Goal: Information Seeking & Learning: Learn about a topic

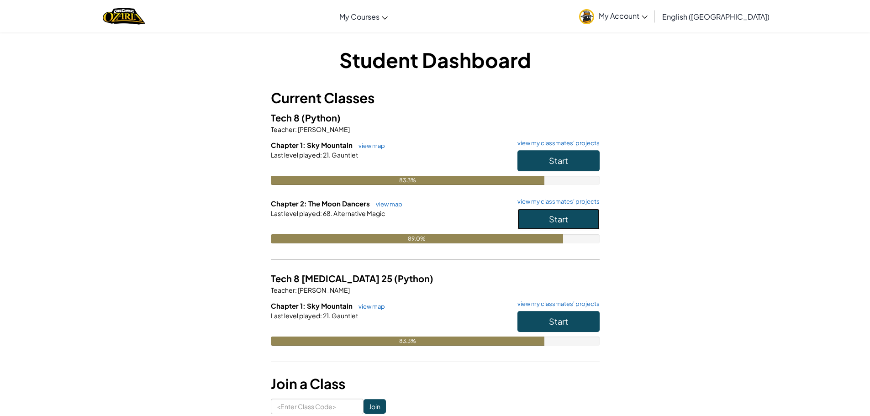
drag, startPoint x: 566, startPoint y: 225, endPoint x: 556, endPoint y: 225, distance: 9.6
click at [563, 225] on button "Start" at bounding box center [559, 219] width 82 height 21
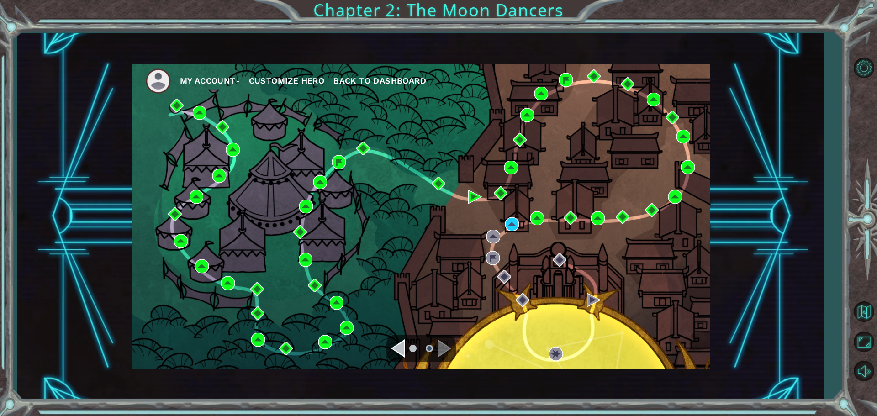
click at [508, 217] on div "My Account Customize Hero Back to Dashboard" at bounding box center [421, 216] width 578 height 305
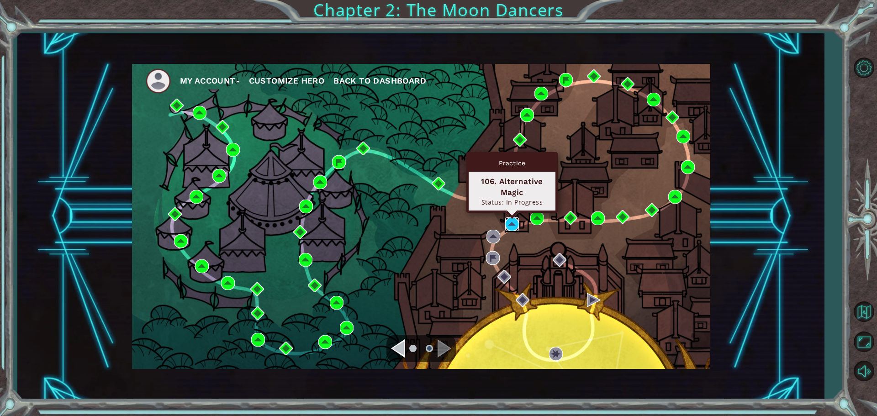
click at [512, 226] on img at bounding box center [512, 225] width 14 height 14
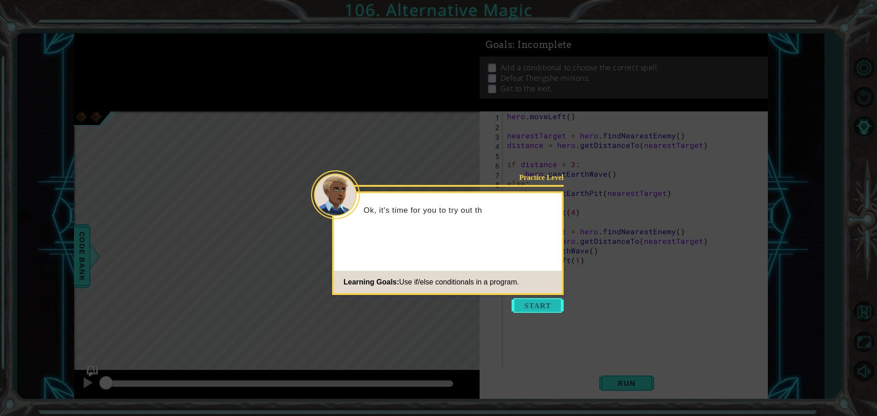
click at [548, 306] on button "Start" at bounding box center [538, 305] width 52 height 15
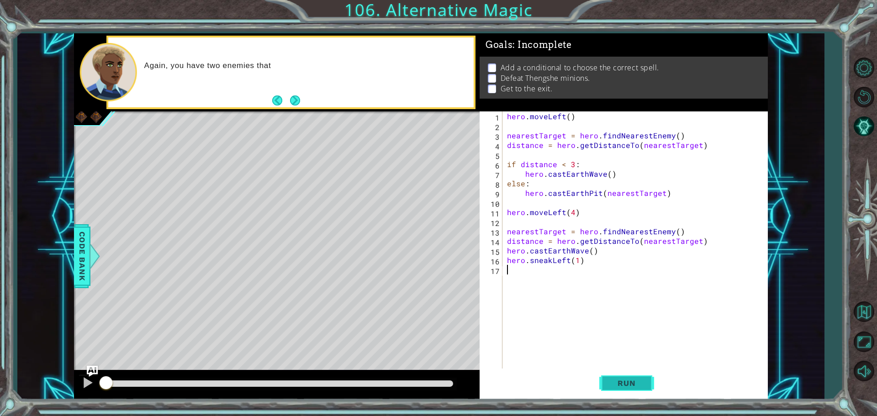
click at [630, 380] on span "Run" at bounding box center [627, 383] width 36 height 9
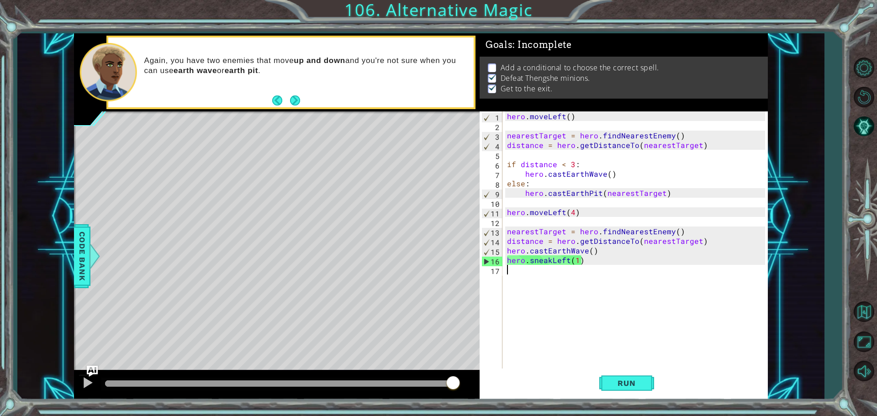
drag, startPoint x: 138, startPoint y: 381, endPoint x: 565, endPoint y: 438, distance: 431.0
click at [565, 416] on html "1 ההההההההההההההההההההההההההההההההההההההההההההההההההההההההההההההההההההההההההההה…" at bounding box center [438, 208] width 877 height 416
click at [644, 382] on span "Run" at bounding box center [627, 383] width 36 height 9
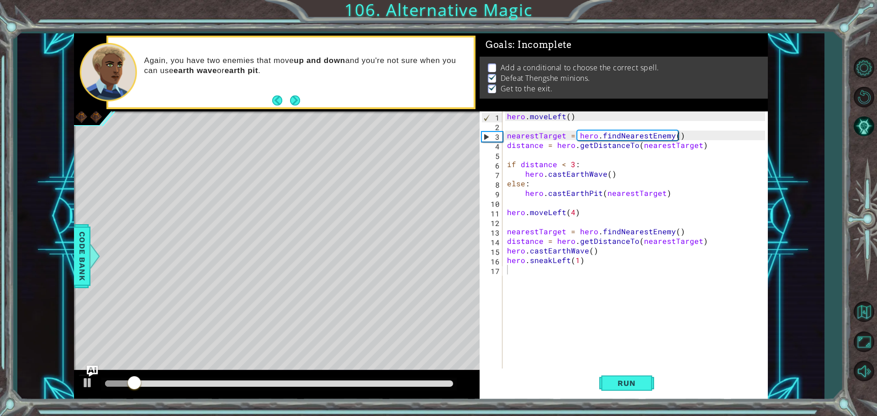
click at [137, 368] on div "Level Map" at bounding box center [285, 245] width 422 height 269
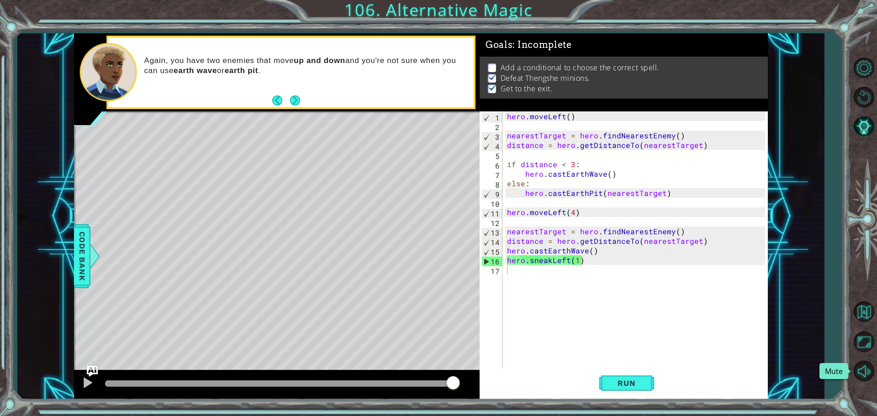
drag, startPoint x: 157, startPoint y: 383, endPoint x: 840, endPoint y: 315, distance: 686.6
click at [870, 359] on div "1 ההההההההההההההההההההההההההההההההההההההההההההההההההההההההההההההההההההההההההההה…" at bounding box center [438, 208] width 877 height 416
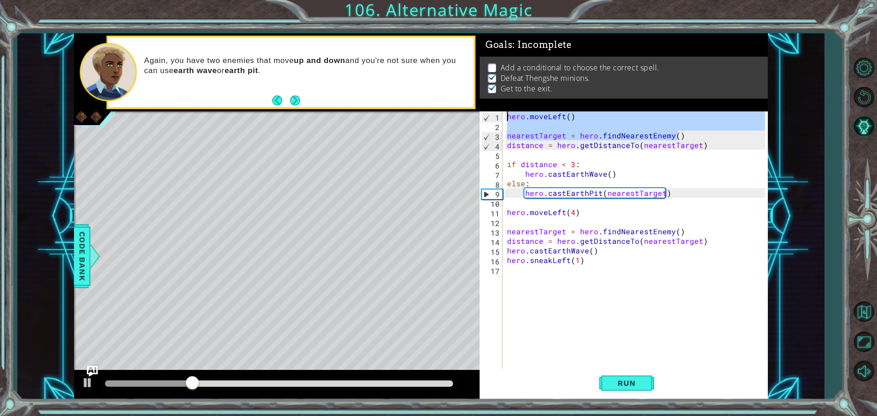
drag, startPoint x: 694, startPoint y: 136, endPoint x: 488, endPoint y: 102, distance: 208.3
click at [486, 102] on div "Goals : Incomplete Add a conditional to choose the correct spell. Defeat Thengs…" at bounding box center [624, 216] width 288 height 366
type textarea "hero.moveLeft()"
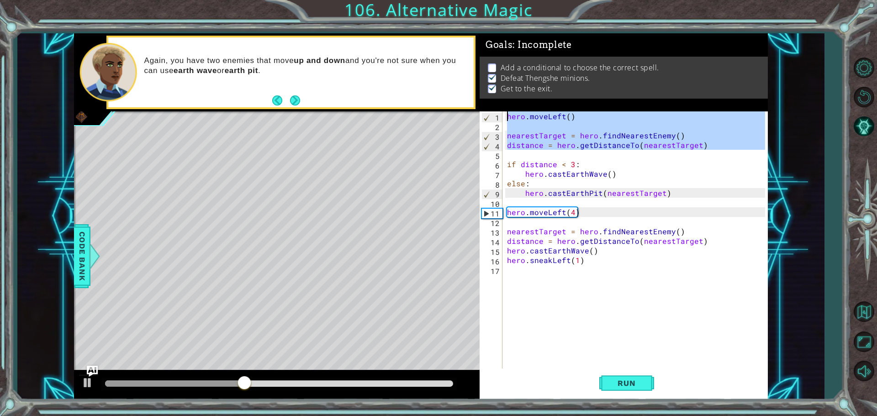
drag, startPoint x: 712, startPoint y: 155, endPoint x: 438, endPoint y: 88, distance: 282.4
click at [492, 111] on div "Goals : Incomplete Add a conditional to choose the correct spell. Defeat Thengs…" at bounding box center [624, 216] width 288 height 366
click at [512, 276] on div "hero . moveLeft ( ) nearestTarget = hero . findNearestEnemy ( ) distance = hero…" at bounding box center [637, 250] width 265 height 278
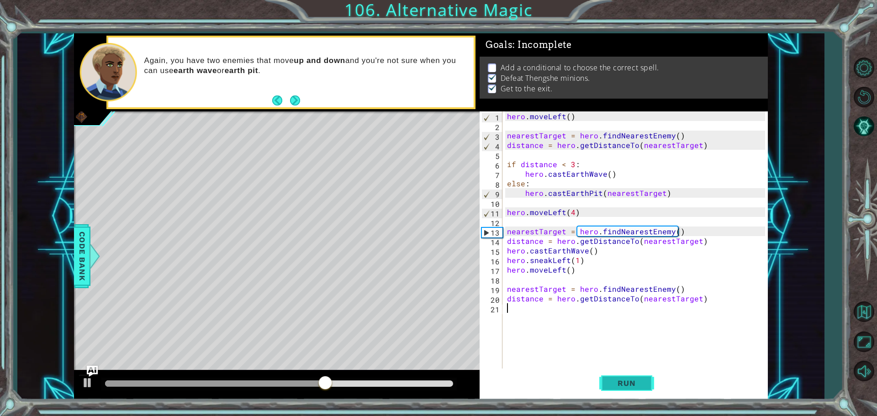
click at [631, 388] on button "Run" at bounding box center [627, 383] width 55 height 29
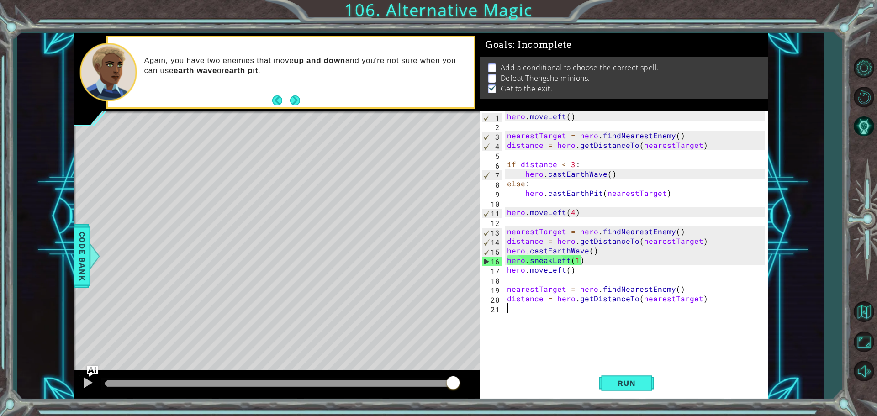
drag, startPoint x: 166, startPoint y: 386, endPoint x: 514, endPoint y: 438, distance: 352.1
click at [514, 416] on html "1 ההההההההההההההההההההההההההההההההההההההההההההההההההההההההההההההההההההההההההההה…" at bounding box center [438, 208] width 877 height 416
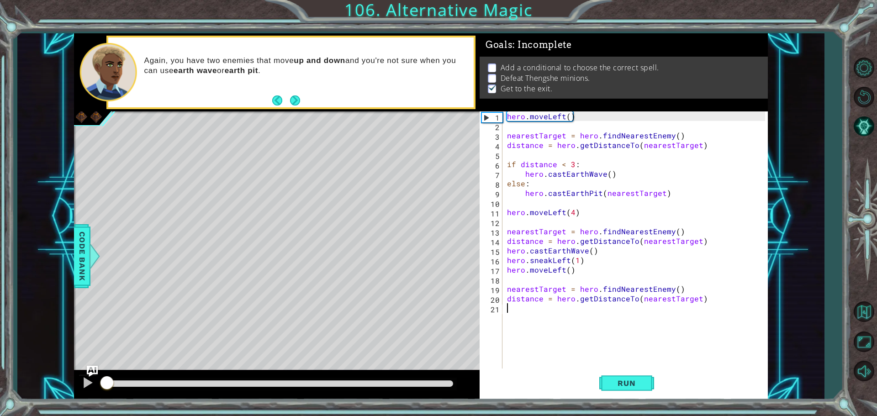
drag, startPoint x: 167, startPoint y: 378, endPoint x: 99, endPoint y: 326, distance: 86.4
click at [0, 353] on div "1 ההההההההההההההההההההההההההההההההההההההההההההההההההההההההההההההההההההההההההההה…" at bounding box center [438, 208] width 877 height 416
drag, startPoint x: 638, startPoint y: 380, endPoint x: 638, endPoint y: 368, distance: 11.9
click at [638, 380] on span "Run" at bounding box center [627, 383] width 36 height 9
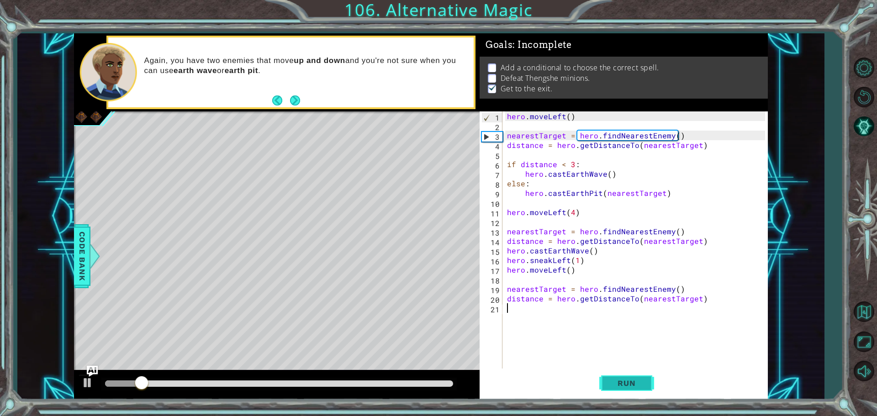
click at [611, 380] on span "Run" at bounding box center [627, 383] width 36 height 9
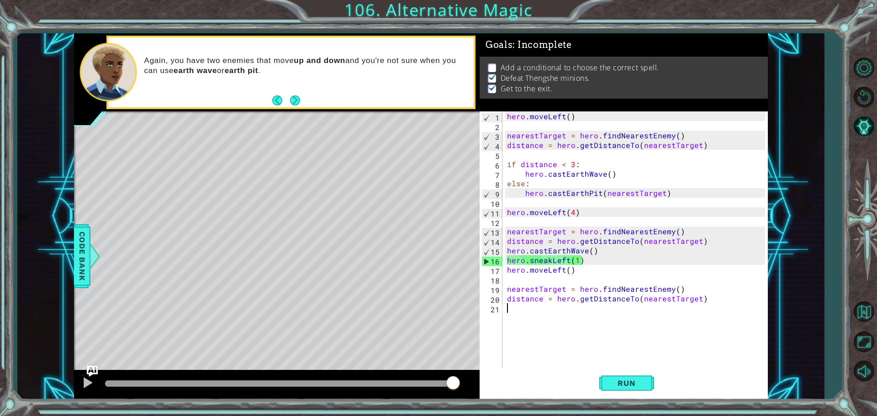
drag, startPoint x: 137, startPoint y: 381, endPoint x: 551, endPoint y: 425, distance: 416.8
click at [551, 416] on html "1 ההההההההההההההההההההההההההההההההההההההההההההההההההההההההההההההההההההההההההההה…" at bounding box center [438, 208] width 877 height 416
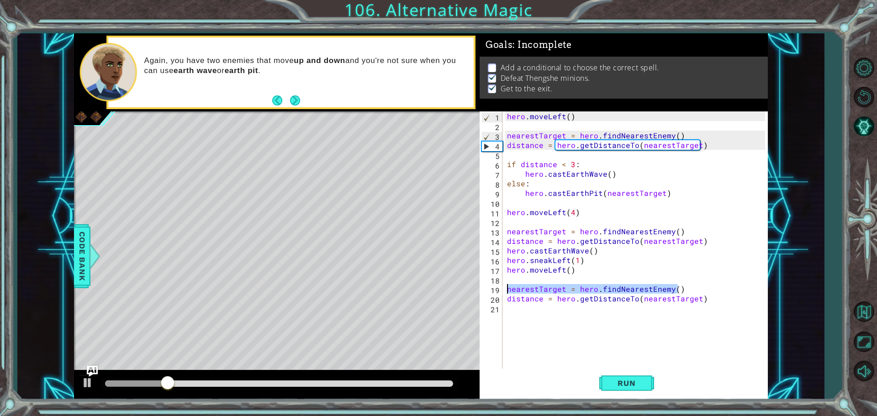
drag, startPoint x: 711, startPoint y: 287, endPoint x: 484, endPoint y: 286, distance: 227.1
click at [484, 286] on div "1 2 3 4 5 6 7 8 9 10 11 12 13 14 15 16 17 18 19 20 21 hero . moveLeft ( ) neare…" at bounding box center [623, 240] width 286 height 259
type textarea "nearestTarget = hero.findNearestEnemy()"
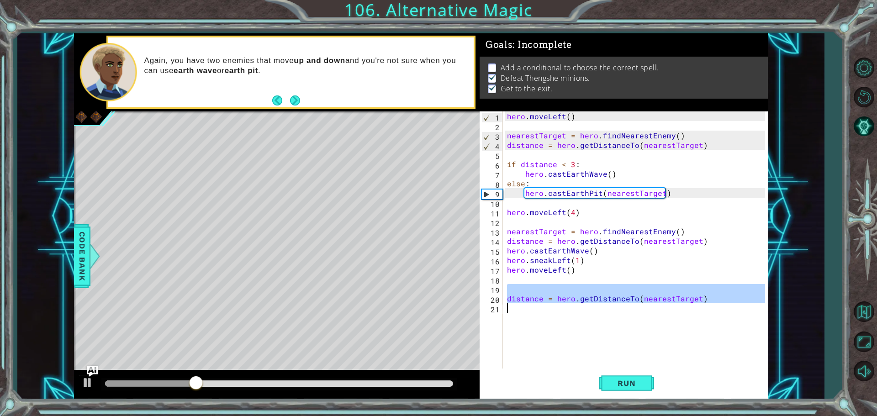
drag, startPoint x: 504, startPoint y: 298, endPoint x: 695, endPoint y: 307, distance: 191.7
click at [695, 307] on div "1 2 3 4 5 6 7 8 9 10 11 12 13 14 15 16 17 18 19 20 21 hero . moveLeft ( ) neare…" at bounding box center [623, 240] width 286 height 259
type textarea "distance = hero.getDistanceTo(nearestTarget)"
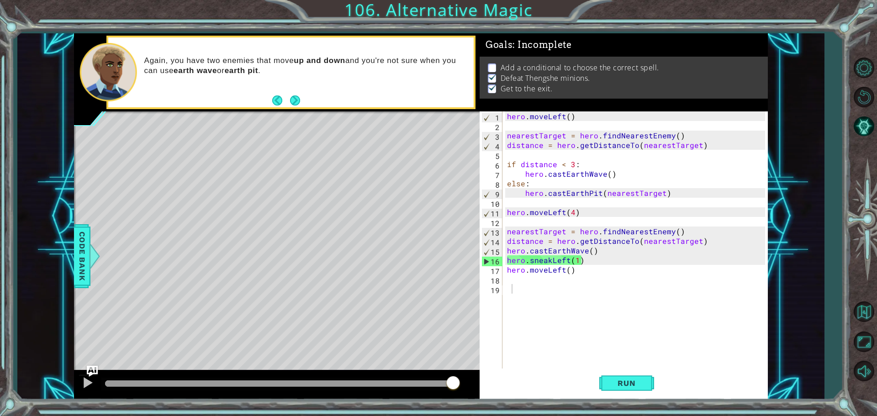
drag, startPoint x: 77, startPoint y: 242, endPoint x: 86, endPoint y: 243, distance: 9.2
click at [79, 242] on span "Code Bank" at bounding box center [82, 256] width 15 height 56
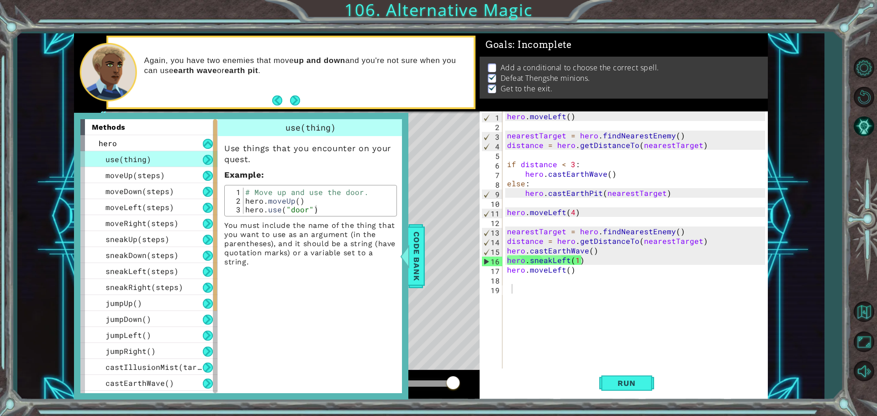
type textarea "hero.use("door")"
drag, startPoint x: 331, startPoint y: 211, endPoint x: 327, endPoint y: 215, distance: 5.2
click at [327, 215] on div "hero.use("door") 1 2 3 # Move up and use the door. hero . moveUp ( ) hero . use…" at bounding box center [310, 201] width 173 height 32
drag, startPoint x: 411, startPoint y: 251, endPoint x: 459, endPoint y: 173, distance: 91.7
click at [414, 248] on span "Code Bank" at bounding box center [416, 256] width 15 height 56
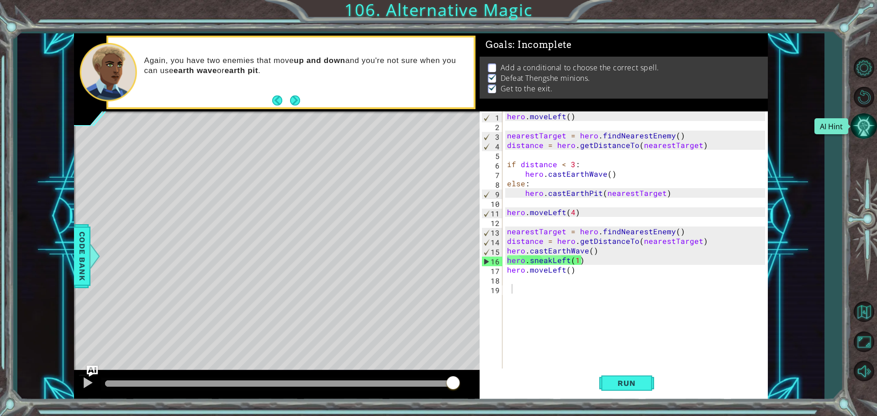
click at [863, 122] on button "AI Hint" at bounding box center [864, 126] width 27 height 27
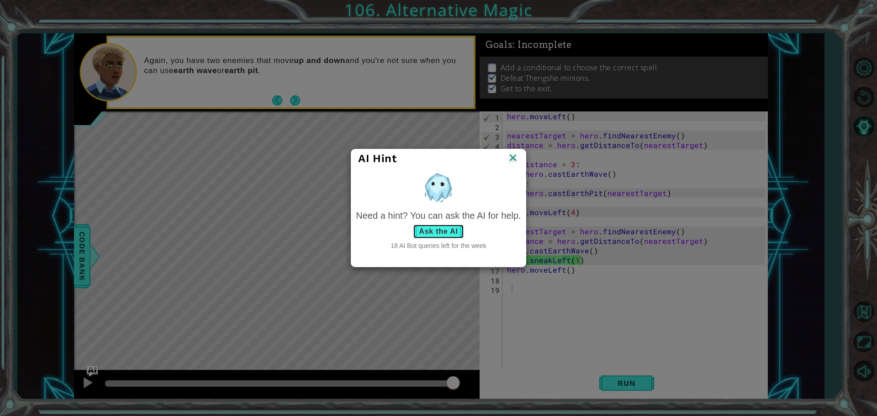
click at [451, 227] on button "Ask the AI" at bounding box center [438, 231] width 51 height 15
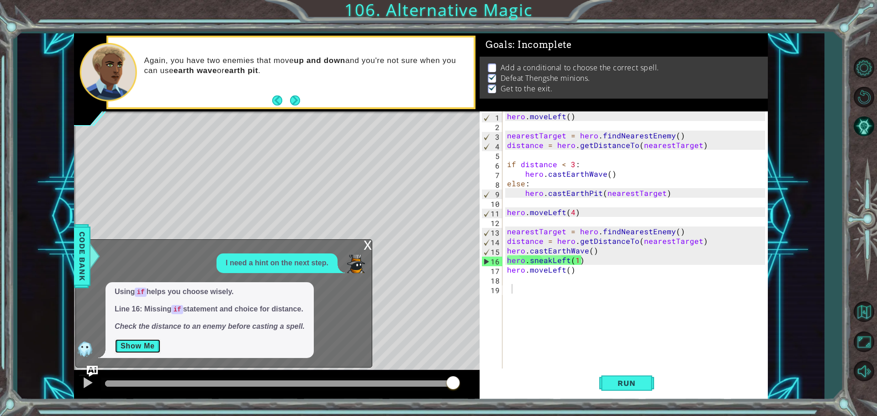
click at [147, 347] on button "Show Me" at bounding box center [138, 346] width 46 height 15
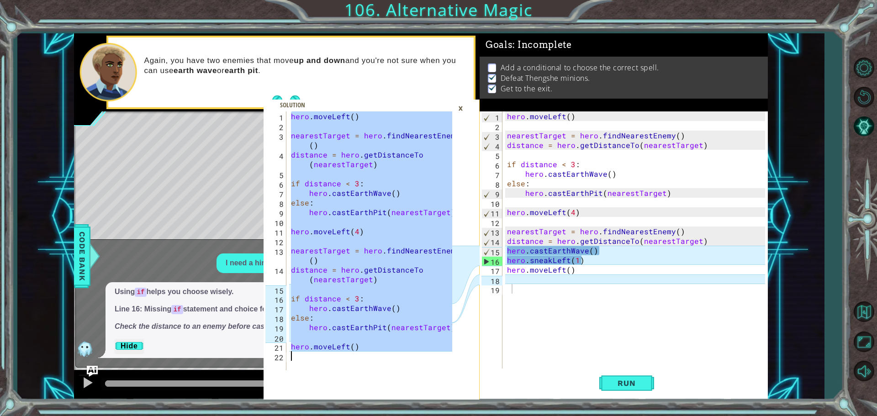
drag, startPoint x: 293, startPoint y: 117, endPoint x: 448, endPoint y: 375, distance: 300.7
click at [448, 375] on div "hero.moveLeft() 1 2 3 4 5 6 7 8 9 10 11 12 13 14 15 16 17 18 19 20 21 22 hero .…" at bounding box center [372, 255] width 216 height 288
type textarea "hero.moveLeft()"
drag, startPoint x: 543, startPoint y: 299, endPoint x: 537, endPoint y: 297, distance: 6.4
click at [542, 298] on div "hero . moveLeft ( ) nearestTarget = hero . findNearestEnemy ( ) distance = hero…" at bounding box center [637, 250] width 265 height 278
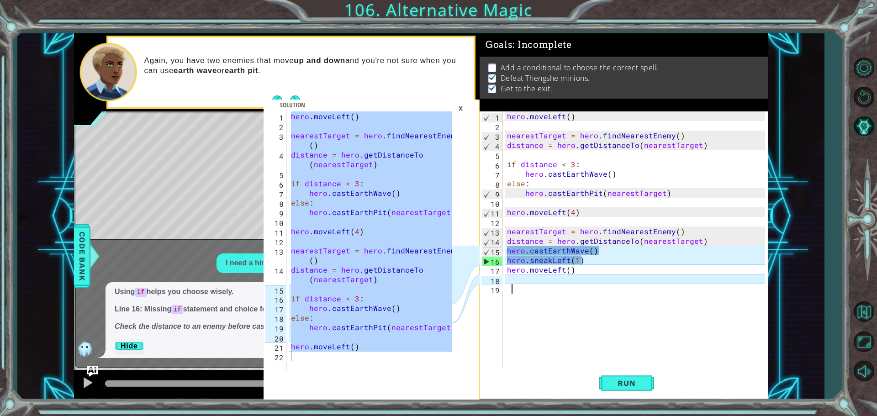
paste textarea "Code Area"
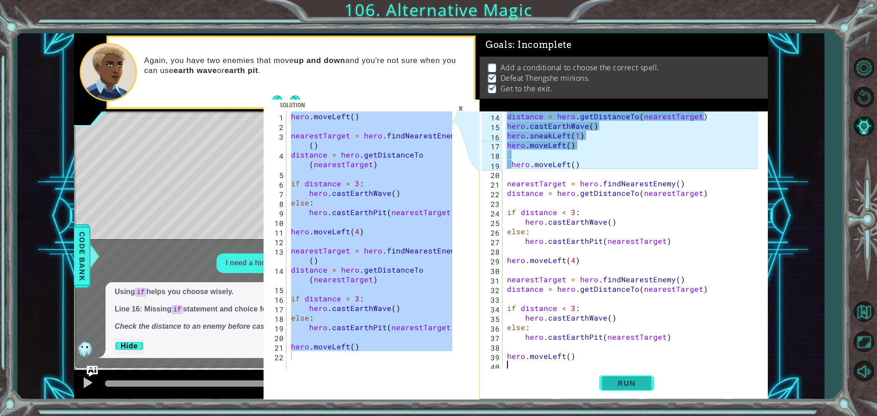
click at [627, 383] on span "Run" at bounding box center [627, 383] width 36 height 9
drag, startPoint x: 580, startPoint y: 164, endPoint x: 504, endPoint y: 167, distance: 75.9
click at [504, 167] on div "14 15 16 17 18 19 20 21 22 23 24 25 26 27 28 29 30 31 32 33 34 35 36 37 38 39 4…" at bounding box center [623, 240] width 286 height 259
type textarea "hero.moveLeft()"
click at [472, 238] on icon at bounding box center [465, 303] width 27 height 384
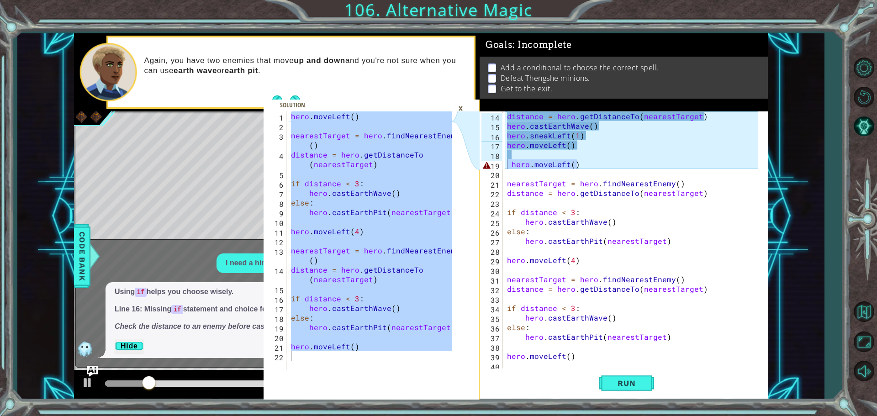
click at [455, 105] on div "×" at bounding box center [461, 109] width 14 height 16
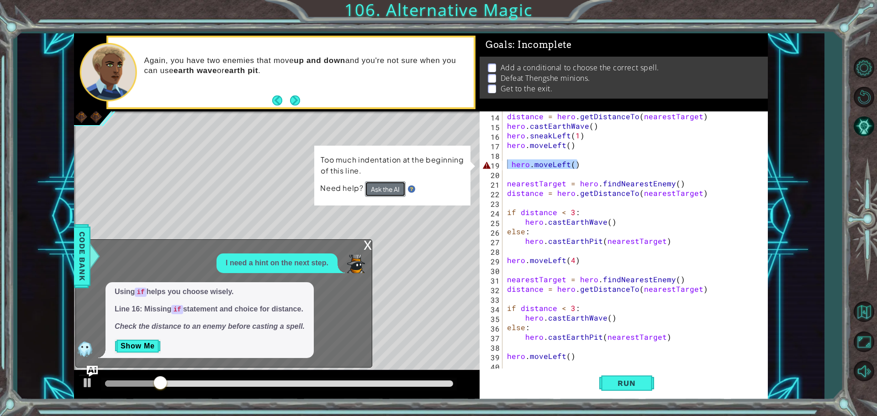
click at [372, 185] on button "Ask the AI" at bounding box center [385, 189] width 41 height 16
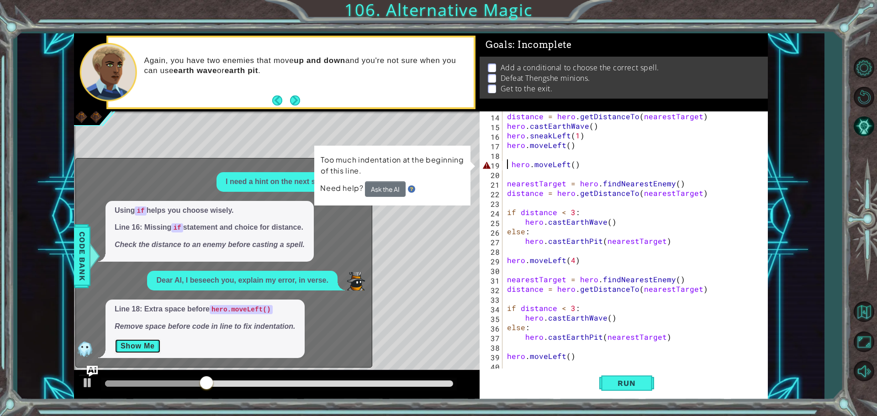
click at [138, 344] on button "Show Me" at bounding box center [138, 346] width 46 height 15
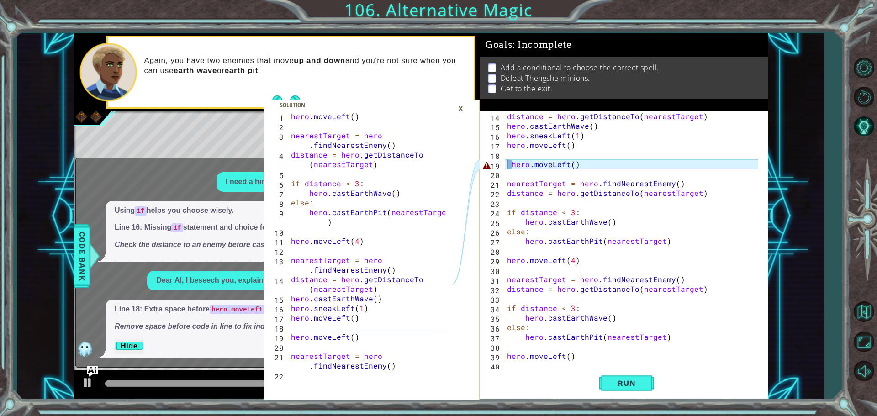
click at [286, 279] on div "hero.moveLeft() 1 2 3 4 5 6 7 8 9 10 11 12 13 14 15 16 17 18 19 20 21 22 hero .…" at bounding box center [358, 240] width 189 height 259
drag, startPoint x: 287, startPoint y: 278, endPoint x: 346, endPoint y: 279, distance: 58.5
click at [346, 279] on div "hero.moveLeft() 1 2 3 4 5 6 7 8 9 10 11 12 13 14 15 16 17 18 19 20 21 22 hero .…" at bounding box center [358, 240] width 189 height 259
click at [572, 170] on div "distance = hero . getDistanceTo ( nearestTarget ) hero . castEarthWave ( ) hero…" at bounding box center [634, 250] width 258 height 278
click at [573, 167] on div "distance = hero . getDistanceTo ( nearestTarget ) hero . castEarthWave ( ) hero…" at bounding box center [634, 250] width 258 height 278
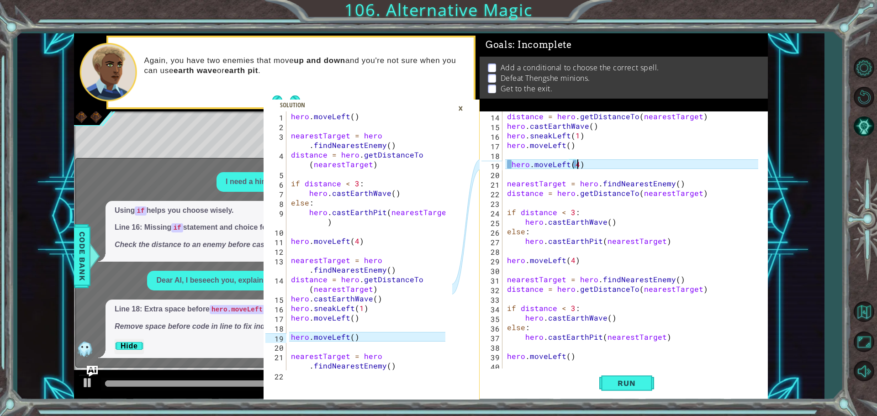
scroll to position [0, 4]
click at [614, 380] on span "Run" at bounding box center [627, 383] width 36 height 9
click at [511, 166] on div "distance = hero . getDistanceTo ( nearestTarget ) hero . castEarthWave ( ) hero…" at bounding box center [634, 250] width 258 height 278
type textarea "hero.moveLeft(4)"
click at [627, 377] on button "Run" at bounding box center [627, 383] width 55 height 29
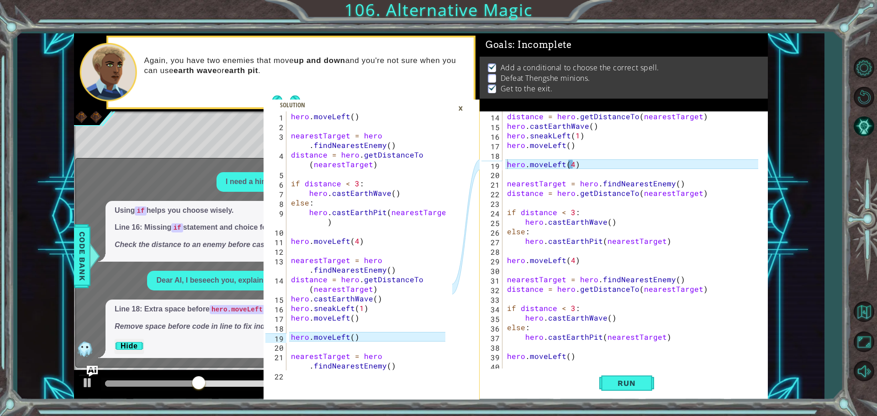
click at [457, 110] on div "×" at bounding box center [461, 109] width 14 height 16
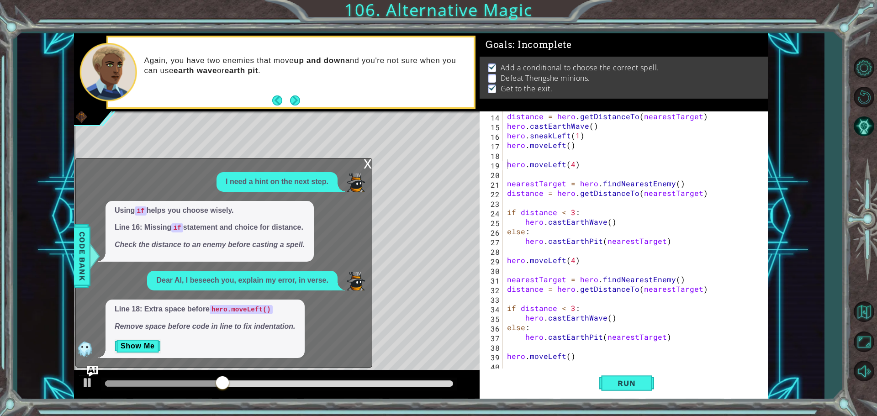
click at [366, 160] on div "x" at bounding box center [368, 163] width 8 height 9
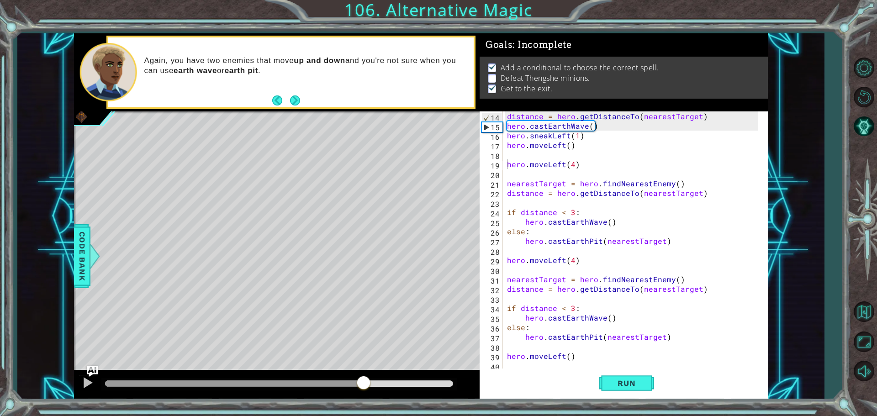
drag, startPoint x: 271, startPoint y: 383, endPoint x: 390, endPoint y: 368, distance: 120.2
click at [389, 369] on div "methods hero use(thing) moveUp(steps) moveDown(steps) moveLeft(steps) moveRight…" at bounding box center [421, 216] width 694 height 366
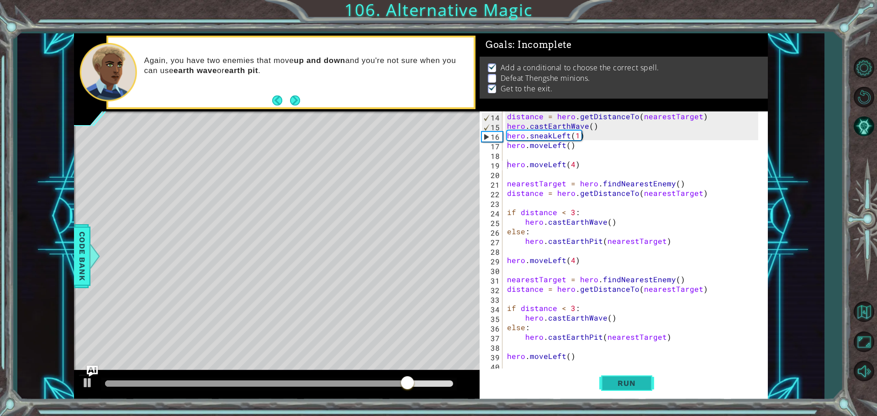
drag, startPoint x: 629, startPoint y: 386, endPoint x: 633, endPoint y: 378, distance: 8.8
click at [629, 386] on span "Run" at bounding box center [627, 383] width 36 height 9
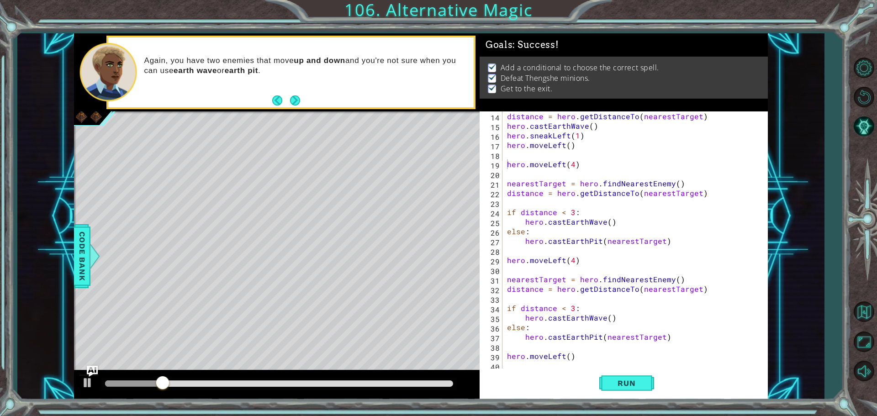
drag, startPoint x: 149, startPoint y: 372, endPoint x: 454, endPoint y: 364, distance: 304.9
click at [563, 368] on div "hero.moveLeft() 1 2 3 4 5 6 7 8 9 10 11 12 13 14 15 16 17 18 19 20 21 22 hero .…" at bounding box center [421, 216] width 694 height 366
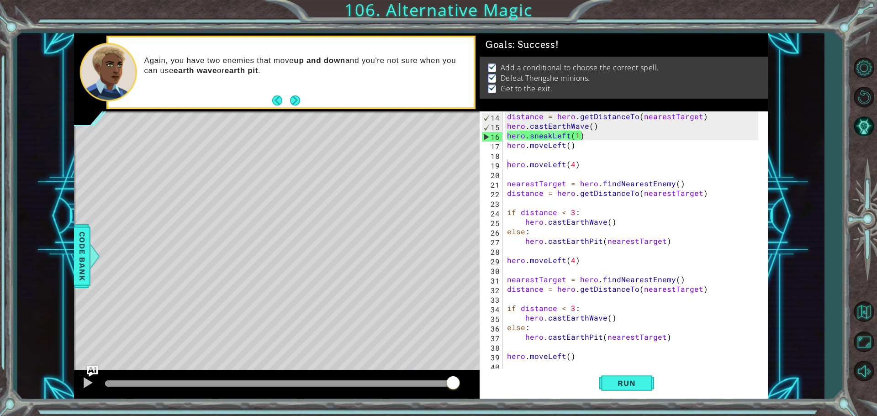
drag, startPoint x: 183, startPoint y: 385, endPoint x: 667, endPoint y: 386, distance: 483.9
click at [668, 386] on body "hero.moveLeft() 1 2 3 4 5 6 7 8 9 10 11 12 13 14 15 16 17 18 19 20 21 22 hero .…" at bounding box center [438, 208] width 877 height 416
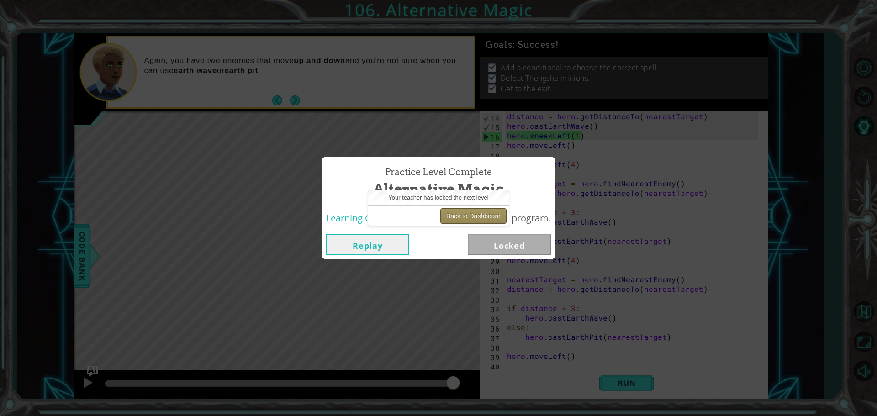
click at [483, 211] on button "Back to Dashboard" at bounding box center [473, 216] width 66 height 16
click at [483, 212] on button "Back to Dashboard" at bounding box center [473, 216] width 66 height 16
click at [484, 175] on span "Practice Level Complete" at bounding box center [438, 172] width 107 height 13
click at [487, 218] on button "Back to Dashboard" at bounding box center [473, 216] width 66 height 16
click at [479, 206] on div "Back to Dashboard" at bounding box center [438, 216] width 141 height 21
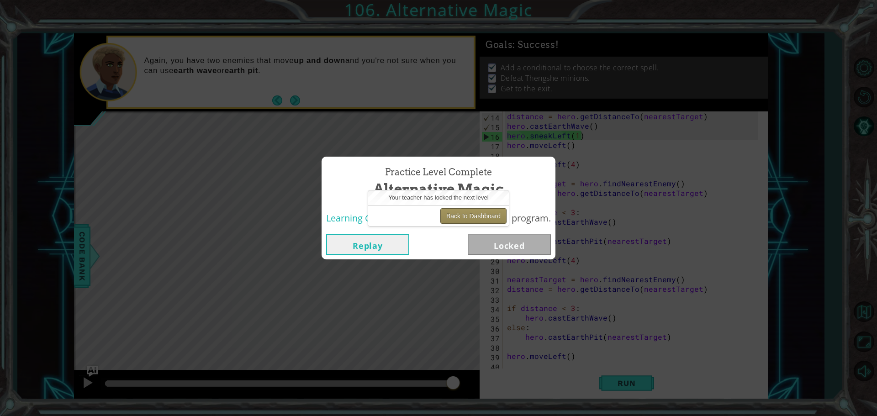
click at [486, 219] on button "Back to Dashboard" at bounding box center [473, 216] width 66 height 16
click at [482, 214] on button "Back to Dashboard" at bounding box center [473, 216] width 66 height 16
click at [462, 216] on button "Back to Dashboard" at bounding box center [473, 216] width 66 height 16
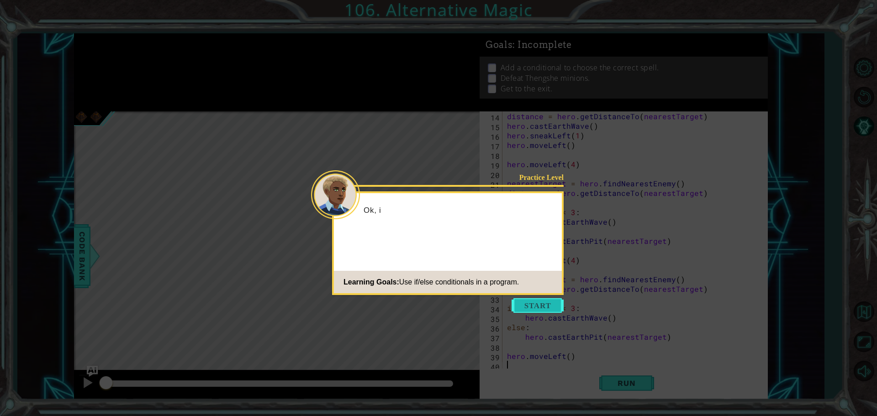
scroll to position [125, 0]
click at [550, 297] on body "1 ההההההההההההההההההההההההההההההההההההההההההההההההההההההההההההההההההההההההההההה…" at bounding box center [438, 208] width 877 height 416
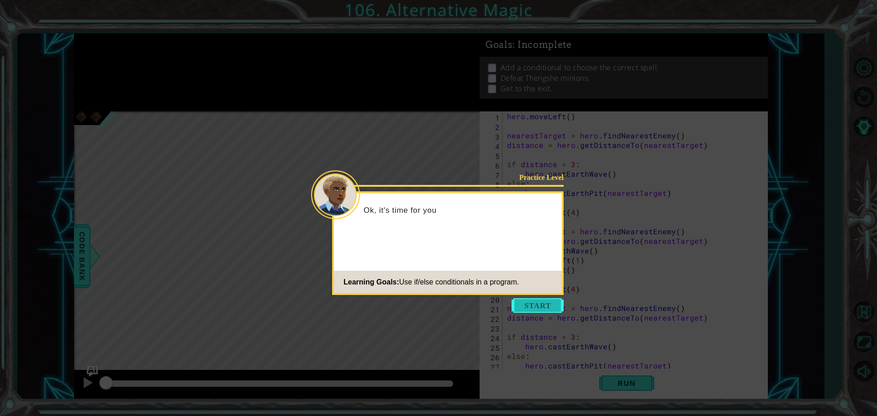
scroll to position [0, 0]
click at [549, 301] on button "Start" at bounding box center [538, 305] width 52 height 15
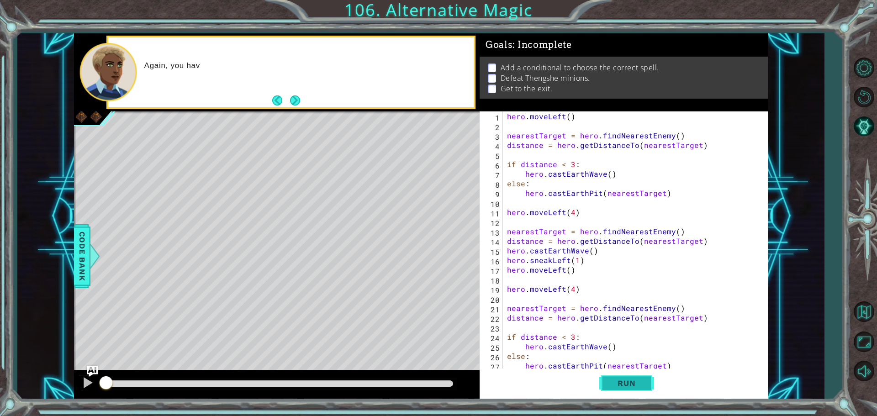
click at [610, 381] on span "Run" at bounding box center [627, 383] width 36 height 9
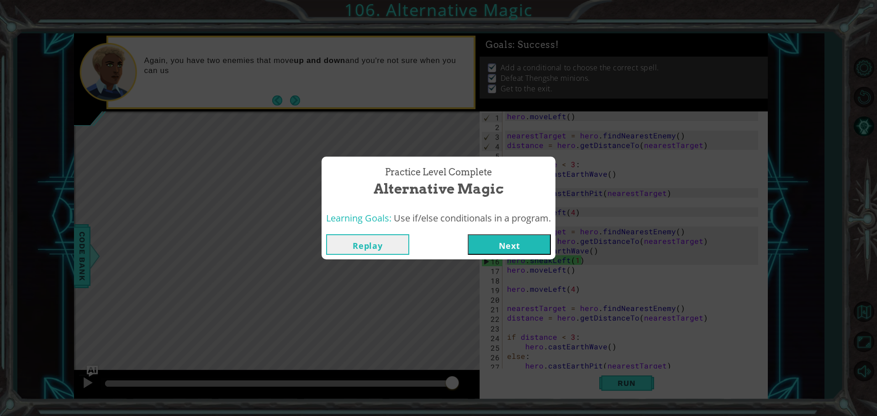
drag, startPoint x: 130, startPoint y: 378, endPoint x: 601, endPoint y: 366, distance: 471.7
click at [578, 413] on body "1 ההההההההההההההההההההההההההההההההההההההההההההההההההההההההההההההההההההההההההההה…" at bounding box center [438, 208] width 877 height 416
click at [526, 251] on button "Next" at bounding box center [509, 244] width 83 height 21
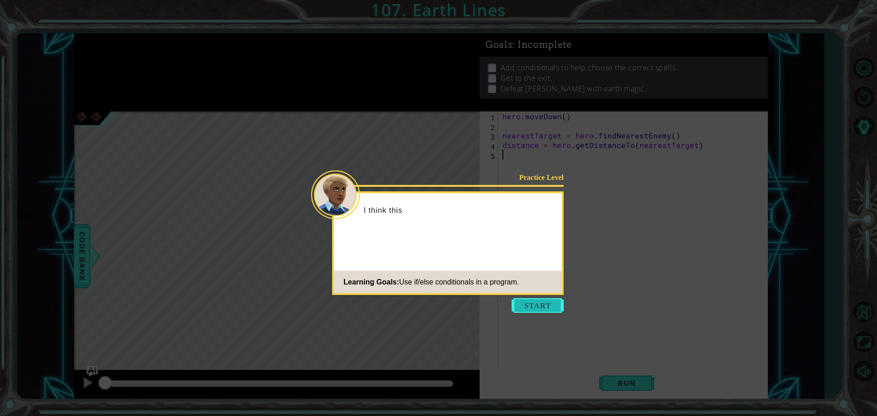
click at [540, 306] on button "Start" at bounding box center [538, 305] width 52 height 15
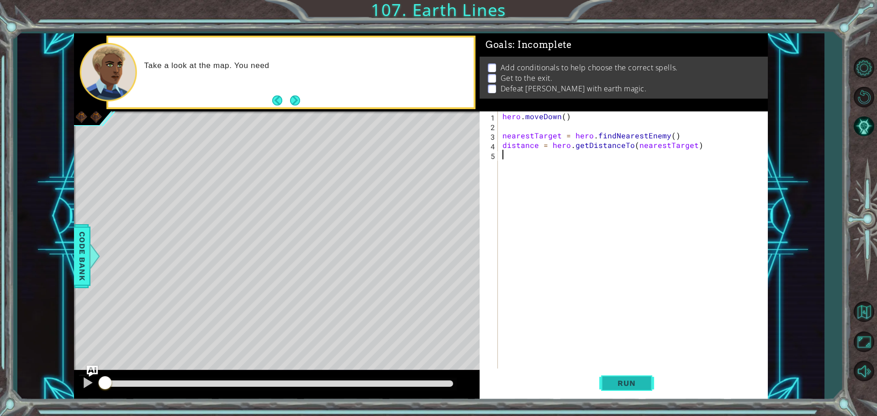
click at [645, 380] on span "Run" at bounding box center [627, 383] width 36 height 9
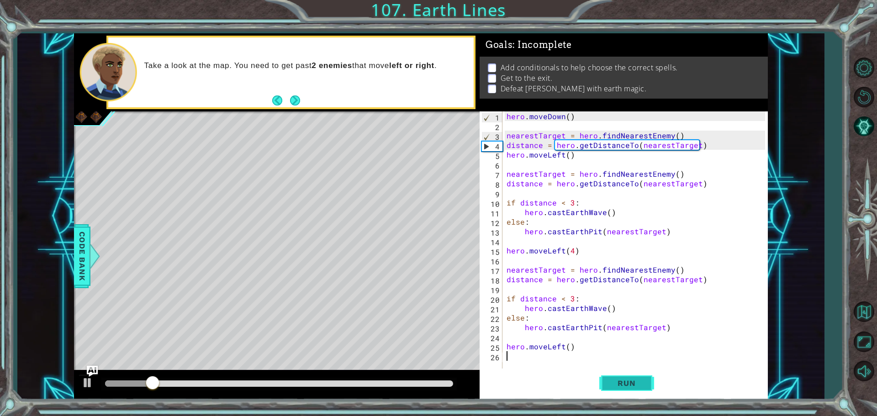
click at [613, 381] on span "Run" at bounding box center [627, 383] width 36 height 9
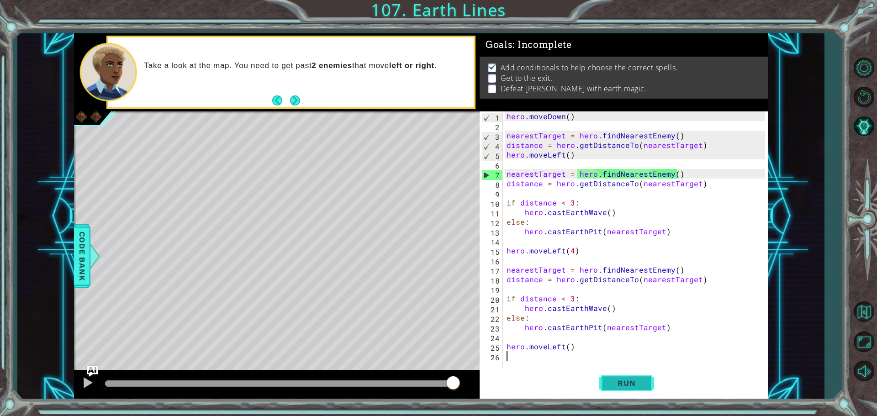
click at [637, 375] on button "Run" at bounding box center [627, 383] width 55 height 29
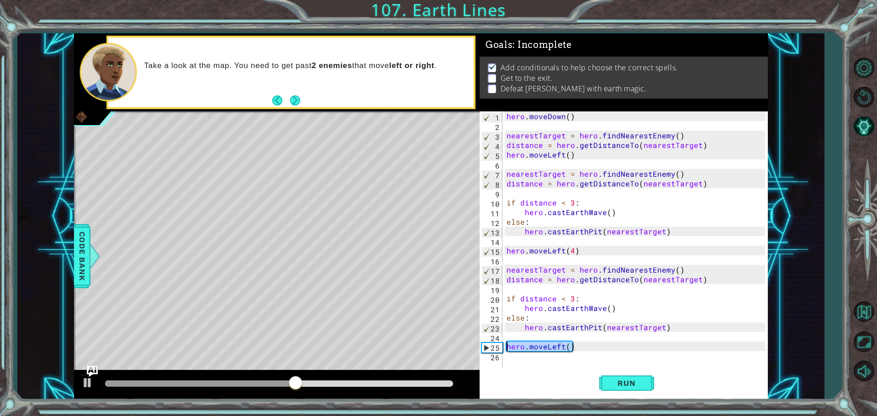
drag, startPoint x: 577, startPoint y: 345, endPoint x: 507, endPoint y: 350, distance: 70.6
click at [503, 351] on div "1 2 3 4 5 6 7 8 9 10 11 12 13 14 15 16 17 18 19 20 21 22 23 24 25 26 hero . mov…" at bounding box center [623, 240] width 286 height 259
type textarea "hero.moveLeft()"
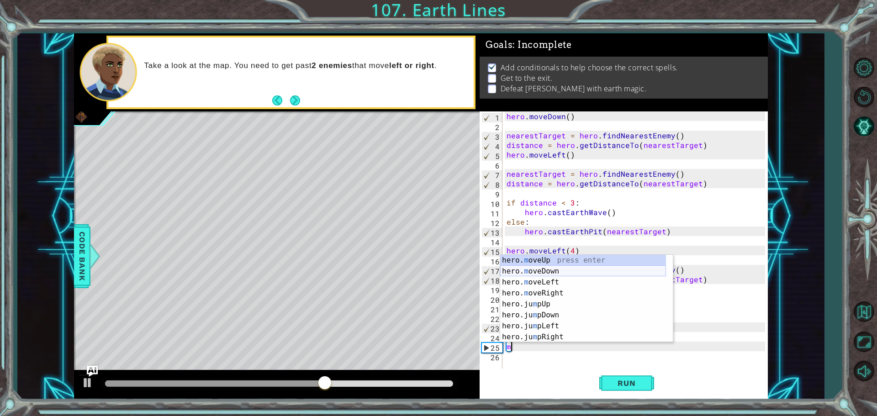
click at [536, 266] on div "hero. m oveUp press enter hero. m oveDown press enter hero. m oveLeft press ent…" at bounding box center [583, 310] width 166 height 110
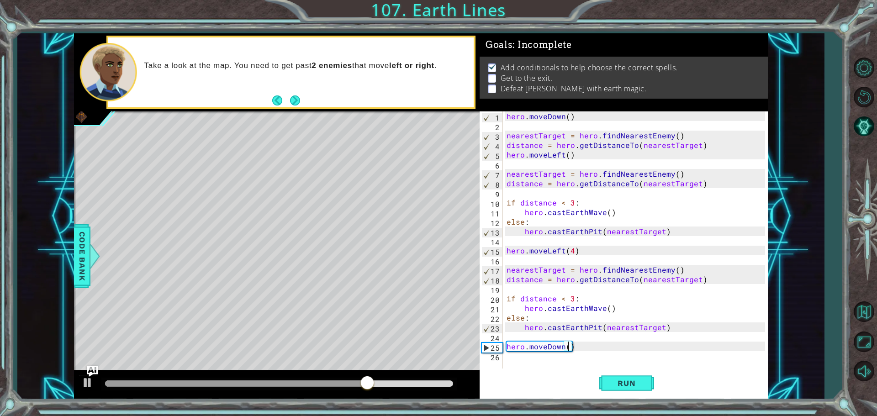
type textarea "hero.moveDown(4)"
click at [517, 357] on div "hero . moveDown ( ) nearestTarget = hero . findNearestEnemy ( ) distance = hero…" at bounding box center [637, 250] width 265 height 278
click at [635, 378] on button "Run" at bounding box center [627, 383] width 55 height 29
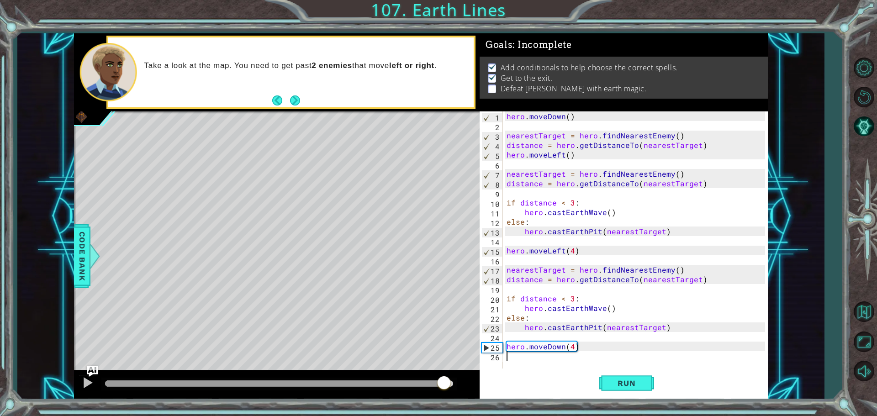
click at [444, 353] on div "methods hero use(thing) moveUp(steps) moveDown(steps) moveLeft(steps) moveRight…" at bounding box center [421, 216] width 694 height 366
click at [876, 127] on button "AI Hint" at bounding box center [864, 126] width 27 height 27
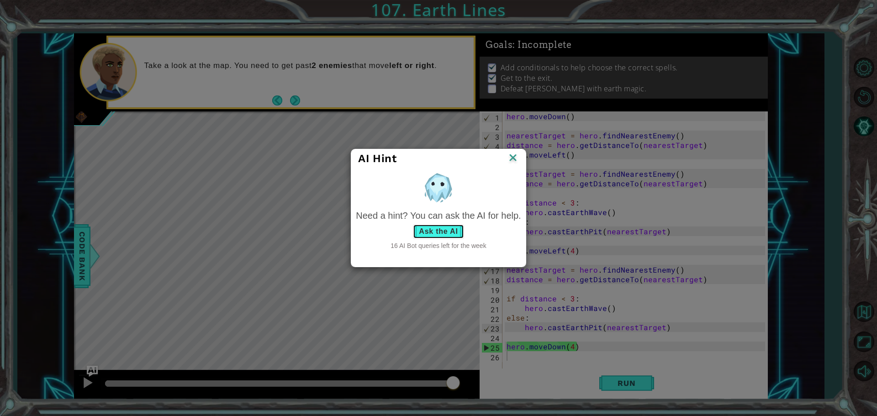
click at [442, 234] on button "Ask the AI" at bounding box center [438, 231] width 51 height 15
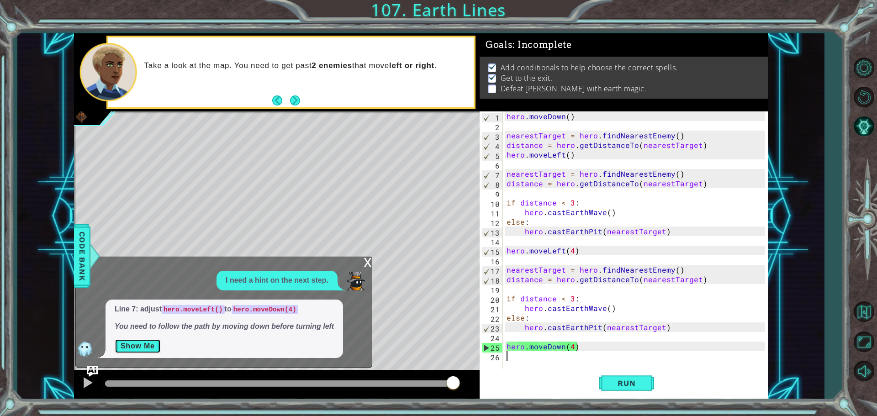
click at [122, 348] on button "Show Me" at bounding box center [138, 346] width 46 height 15
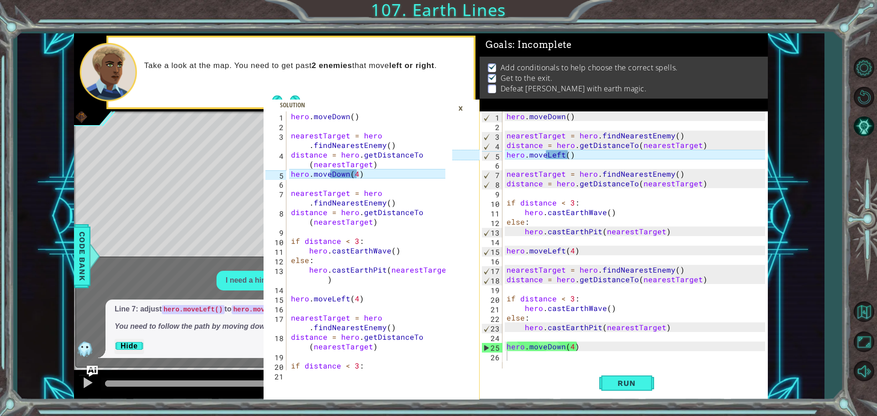
drag, startPoint x: 287, startPoint y: 191, endPoint x: 353, endPoint y: 255, distance: 91.8
click at [353, 255] on div "1 2 3 4 5 6 7 8 9 10 11 12 13 14 15 16 17 18 19 20 21 hero . moveDown ( ) neare…" at bounding box center [358, 240] width 189 height 259
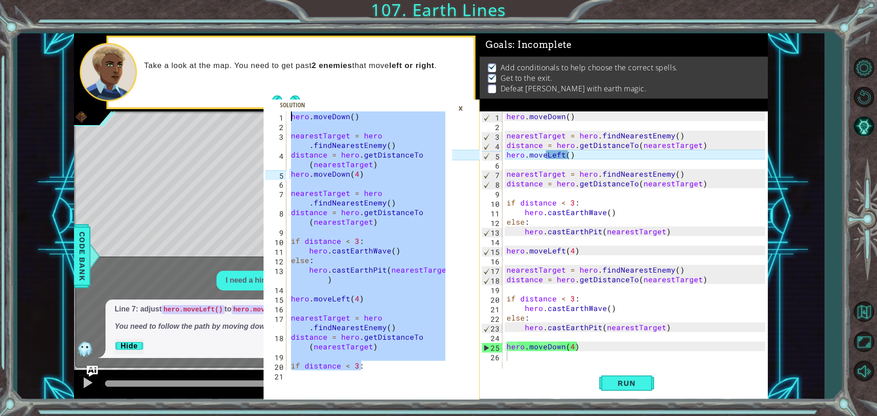
drag, startPoint x: 371, startPoint y: 369, endPoint x: 276, endPoint y: 98, distance: 286.9
click at [276, 98] on div "if distance < 3: 1 2 3 4 5 6 7 8 9 10 11 12 13 14 15 16 17 18 19 20 21 hero . m…" at bounding box center [372, 216] width 216 height 366
type textarea "hero.moveDown()"
click at [515, 357] on div "hero . moveDown ( ) nearestTarget = hero . findNearestEnemy ( ) distance = hero…" at bounding box center [637, 250] width 265 height 278
paste textarea "if distance < 3:"
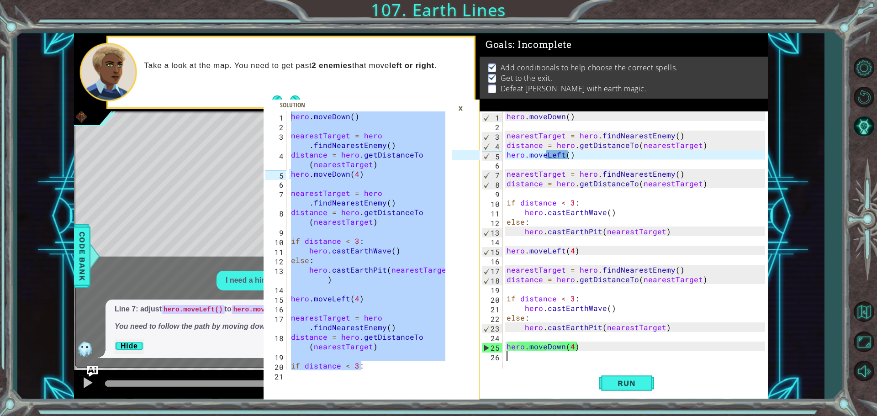
type textarea "if distance < 3:"
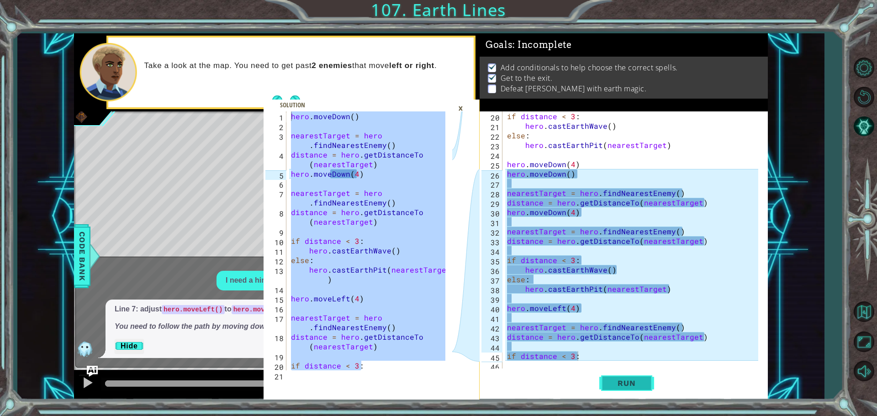
click at [636, 378] on button "Run" at bounding box center [627, 383] width 55 height 29
click at [458, 108] on div "×" at bounding box center [461, 109] width 14 height 16
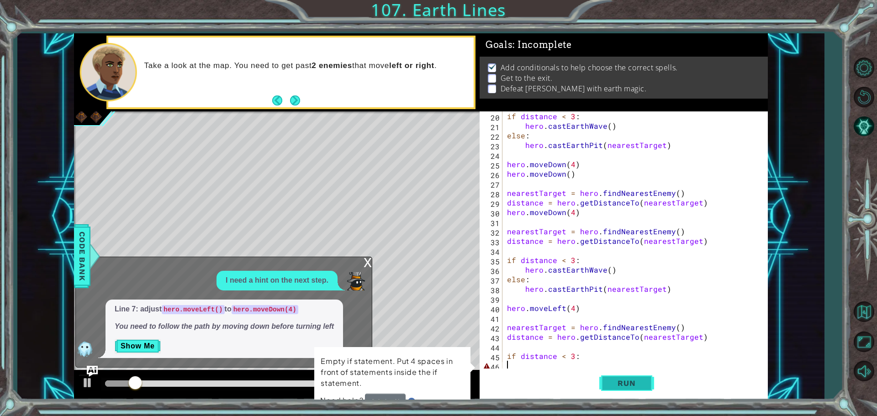
click at [604, 370] on div "20 21 22 23 24 25 26 27 28 29 30 31 32 33 34 35 36 37 38 39 40 41 42 43 44 45 4…" at bounding box center [624, 255] width 288 height 288
type textarea "if distance < 3:"
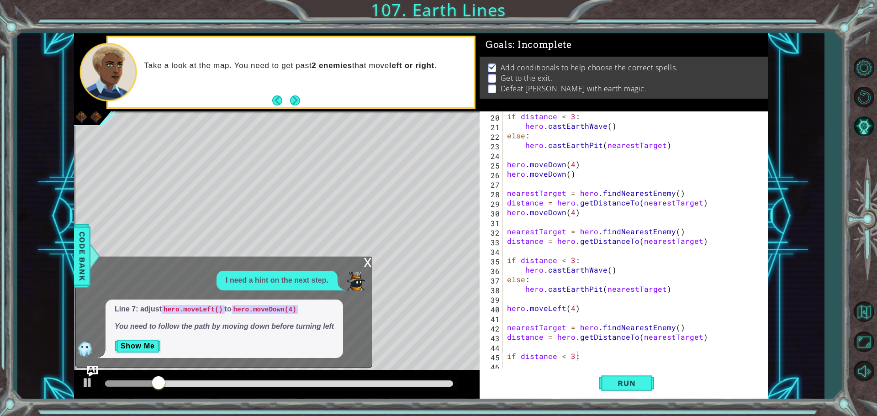
click at [366, 260] on div "x" at bounding box center [368, 261] width 8 height 9
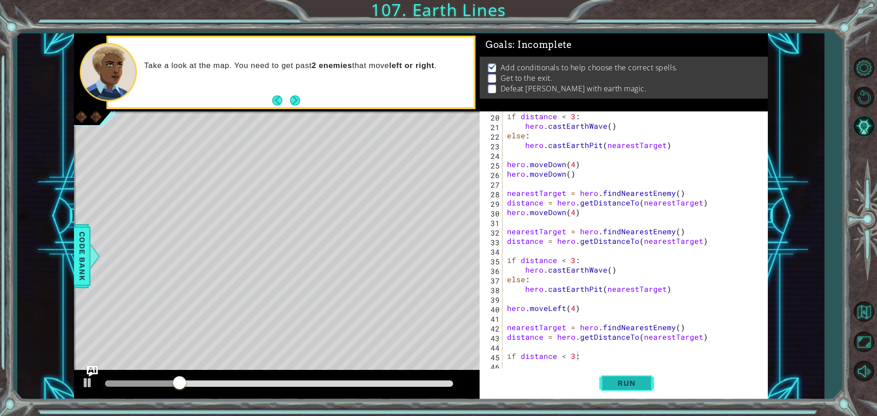
click at [631, 383] on span "Run" at bounding box center [627, 383] width 36 height 9
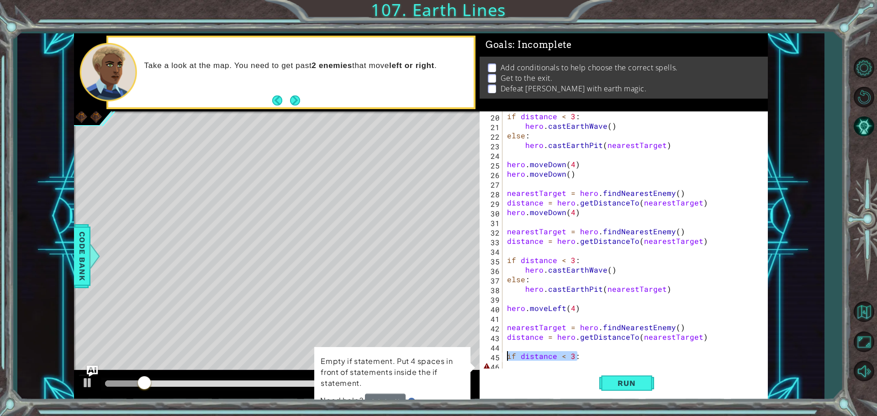
drag, startPoint x: 582, startPoint y: 355, endPoint x: 503, endPoint y: 356, distance: 79.1
click at [503, 356] on div "if distance < 3: 20 21 22 23 24 25 26 27 28 29 30 31 32 33 34 35 36 37 38 39 40…" at bounding box center [623, 240] width 286 height 259
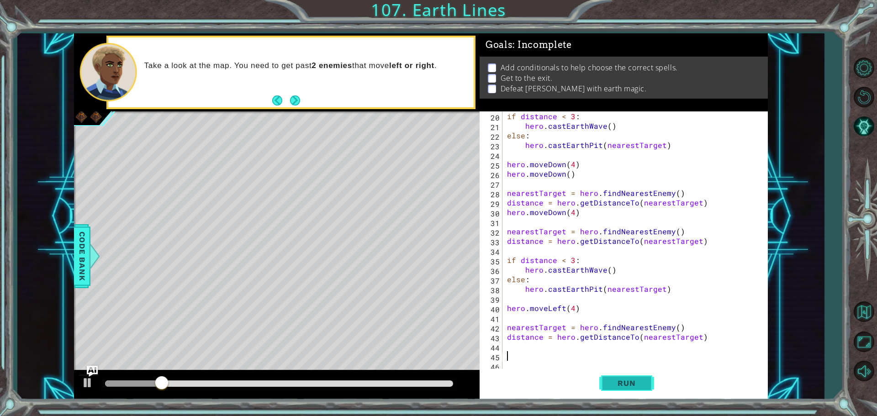
click at [632, 382] on span "Run" at bounding box center [627, 383] width 36 height 9
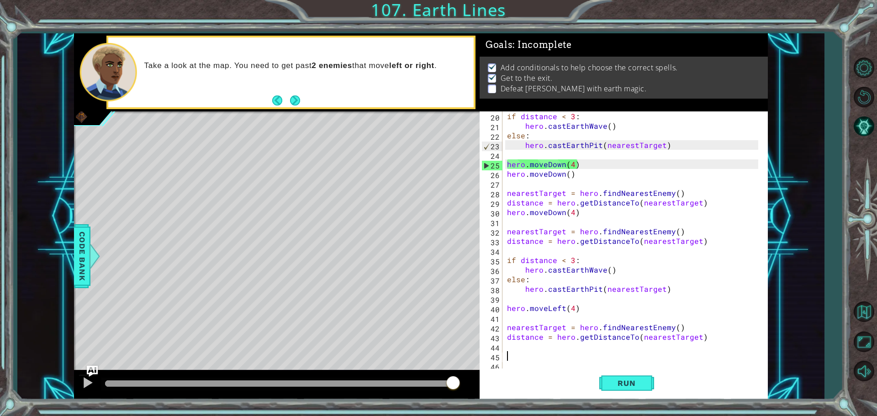
drag, startPoint x: 131, startPoint y: 385, endPoint x: 609, endPoint y: 322, distance: 482.0
click at [520, 387] on div "hero.moveDown() 1 2 3 4 5 6 7 8 9 10 11 12 13 14 15 16 17 18 19 20 21 hero . mo…" at bounding box center [421, 216] width 694 height 366
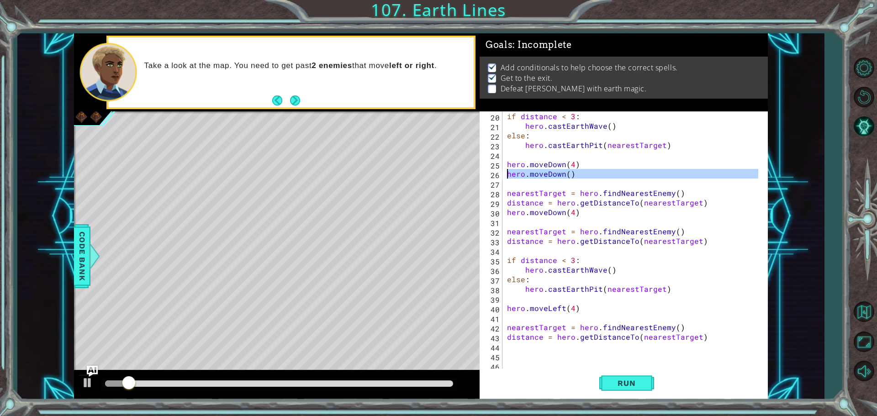
drag, startPoint x: 598, startPoint y: 182, endPoint x: 495, endPoint y: 178, distance: 102.5
click at [495, 178] on div "20 21 22 23 24 25 26 27 28 29 30 31 32 33 34 35 36 37 38 39 40 41 42 43 44 45 4…" at bounding box center [623, 240] width 286 height 259
type textarea "hero.moveDown()"
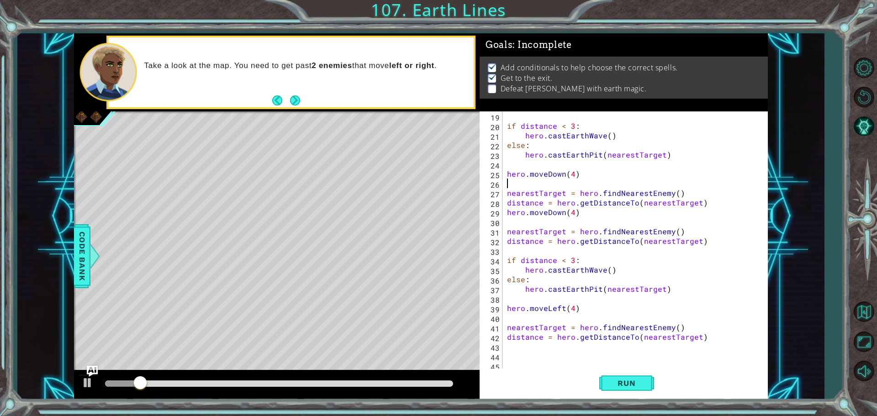
scroll to position [173, 0]
click at [576, 174] on div "if distance < 3 : hero . castEarthWave ( ) else : hero . castEarthPit ( nearest…" at bounding box center [634, 250] width 258 height 278
click at [572, 176] on div "if distance < 3 : hero . castEarthWave ( ) else : hero . castEarthPit ( nearest…" at bounding box center [634, 250] width 258 height 278
click at [626, 386] on span "Run" at bounding box center [627, 383] width 36 height 9
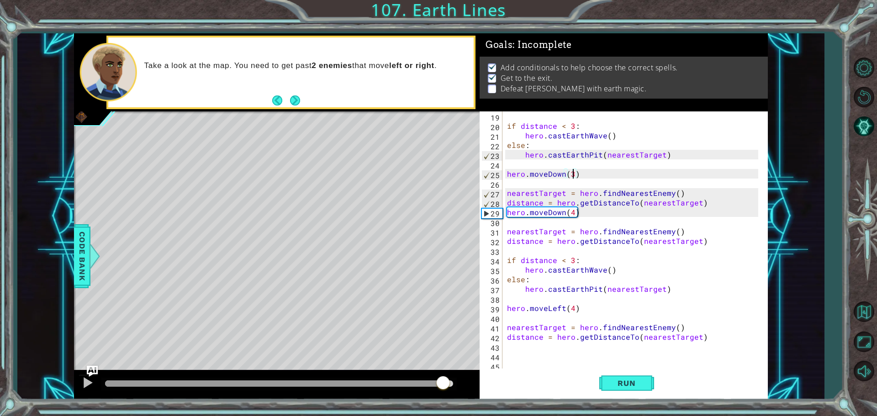
drag, startPoint x: 116, startPoint y: 380, endPoint x: 444, endPoint y: 400, distance: 328.7
click at [444, 400] on div "hero.moveDown() 1 2 3 4 5 6 7 8 9 10 11 12 13 14 15 16 17 18 19 20 21 hero . mo…" at bounding box center [438, 208] width 877 height 416
click at [572, 173] on div "if distance < 3 : hero . castEarthWave ( ) else : hero . castEarthPit ( nearest…" at bounding box center [634, 250] width 258 height 278
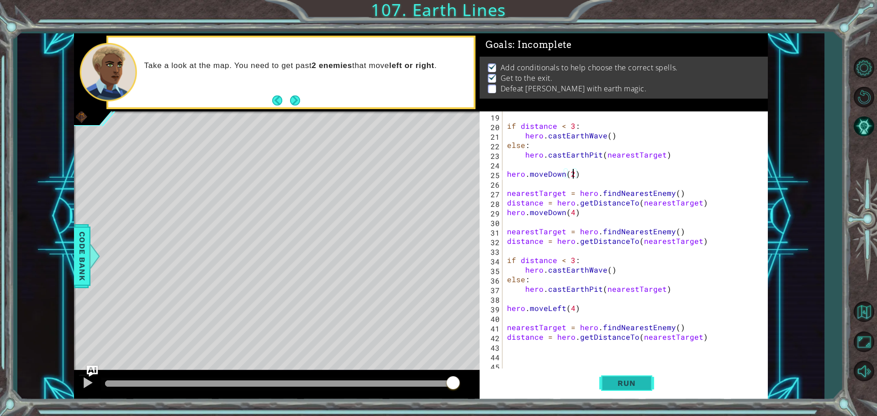
click at [634, 382] on span "Run" at bounding box center [627, 383] width 36 height 9
click at [642, 384] on span "Run" at bounding box center [627, 383] width 36 height 9
click at [633, 386] on span "Run" at bounding box center [627, 383] width 36 height 9
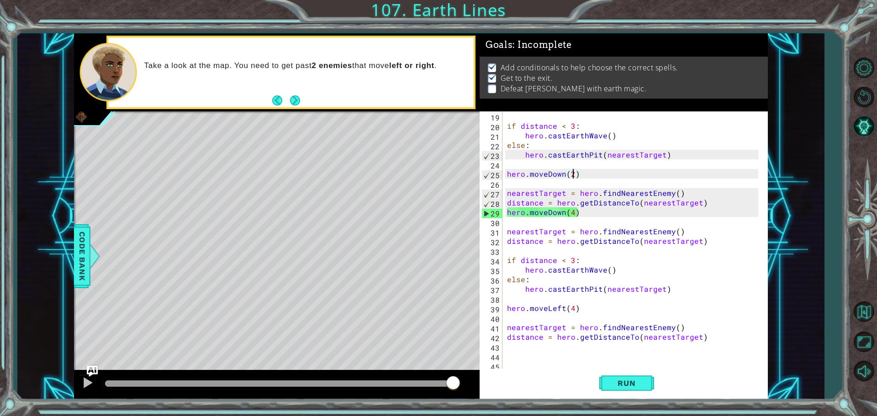
drag, startPoint x: 129, startPoint y: 384, endPoint x: 567, endPoint y: 343, distance: 439.3
click at [565, 349] on div "hero.moveDown() 1 2 3 4 5 6 7 8 9 10 11 12 13 14 15 16 17 18 19 20 21 hero . mo…" at bounding box center [421, 216] width 694 height 366
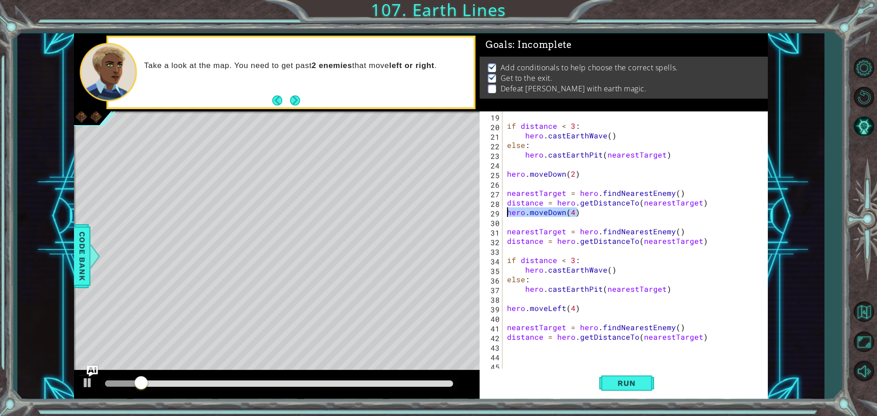
drag, startPoint x: 586, startPoint y: 213, endPoint x: 485, endPoint y: 211, distance: 101.0
click at [485, 211] on div "hero.moveDown(2) 19 20 21 22 23 24 25 26 27 28 29 30 31 32 33 34 35 36 37 38 39…" at bounding box center [623, 240] width 286 height 259
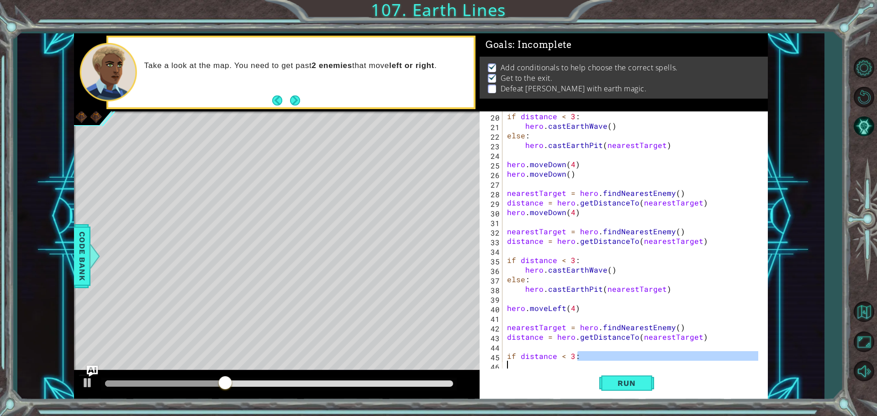
type textarea "if distance < 3:"
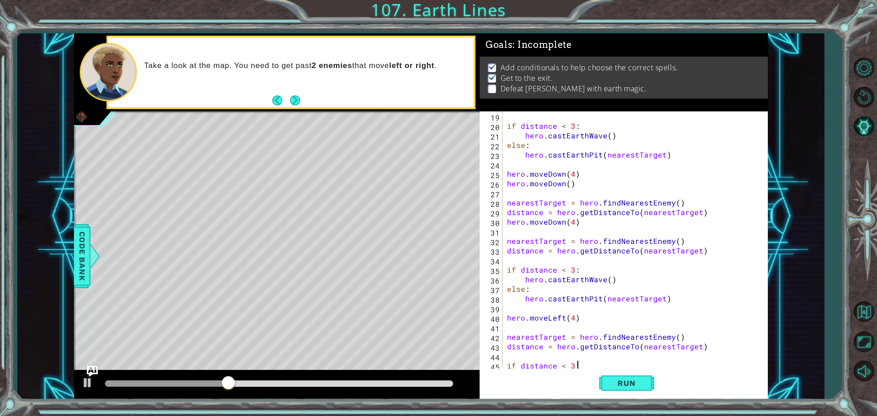
scroll to position [0, 0]
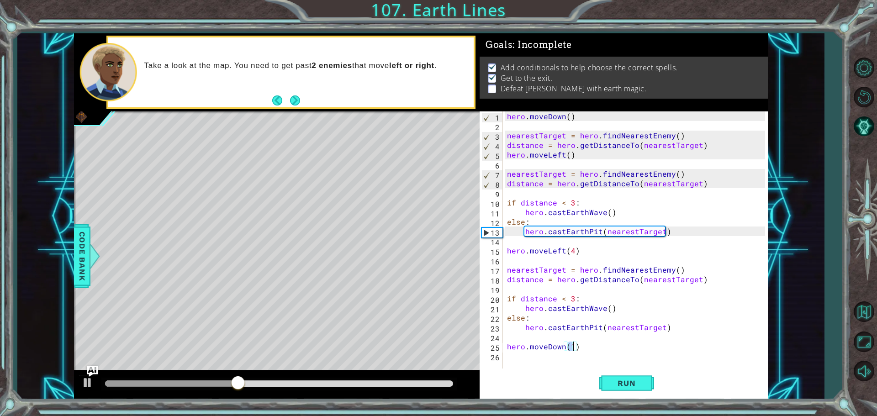
type textarea "m"
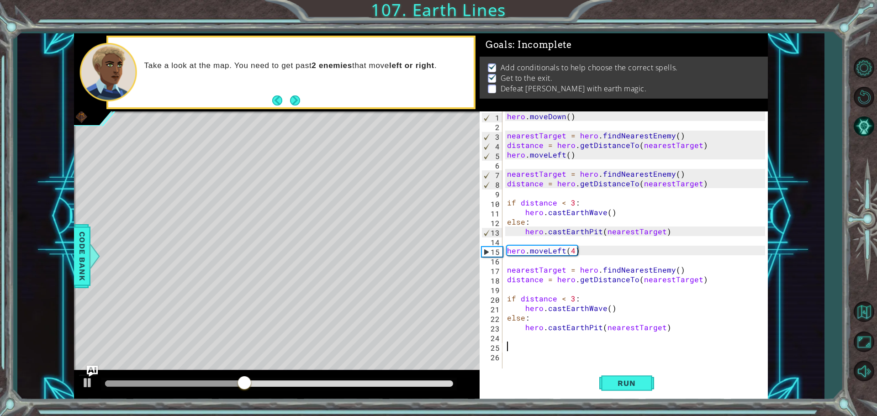
type textarea "hero.moveLeft()"
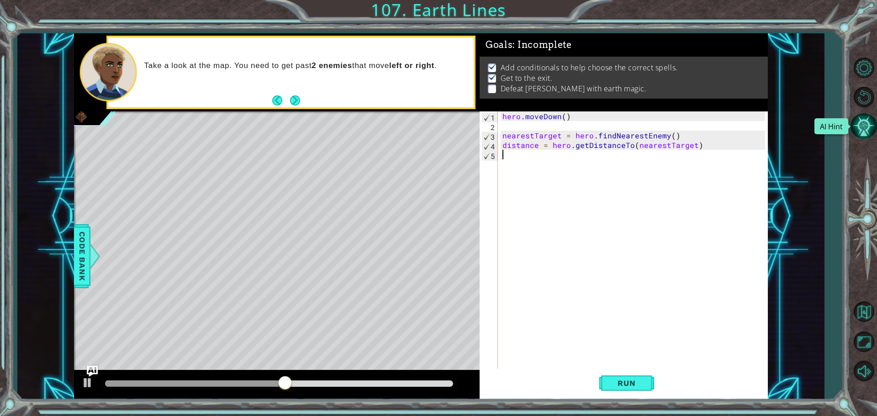
click at [867, 120] on button "AI Hint" at bounding box center [864, 126] width 27 height 27
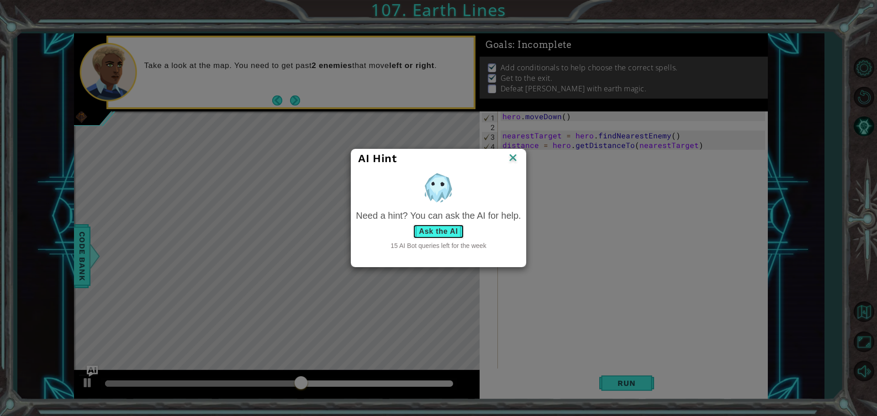
click at [433, 233] on button "Ask the AI" at bounding box center [438, 231] width 51 height 15
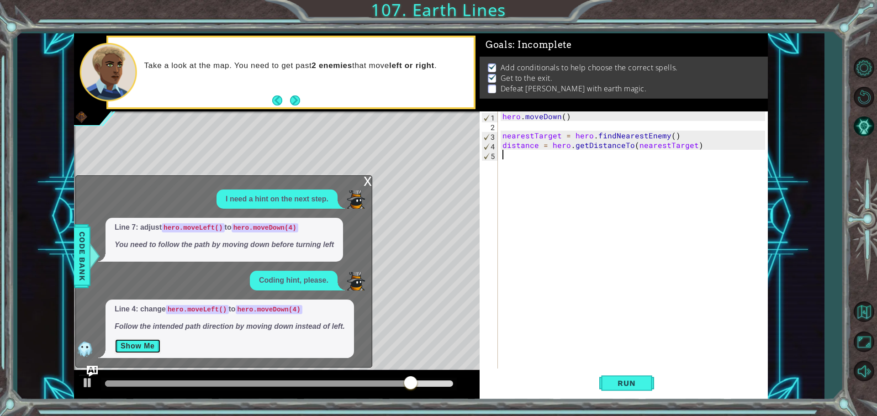
click at [143, 351] on button "Show Me" at bounding box center [138, 346] width 46 height 15
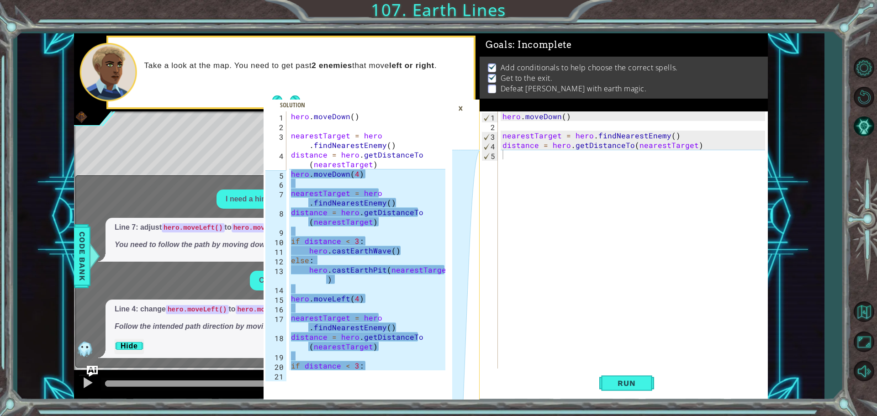
drag, startPoint x: 288, startPoint y: 171, endPoint x: 392, endPoint y: 369, distance: 223.4
click at [392, 369] on div "hero.moveDown() 1 2 3 4 5 6 7 8 9 10 11 12 13 14 15 16 17 18 19 20 21 hero . mo…" at bounding box center [358, 240] width 189 height 259
drag, startPoint x: 392, startPoint y: 369, endPoint x: 388, endPoint y: 373, distance: 4.9
click at [391, 372] on div "if distance < 3: 1 2 3 4 5 6 7 8 9 10 11 12 13 14 15 16 17 18 19 20 21 hero . m…" at bounding box center [372, 255] width 216 height 288
type textarea "else: hero.castEarthPit(nearestTarget)"
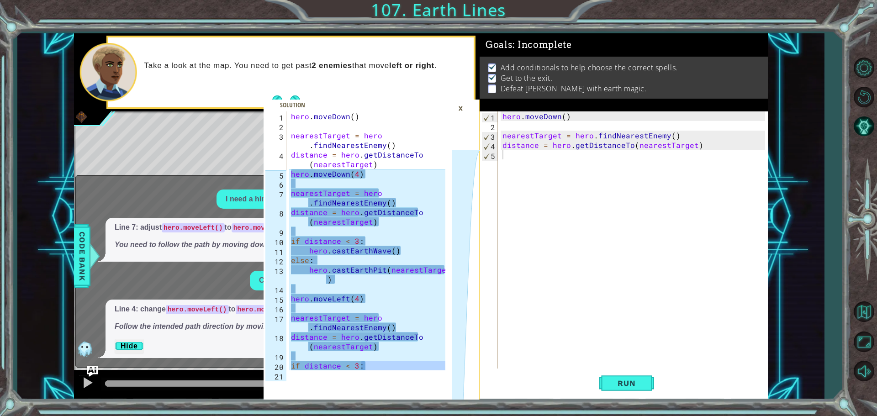
click at [288, 155] on div "else: hero.castEarthPit(nearestTarget) 1 2 3 4 5 6 7 8 9 10 11 12 13 14 15 16 1…" at bounding box center [358, 240] width 189 height 259
drag, startPoint x: 287, startPoint y: 167, endPoint x: 449, endPoint y: 376, distance: 263.9
click at [449, 386] on div "else: hero.castEarthPit(nearestTarget) 1 2 3 4 5 6 7 8 9 10 11 12 13 14 15 16 1…" at bounding box center [372, 255] width 216 height 288
click at [525, 161] on div "hero . moveDown ( ) nearestTarget = hero . findNearestEnemy ( ) distance = hero…" at bounding box center [635, 250] width 269 height 278
paste textarea "hero.castEarthPit(n"
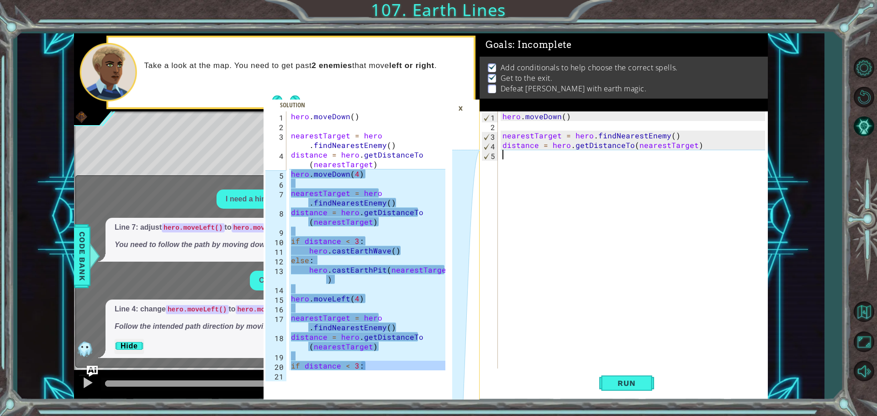
type textarea "hero.castEarthPit(n"
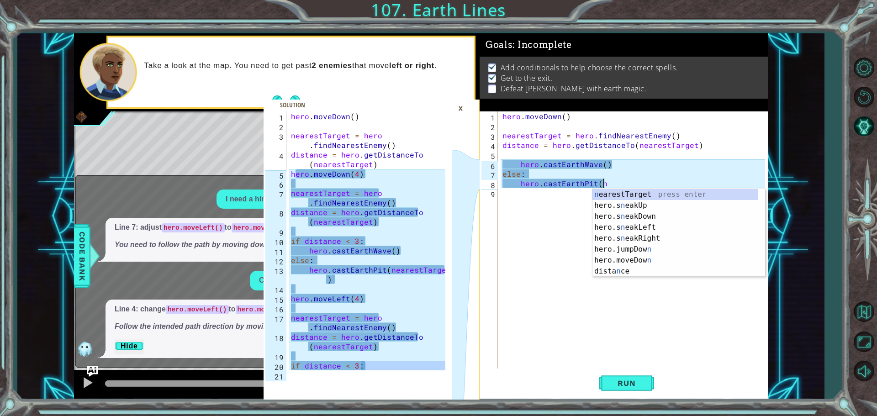
click at [564, 212] on div "hero . moveDown ( ) nearestTarget = hero . findNearestEnemy ( ) distance = hero…" at bounding box center [635, 250] width 269 height 278
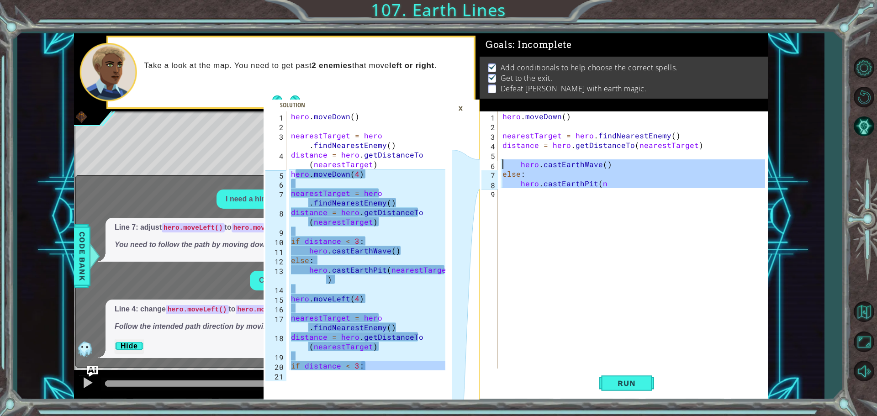
drag, startPoint x: 633, startPoint y: 197, endPoint x: 483, endPoint y: 163, distance: 154.2
click at [483, 163] on div "1 2 3 4 5 6 7 8 9 hero . moveDown ( ) nearestTarget = hero . findNearestEnemy (…" at bounding box center [623, 240] width 286 height 259
type textarea "hero.castEarthWave() else:"
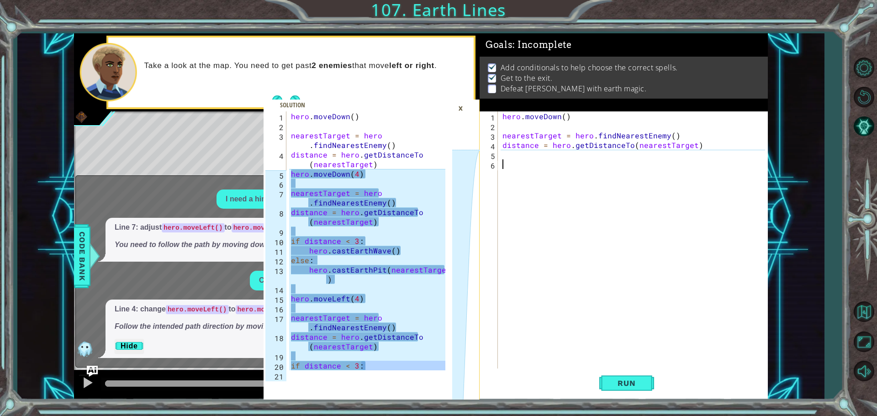
click at [441, 195] on div "hero . moveDown ( ) nearestTarget = hero . findNearestEnemy ( ) distance = hero…" at bounding box center [369, 250] width 161 height 278
click at [375, 212] on div "hero . moveDown ( ) nearestTarget = hero . findNearestEnemy ( ) distance = hero…" at bounding box center [369, 250] width 161 height 278
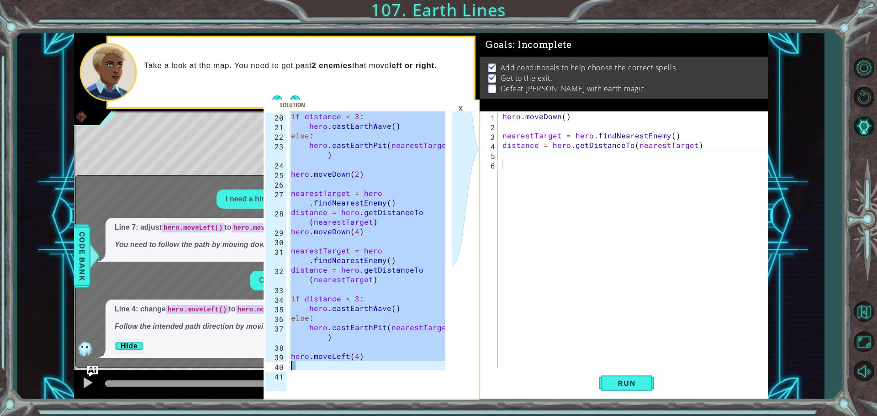
scroll to position [297, 0]
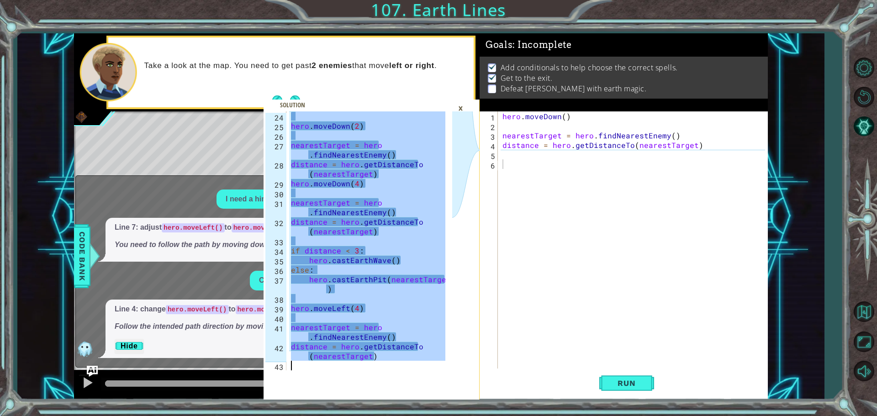
drag, startPoint x: 385, startPoint y: 234, endPoint x: 408, endPoint y: 389, distance: 156.5
click at [406, 391] on div "nearestTarget = hero.findNearestEnemy() distance = hero.getDistanceTo(nearestTa…" at bounding box center [372, 255] width 216 height 288
drag, startPoint x: 408, startPoint y: 389, endPoint x: 410, endPoint y: 377, distance: 12.6
click at [410, 382] on span at bounding box center [372, 250] width 216 height 300
drag, startPoint x: 387, startPoint y: 372, endPoint x: 552, endPoint y: 286, distance: 186.8
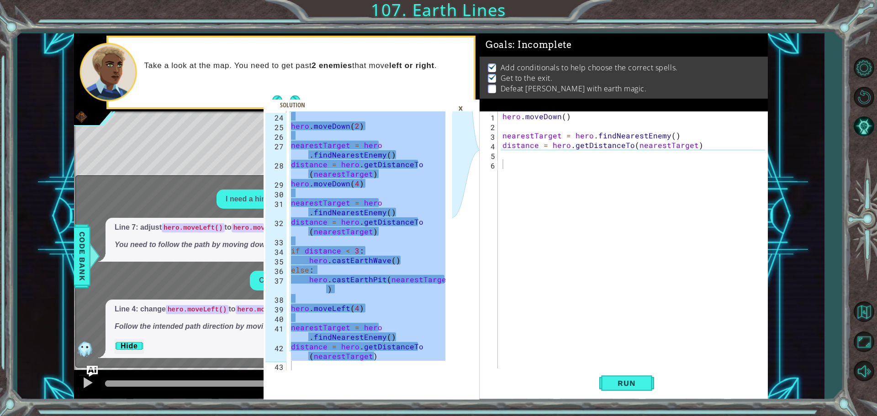
click at [415, 367] on div "distance = hero.getDistanceTo(nearestTarget) 24 25 26 27 28 29 30 31 32 33 34 3…" at bounding box center [372, 255] width 216 height 288
click at [565, 252] on div "hero . moveDown ( ) nearestTarget = hero . findNearestEnemy ( ) distance = hero…" at bounding box center [635, 250] width 269 height 278
click at [533, 244] on div "hero . moveDown ( ) nearestTarget = hero . findNearestEnemy ( ) distance = hero…" at bounding box center [635, 250] width 269 height 278
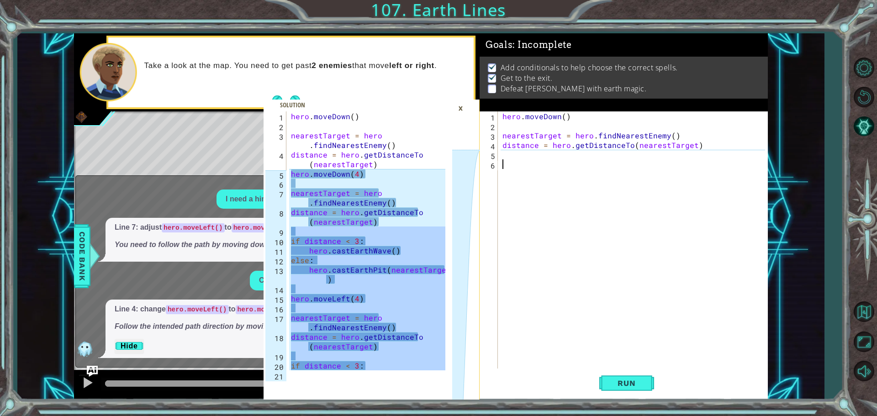
scroll to position [0, 0]
click at [297, 164] on div "hero . moveDown ( ) nearestTarget = hero . findNearestEnemy ( ) distance = hero…" at bounding box center [369, 250] width 161 height 278
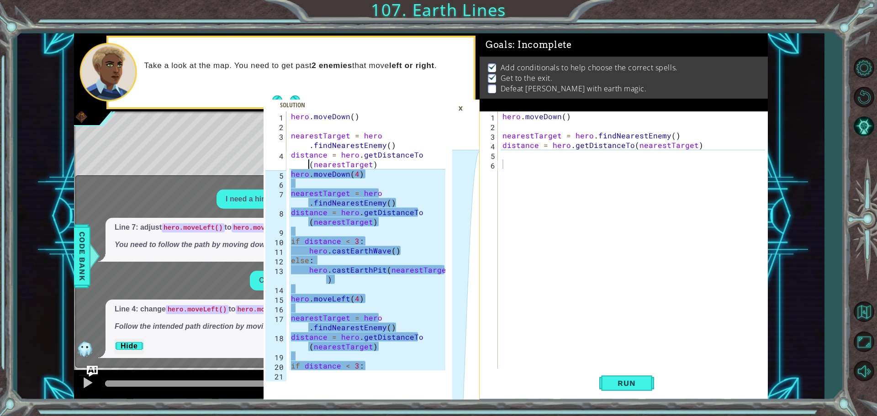
drag, startPoint x: 297, startPoint y: 160, endPoint x: 309, endPoint y: 167, distance: 13.5
click at [309, 167] on div "hero . moveDown ( ) nearestTarget = hero . findNearestEnemy ( ) distance = hero…" at bounding box center [369, 250] width 161 height 278
drag, startPoint x: 287, startPoint y: 171, endPoint x: 318, endPoint y: 207, distance: 47.6
click at [318, 214] on div "distance = hero.getDistanceTo(nearestTarget) 1 2 3 4 5 6 7 8 9 10 11 12 13 14 1…" at bounding box center [358, 240] width 189 height 259
click at [318, 207] on div "hero . moveDown ( ) nearestTarget = hero . findNearestEnemy ( ) distance = hero…" at bounding box center [369, 250] width 161 height 278
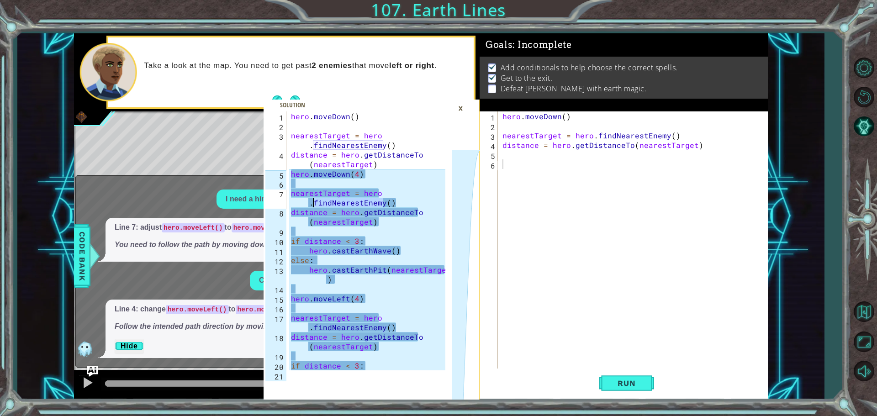
click at [318, 207] on div "hero . moveDown ( ) nearestTarget = hero . findNearestEnemy ( ) distance = hero…" at bounding box center [369, 250] width 161 height 278
click at [296, 173] on div "hero . moveDown ( ) nearestTarget = hero . findNearestEnemy ( ) distance = hero…" at bounding box center [369, 250] width 161 height 278
click at [295, 173] on div "hero . moveDown ( ) nearestTarget = hero . findNearestEnemy ( ) distance = hero…" at bounding box center [369, 250] width 161 height 278
click at [293, 175] on div "hero . moveDown ( ) nearestTarget = hero . findNearestEnemy ( ) distance = hero…" at bounding box center [367, 240] width 156 height 259
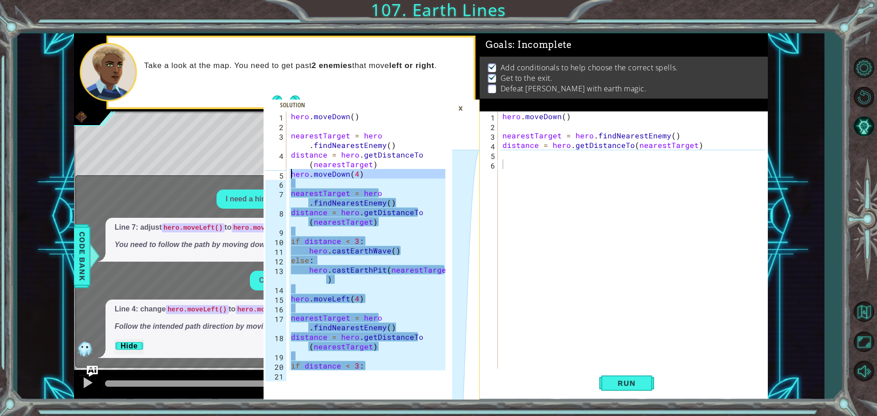
type textarea "hero.moveDown(4)"
click at [292, 175] on div "hero . moveDown ( ) nearestTarget = hero . findNearestEnemy ( ) distance = hero…" at bounding box center [369, 250] width 161 height 278
click at [312, 186] on div "hero . moveDown ( ) nearestTarget = hero . findNearestEnemy ( ) distance = hero…" at bounding box center [369, 250] width 161 height 278
drag, startPoint x: 290, startPoint y: 160, endPoint x: 287, endPoint y: 167, distance: 7.7
click at [288, 163] on div "1 2 3 4 5 6 7 8 9 10 11 12 13 14 15 16 17 18 19 20 21 hero . moveDown ( ) neare…" at bounding box center [358, 240] width 189 height 259
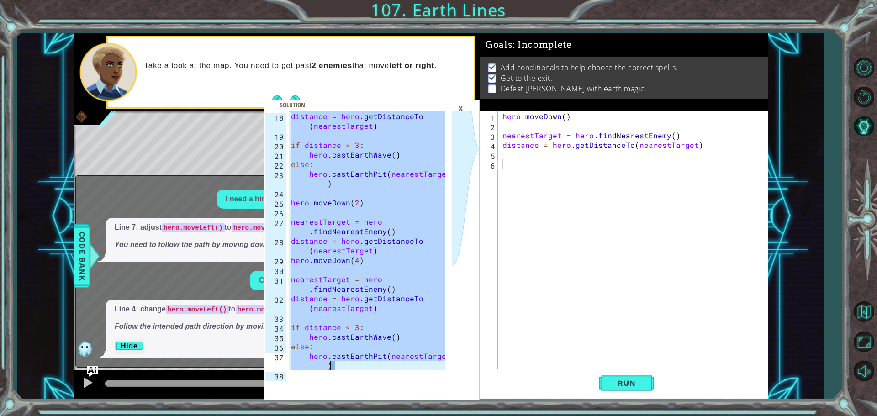
scroll to position [297, 0]
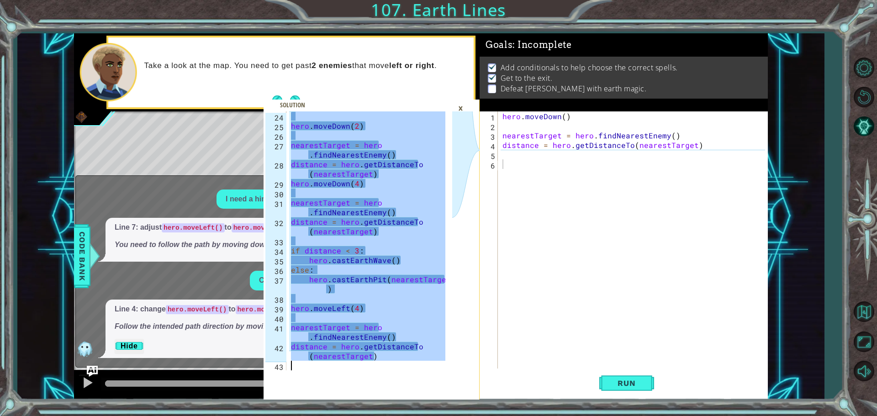
drag, startPoint x: 289, startPoint y: 170, endPoint x: 413, endPoint y: 395, distance: 256.4
click at [412, 395] on div "distance = hero.getDistanceTo(nearestTarget) 24 25 26 27 28 29 30 31 32 33 34 3…" at bounding box center [372, 255] width 216 height 288
type textarea "distance = hero.getDistanceTo(nearestTarget)"
click at [514, 165] on div "hero . moveDown ( ) nearestTarget = hero . findNearestEnemy ( ) distance = hero…" at bounding box center [635, 250] width 269 height 278
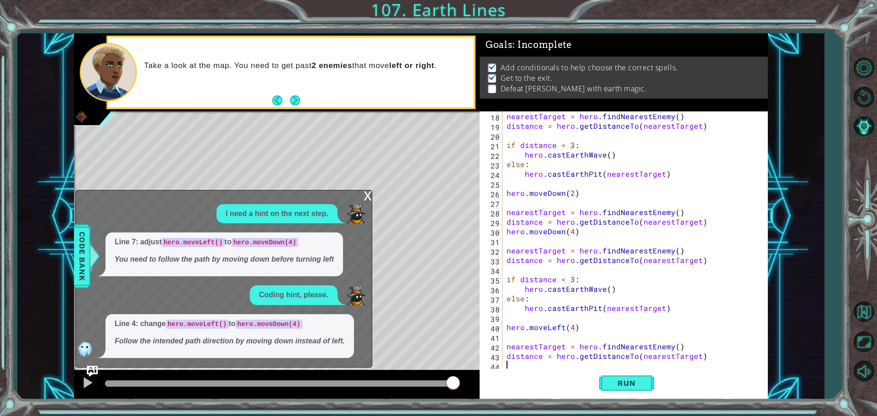
scroll to position [163, 0]
click at [618, 388] on button "Run" at bounding box center [627, 383] width 55 height 29
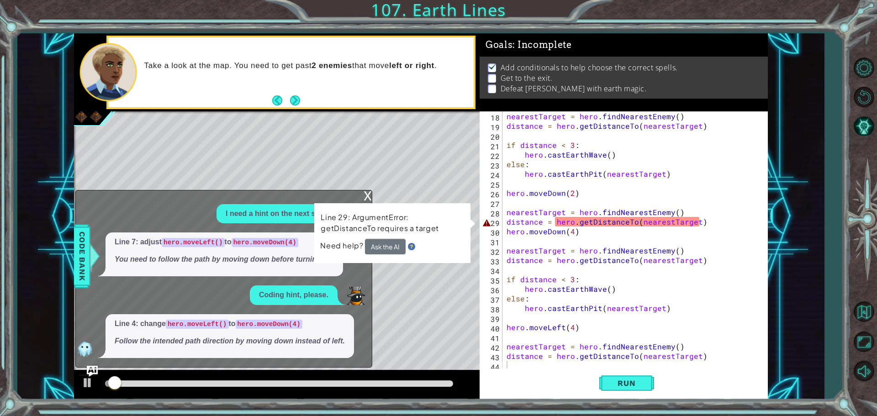
click at [368, 195] on div "x" at bounding box center [368, 195] width 8 height 9
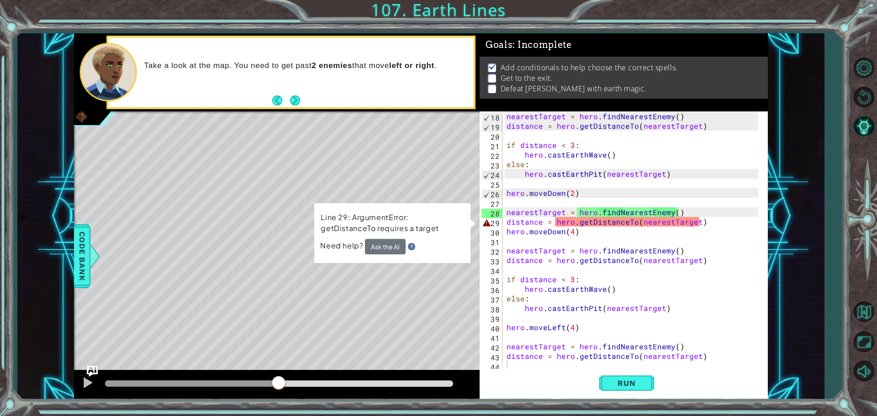
drag, startPoint x: 140, startPoint y: 382, endPoint x: 281, endPoint y: 404, distance: 142.1
click at [280, 407] on div "distance = hero.getDistanceTo(nearestTarget) 24 25 26 27 28 29 30 31 32 33 34 3…" at bounding box center [438, 208] width 877 height 416
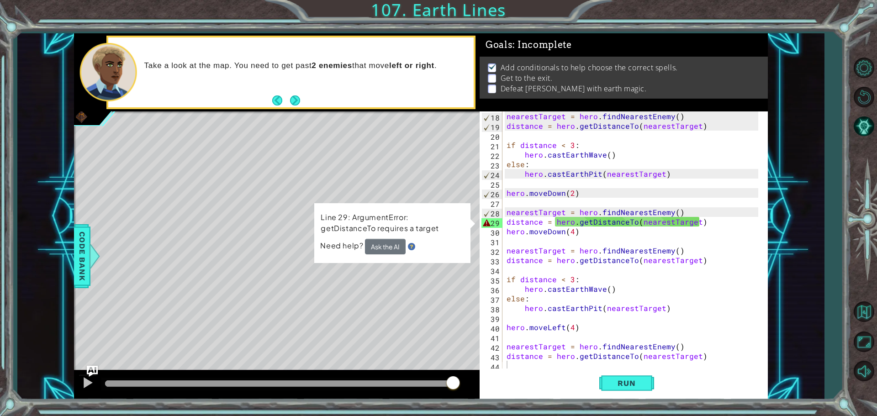
drag, startPoint x: 289, startPoint y: 387, endPoint x: 464, endPoint y: 370, distance: 175.8
click at [464, 371] on div at bounding box center [277, 385] width 406 height 29
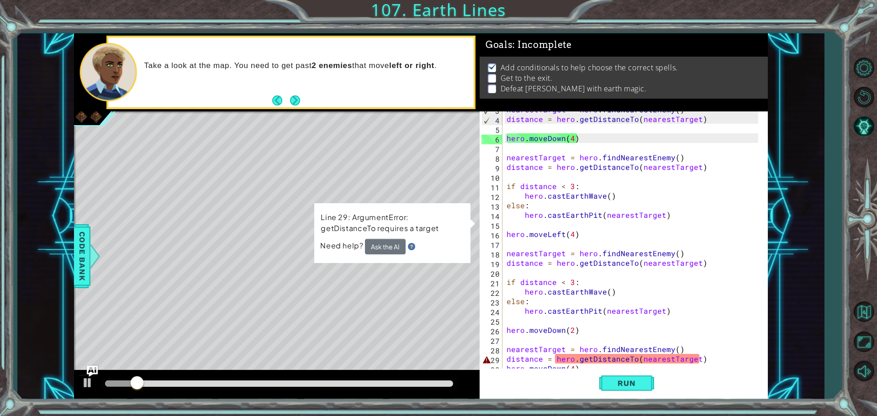
scroll to position [0, 0]
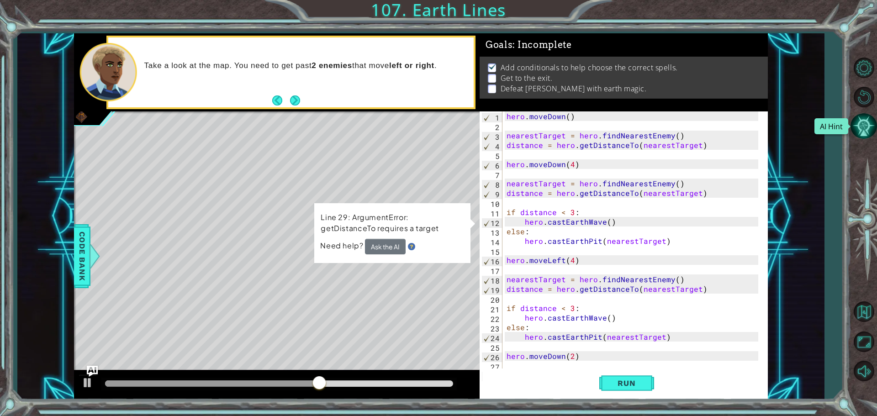
click at [863, 128] on button "AI Hint" at bounding box center [864, 126] width 27 height 27
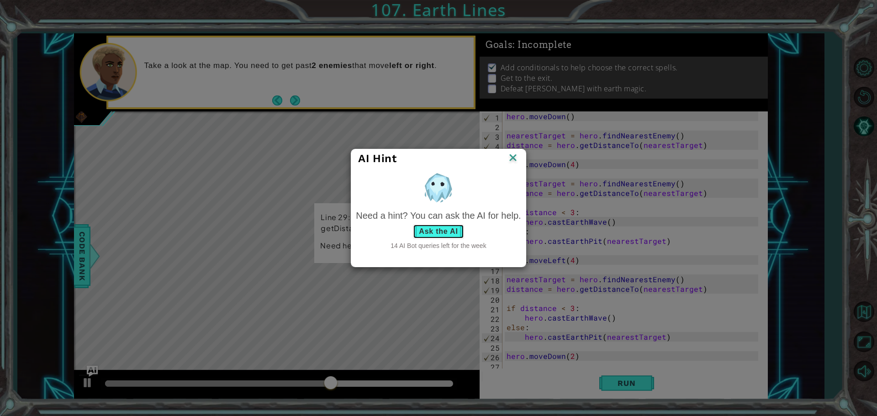
click at [432, 228] on button "Ask the AI" at bounding box center [438, 231] width 51 height 15
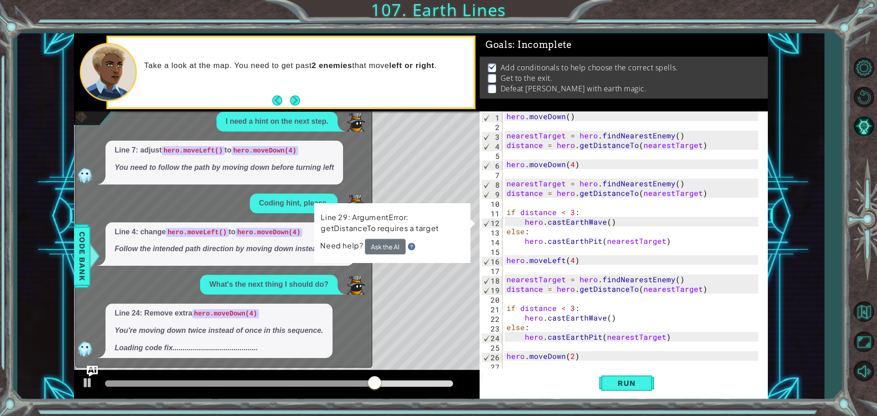
scroll to position [249, 0]
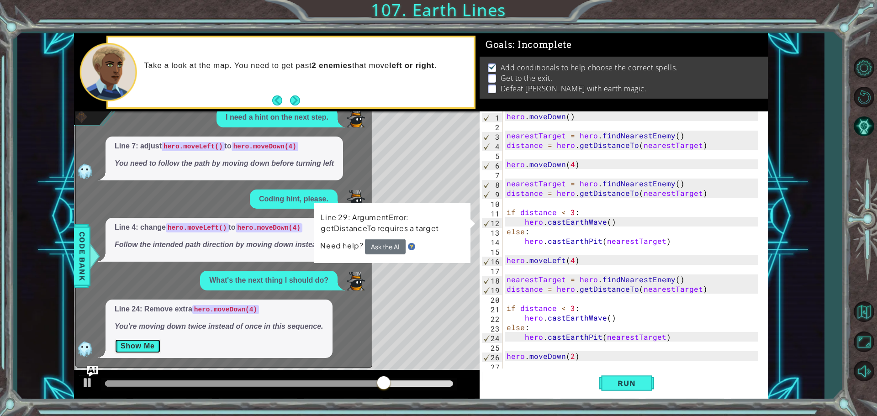
click at [130, 340] on button "Show Me" at bounding box center [138, 346] width 46 height 15
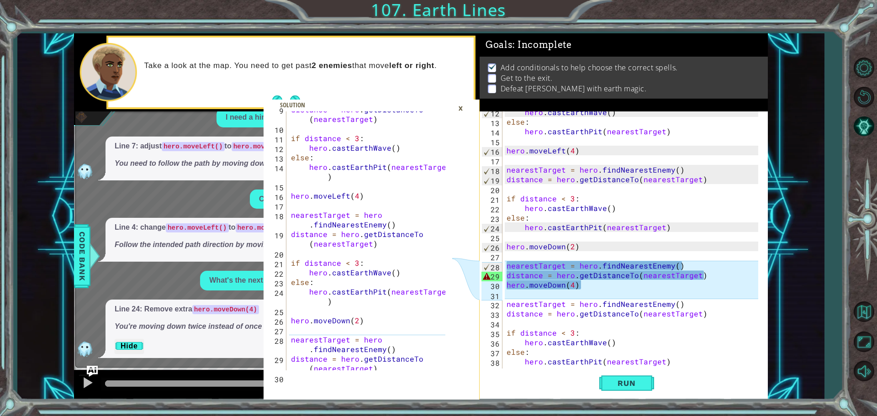
scroll to position [167, 0]
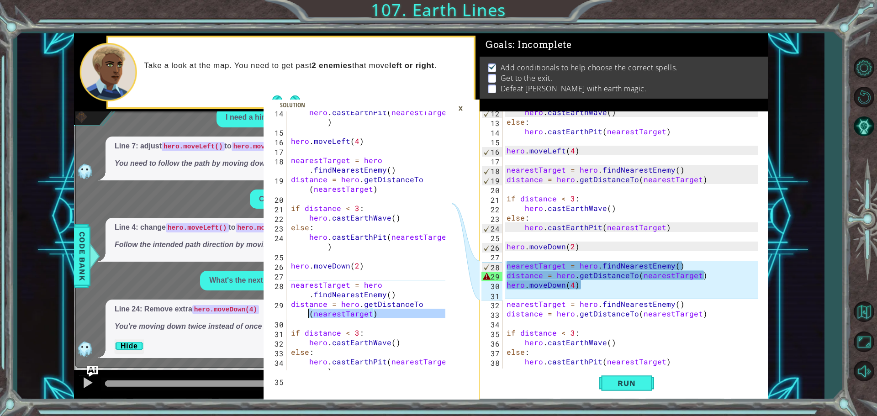
drag, startPoint x: 382, startPoint y: 323, endPoint x: 277, endPoint y: 309, distance: 105.6
click at [277, 309] on div "14 15 16 17 18 19 20 21 22 23 24 25 26 27 28 29 30 31 32 33 34 35 hero . castEa…" at bounding box center [358, 240] width 189 height 259
click at [289, 304] on div "distance = hero.getDistanceTo(nearestTarget) 14 15 16 17 18 19 20 21 22 23 24 2…" at bounding box center [358, 240] width 189 height 259
drag, startPoint x: 293, startPoint y: 302, endPoint x: 343, endPoint y: 353, distance: 71.1
click at [383, 322] on div "hero . castEarthPit ( nearestTarget ) hero . moveLeft ( 4 ) nearestTarget = her…" at bounding box center [369, 255] width 161 height 297
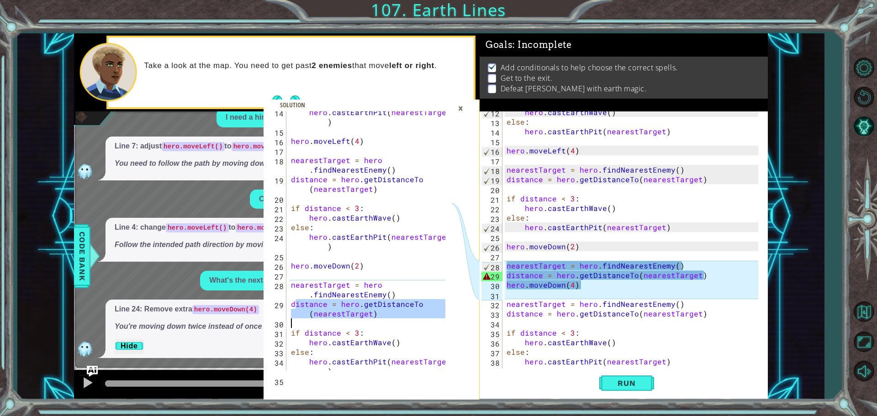
click at [454, 329] on icon at bounding box center [465, 322] width 27 height 422
drag, startPoint x: 422, startPoint y: 328, endPoint x: 362, endPoint y: 321, distance: 60.3
click at [412, 328] on div "hero . castEarthPit ( nearestTarget ) hero . moveLeft ( 4 ) nearestTarget = her…" at bounding box center [369, 255] width 161 height 297
drag, startPoint x: 381, startPoint y: 317, endPoint x: 288, endPoint y: 302, distance: 94.4
click at [288, 302] on div "if distance < 3: 14 15 16 17 18 19 20 21 22 23 24 25 26 27 28 29 30 31 32 33 34…" at bounding box center [358, 240] width 189 height 259
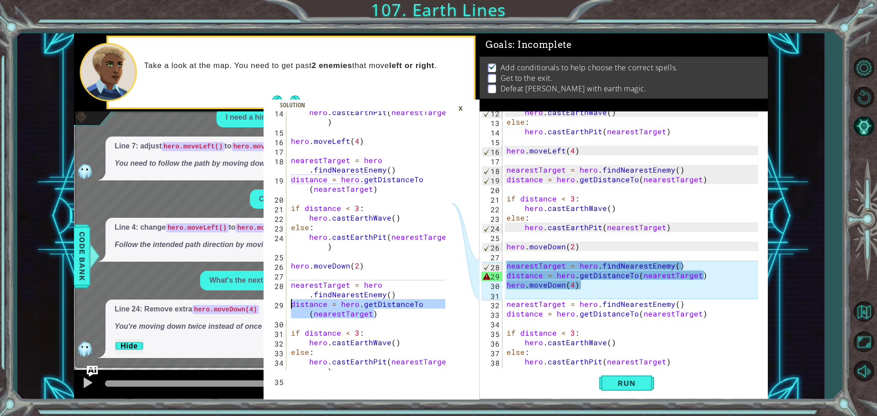
type textarea "distance = hero.getDistanceTo(nearestTarget)"
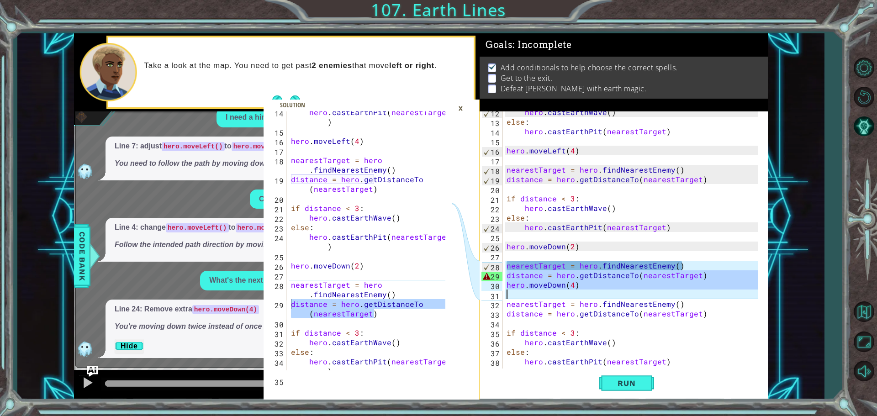
drag, startPoint x: 506, startPoint y: 273, endPoint x: 705, endPoint y: 291, distance: 200.1
click at [705, 291] on div "hero . castEarthWave ( ) else : hero . castEarthPit ( nearestTarget ) hero . mo…" at bounding box center [634, 246] width 258 height 278
type textarea "hero.moveDown(4)"
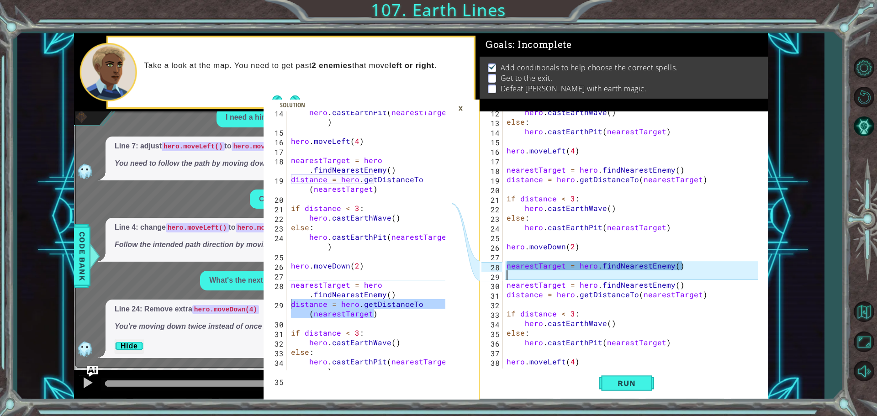
paste textarea "distance = hero.getDistanceTo(nearestTarget)"
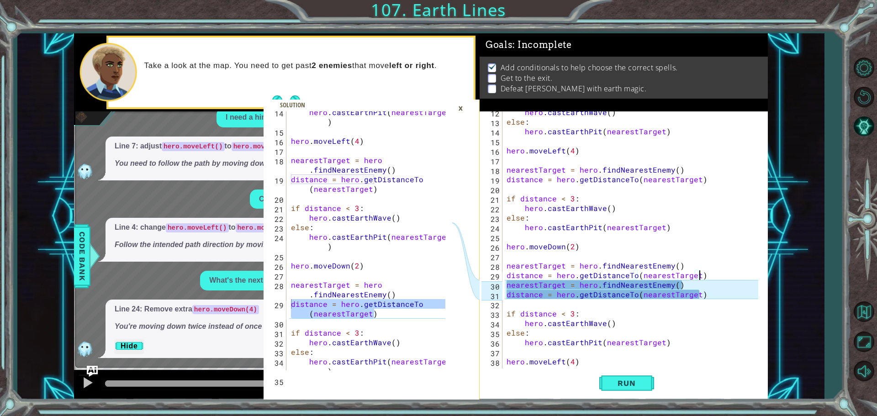
drag, startPoint x: 642, startPoint y: 385, endPoint x: 637, endPoint y: 366, distance: 20.0
click at [643, 383] on span "Run" at bounding box center [627, 383] width 36 height 9
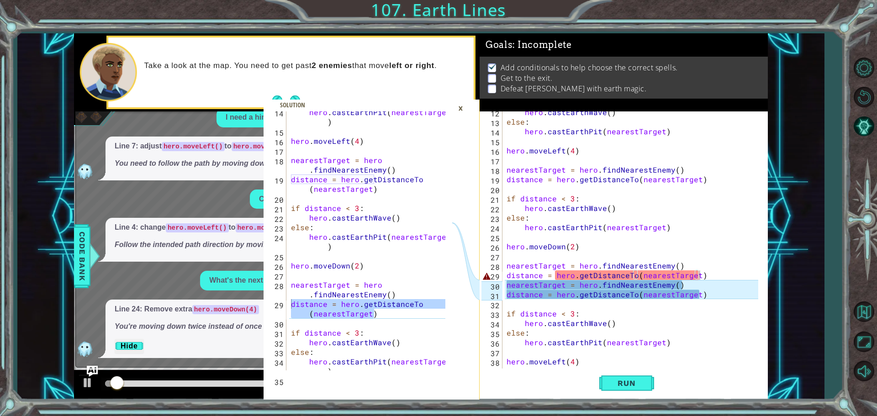
drag, startPoint x: 461, startPoint y: 105, endPoint x: 436, endPoint y: 109, distance: 24.9
click at [461, 105] on div "×" at bounding box center [461, 109] width 14 height 16
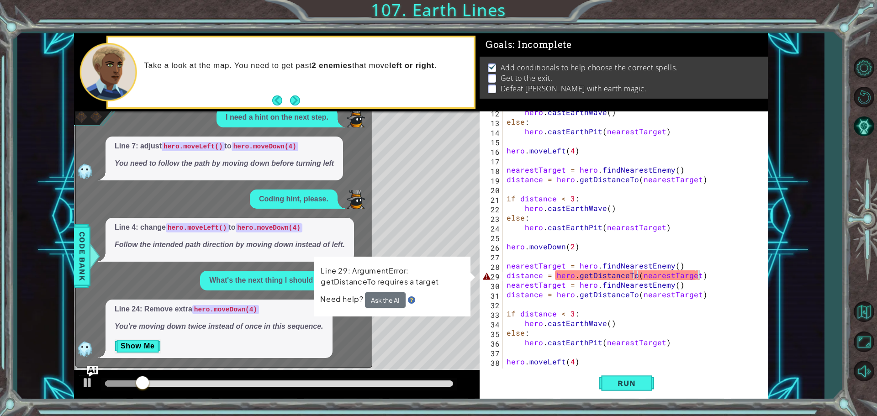
click at [272, 100] on button "Back" at bounding box center [281, 101] width 18 height 10
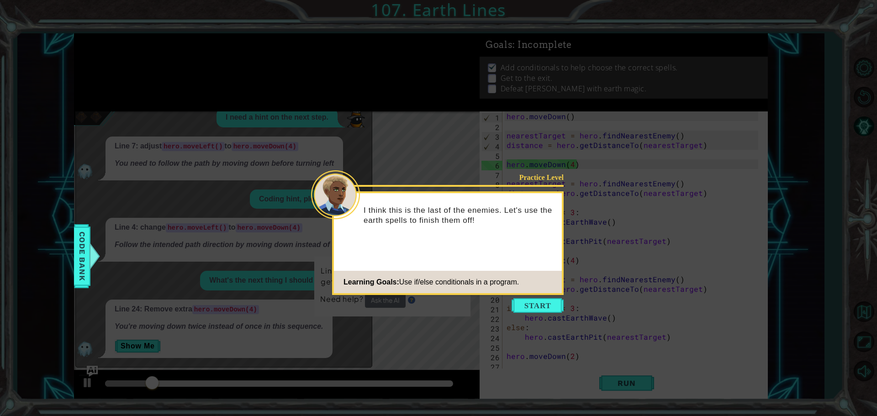
click at [546, 308] on button "Start" at bounding box center [538, 305] width 52 height 15
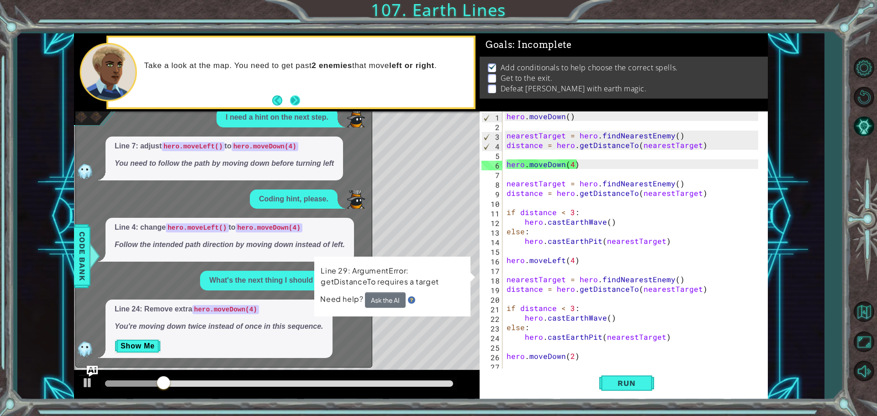
click at [294, 101] on button "Next" at bounding box center [295, 101] width 10 height 10
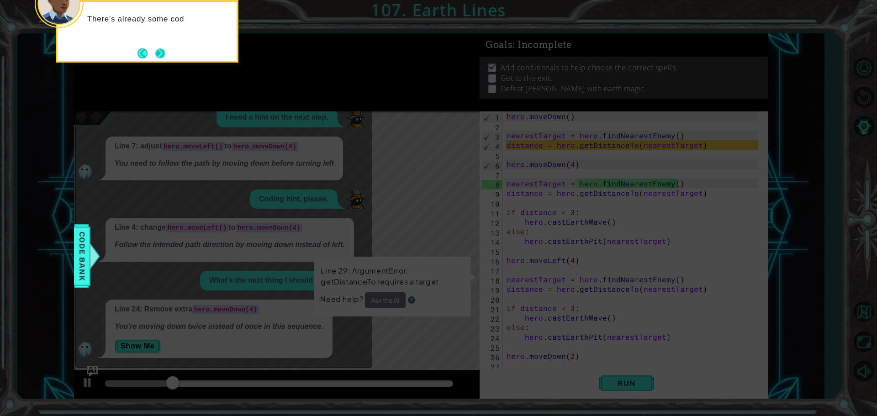
click at [165, 55] on button "Next" at bounding box center [160, 53] width 11 height 11
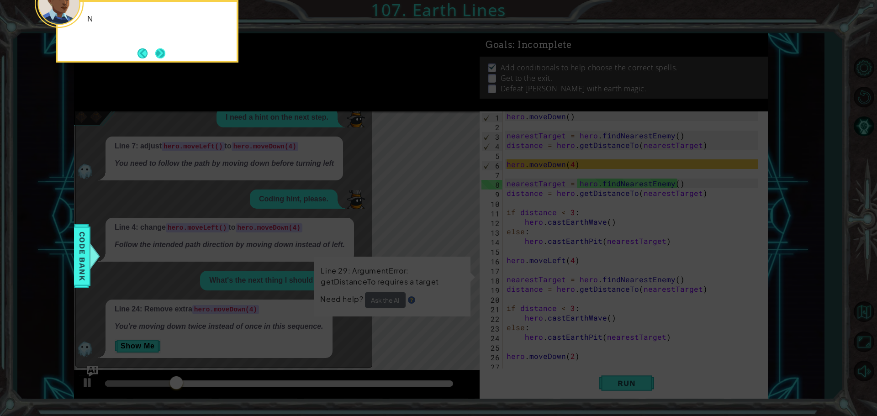
click at [163, 53] on button "Next" at bounding box center [160, 53] width 10 height 10
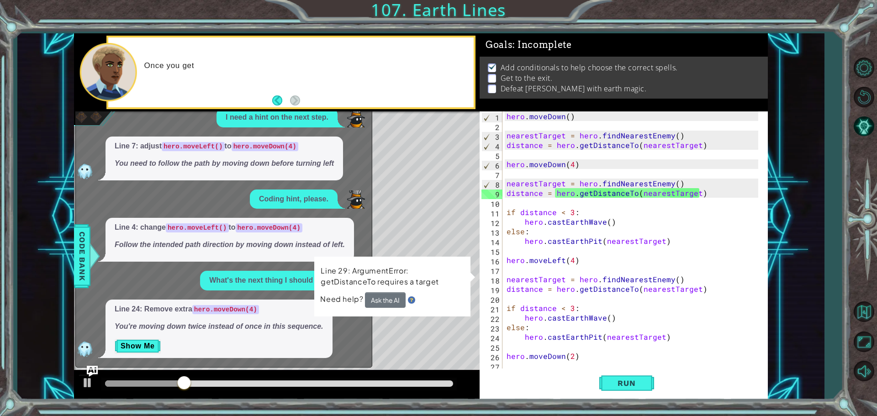
drag, startPoint x: 197, startPoint y: 328, endPoint x: 148, endPoint y: 366, distance: 62.2
click at [174, 344] on div "Line 24: Remove extra hero.moveDown(4) You're moving down twice instead of once…" at bounding box center [219, 329] width 227 height 58
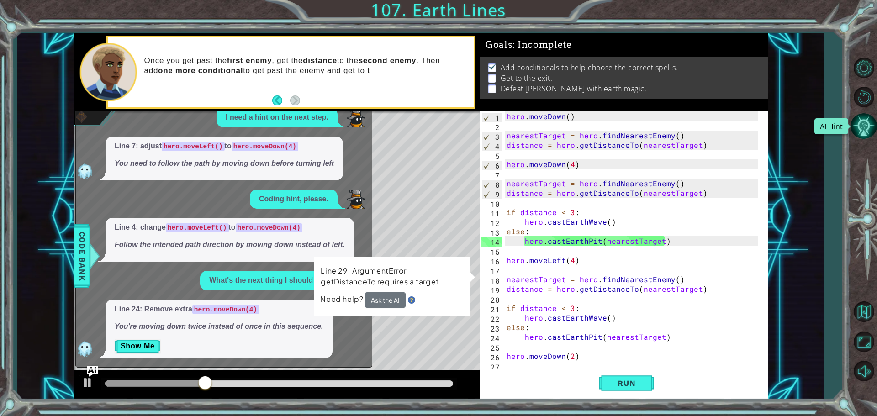
click at [870, 120] on button "AI Hint" at bounding box center [864, 126] width 27 height 27
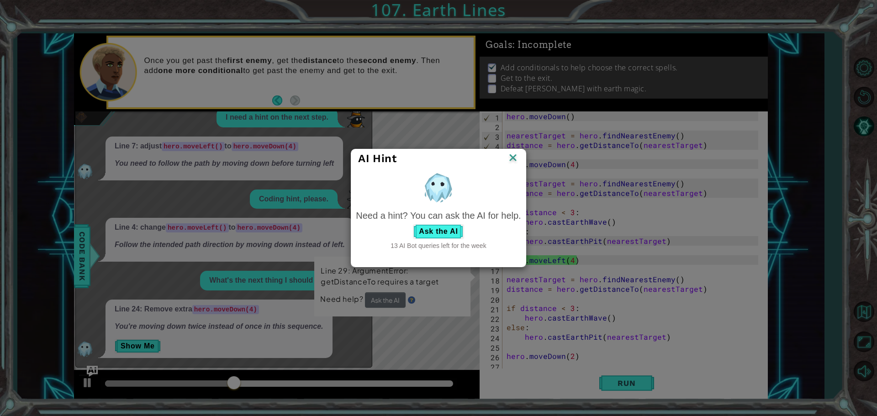
click at [510, 155] on img at bounding box center [513, 159] width 12 height 14
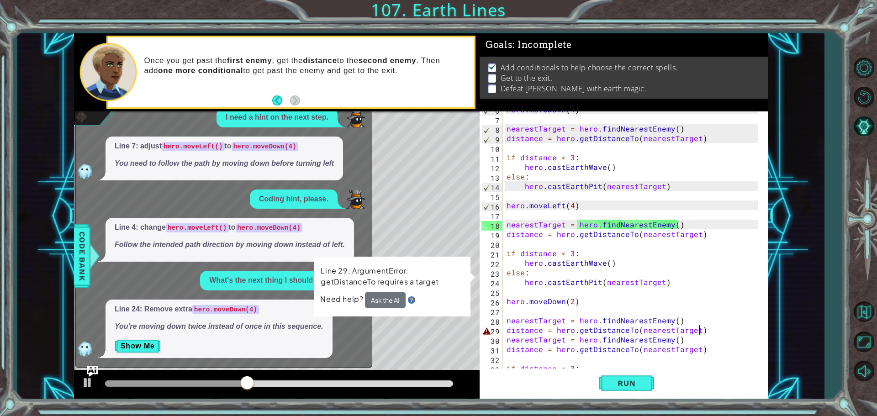
scroll to position [144, 0]
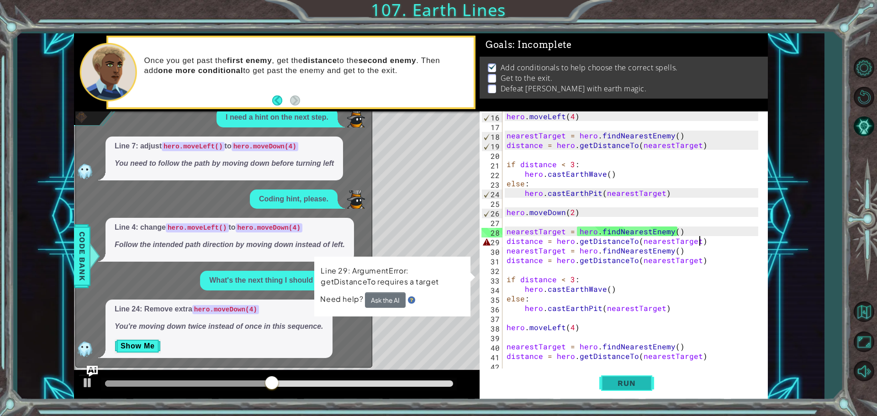
click at [622, 379] on span "Run" at bounding box center [627, 383] width 36 height 9
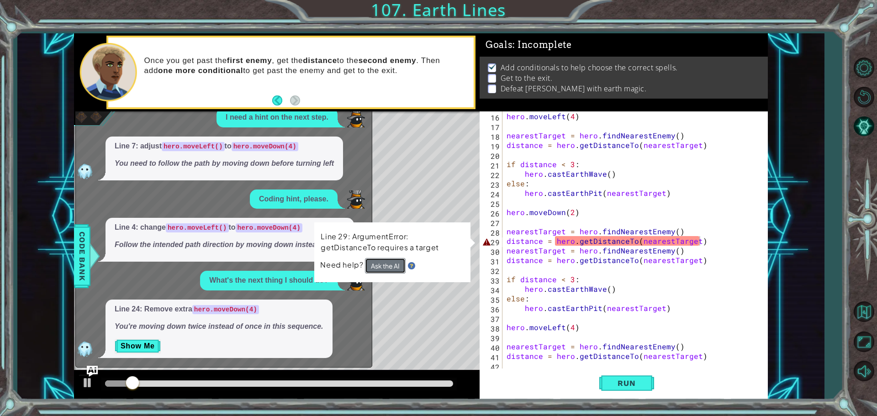
click at [393, 266] on button "Ask the AI" at bounding box center [385, 266] width 41 height 16
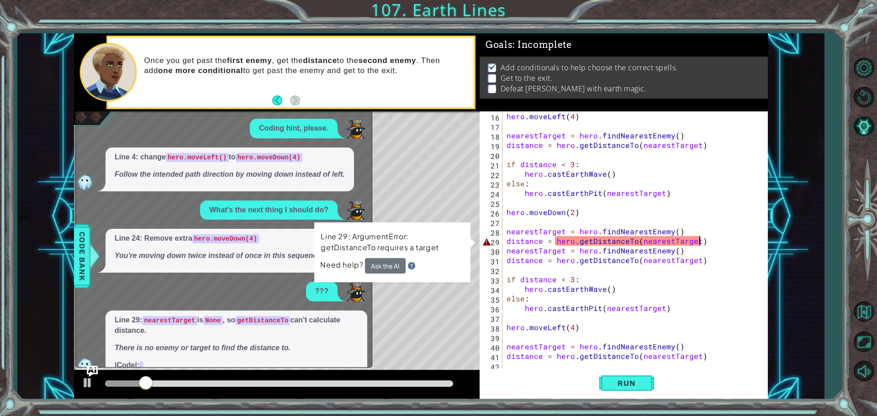
scroll to position [88, 0]
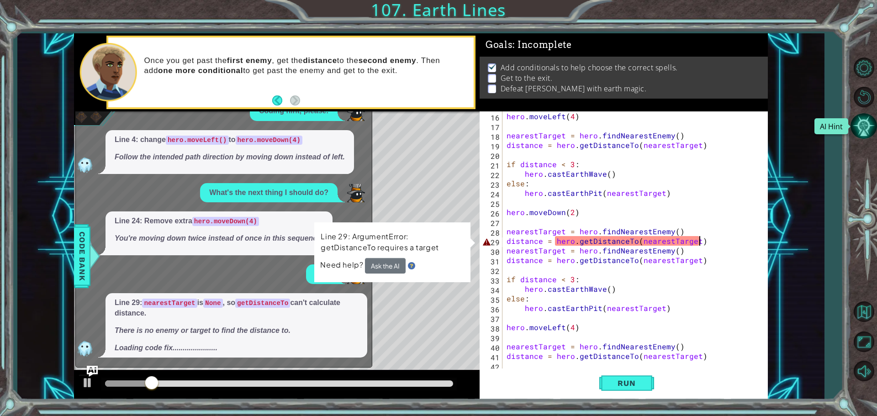
click at [865, 136] on button "AI Hint" at bounding box center [864, 126] width 27 height 27
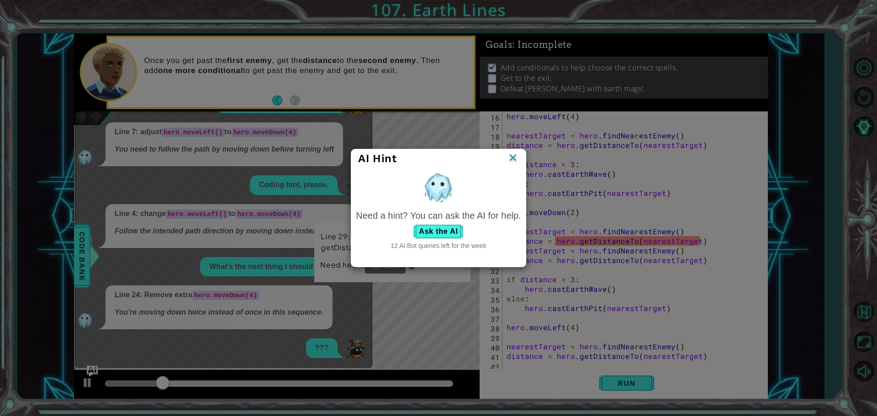
scroll to position [92, 0]
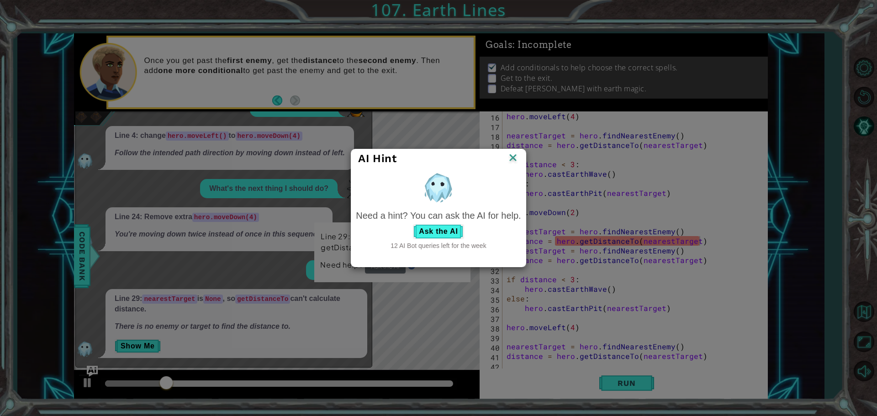
click at [508, 161] on img at bounding box center [513, 159] width 12 height 14
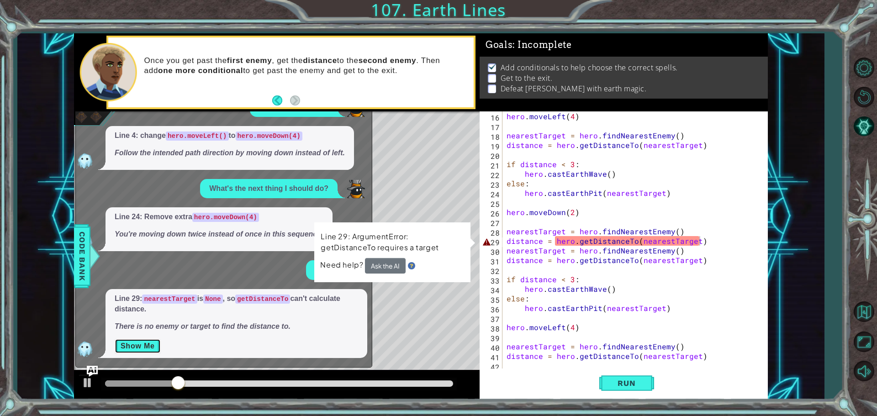
click at [125, 349] on button "Show Me" at bounding box center [138, 346] width 46 height 15
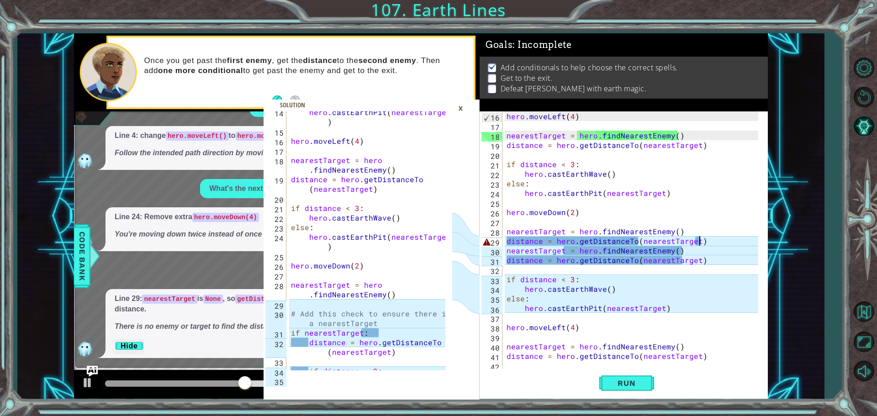
scroll to position [30, 0]
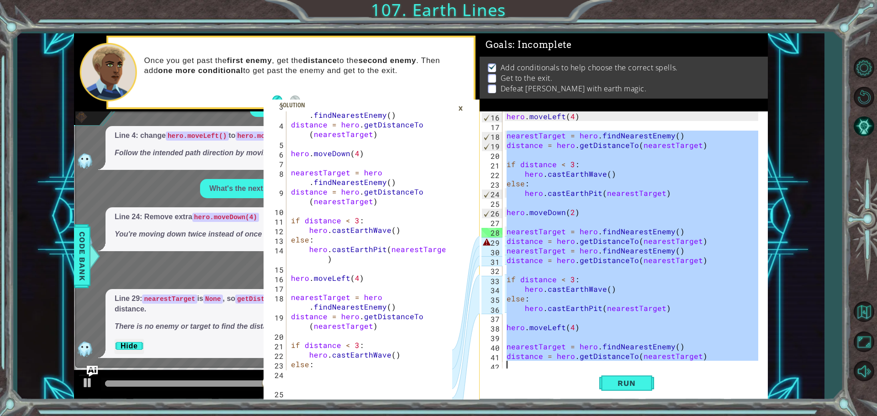
drag, startPoint x: 506, startPoint y: 132, endPoint x: 738, endPoint y: 390, distance: 346.2
click at [738, 390] on div "distance = hero.getDistanceTo(nearestTarget) 16 17 18 19 20 21 22 23 24 25 26 2…" at bounding box center [624, 255] width 288 height 288
type textarea "distance = hero.getDistanceTo(nearestTarget)"
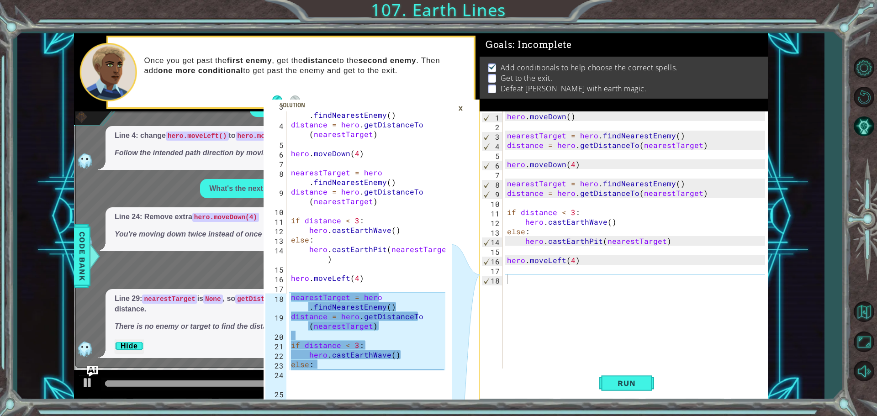
click at [503, 114] on div "1 2 3 4 5 6 7 8 9 10 11 12 13 14 15 16 17 18 hero . moveDown ( ) nearestTarget …" at bounding box center [623, 240] width 286 height 259
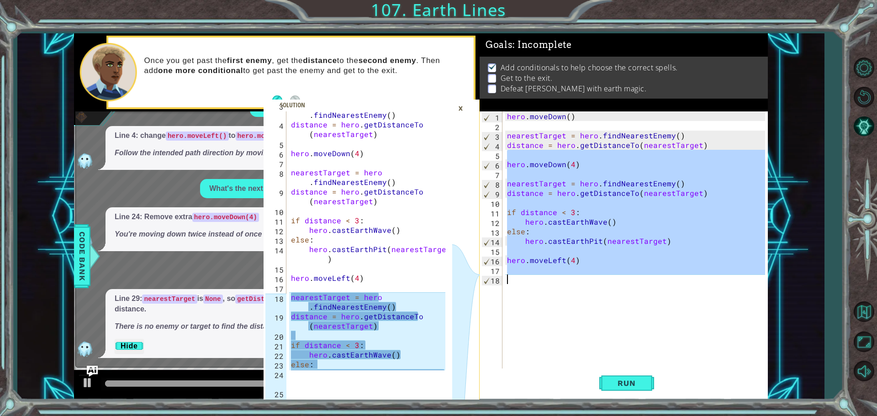
drag, startPoint x: 501, startPoint y: 157, endPoint x: 663, endPoint y: 354, distance: 255.4
click at [663, 354] on div "1 2 3 4 5 6 7 8 9 10 11 12 13 14 15 16 17 18 hero . moveDown ( ) nearestTarget …" at bounding box center [623, 240] width 286 height 259
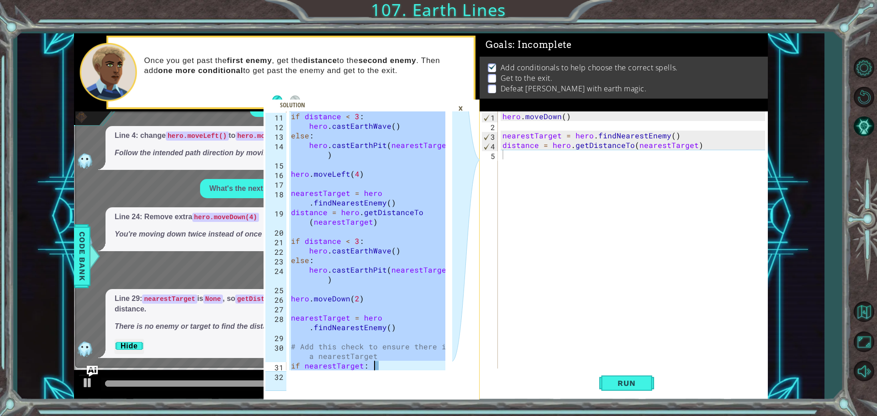
scroll to position [288, 0]
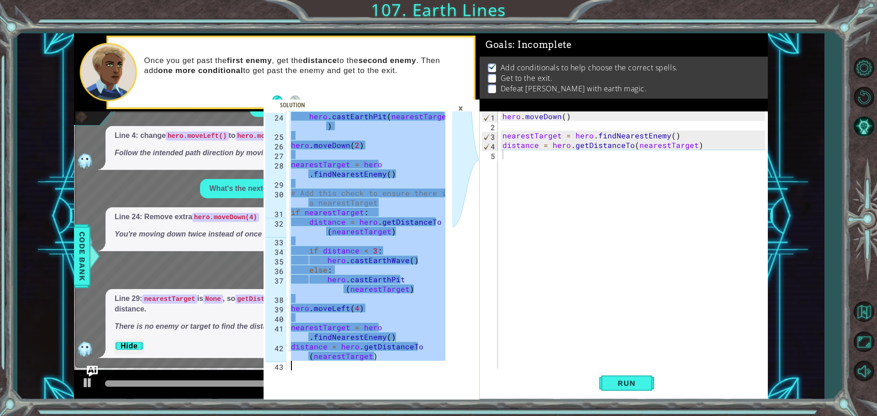
drag, startPoint x: 289, startPoint y: 180, endPoint x: 481, endPoint y: 378, distance: 275.7
click at [475, 378] on div "hero.moveDown(4) 24 25 26 27 28 29 30 31 32 33 34 35 36 37 38 39 40 41 42 43 he…" at bounding box center [372, 255] width 216 height 288
type textarea "distance = hero.getDistanceTo(nearestTarget)"
click at [516, 156] on div "hero . moveDown ( ) nearestTarget = hero . findNearestEnemy ( ) distance = hero…" at bounding box center [635, 250] width 269 height 278
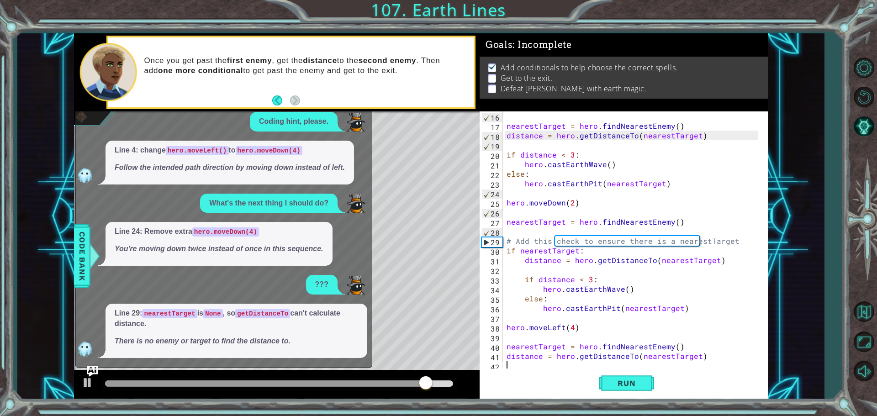
scroll to position [144, 0]
click at [639, 380] on span "Run" at bounding box center [627, 383] width 36 height 9
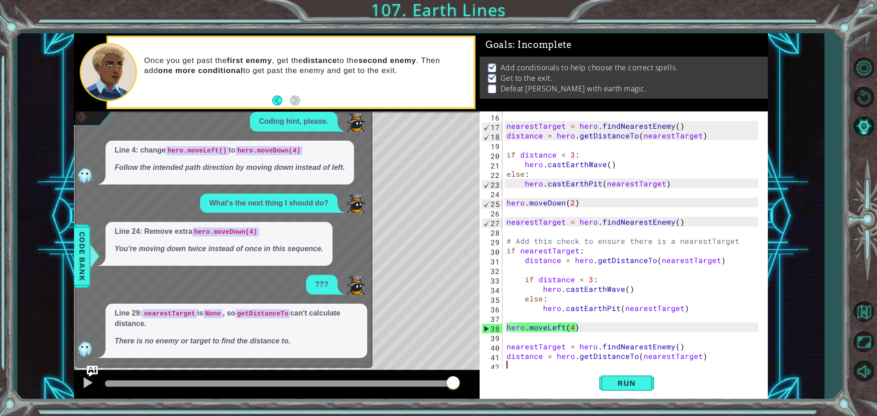
drag, startPoint x: 132, startPoint y: 387, endPoint x: 472, endPoint y: 431, distance: 343.2
click at [472, 416] on html "distance = hero.getDistanceTo(nearestTarget) 24 25 26 27 28 29 30 31 32 33 34 3…" at bounding box center [438, 208] width 877 height 416
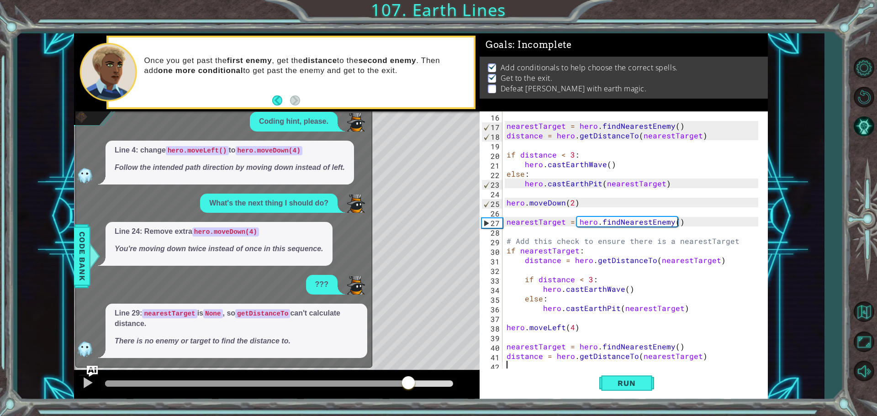
drag, startPoint x: 126, startPoint y: 381, endPoint x: 409, endPoint y: 426, distance: 286.0
click at [409, 416] on html "distance = hero.getDistanceTo(nearestTarget) 24 25 26 27 28 29 30 31 32 33 34 3…" at bounding box center [438, 208] width 877 height 416
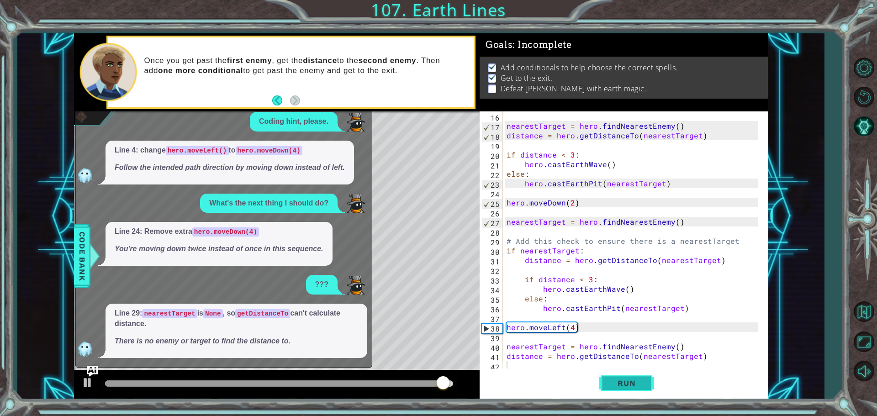
click at [619, 384] on span "Run" at bounding box center [627, 383] width 36 height 9
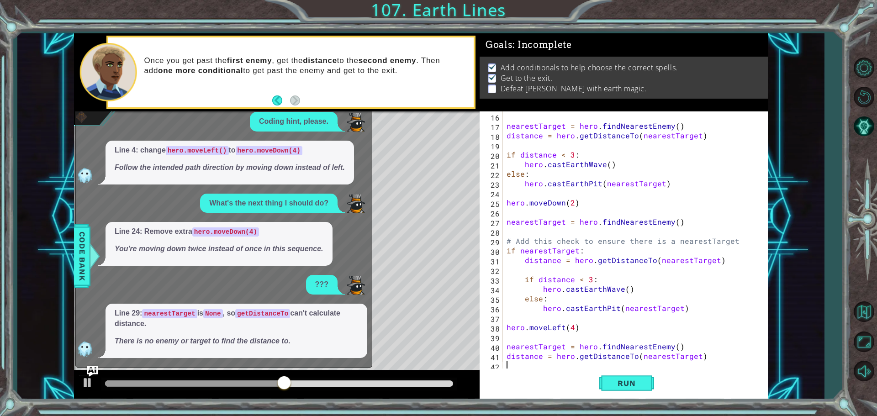
click at [91, 242] on div "Line 24: Remove extra hero.moveDown(4) You're moving down twice instead of once…" at bounding box center [222, 244] width 292 height 44
click at [90, 242] on div "Code Bank" at bounding box center [82, 256] width 16 height 64
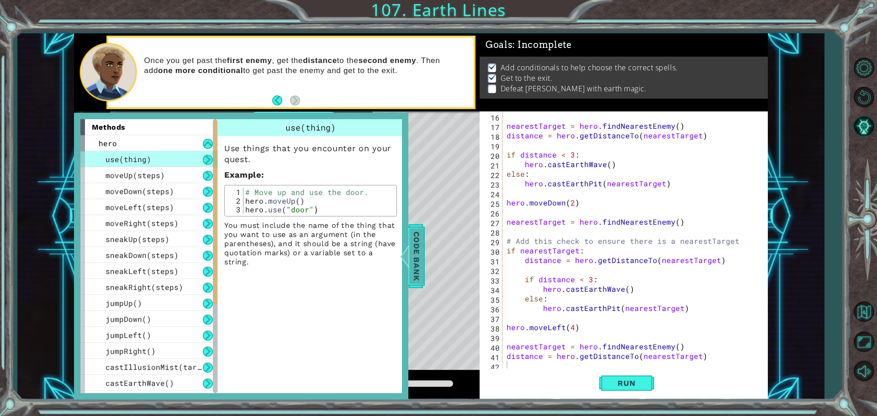
click at [414, 255] on span "Code Bank" at bounding box center [416, 256] width 15 height 56
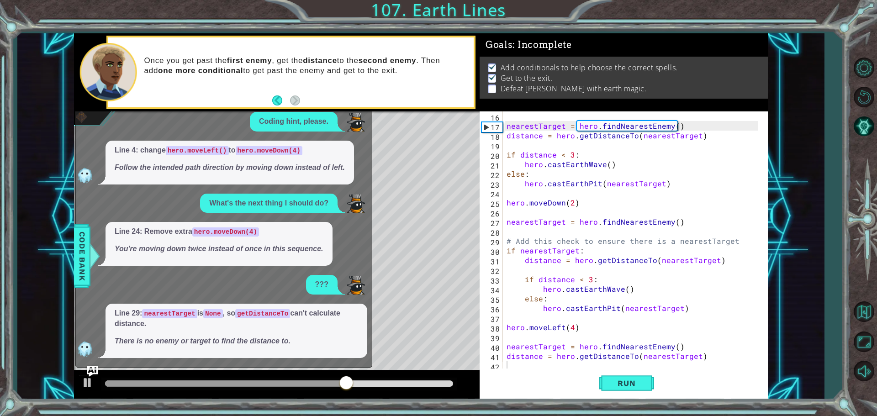
drag, startPoint x: 509, startPoint y: 331, endPoint x: 484, endPoint y: 331, distance: 24.7
click at [504, 335] on div "hero.moveLeft(4) 16 17 18 19 20 21 22 23 24 25 26 27 28 29 30 31 32 33 34 35 36…" at bounding box center [623, 240] width 286 height 259
type textarea "hero.moveLeft(4)"
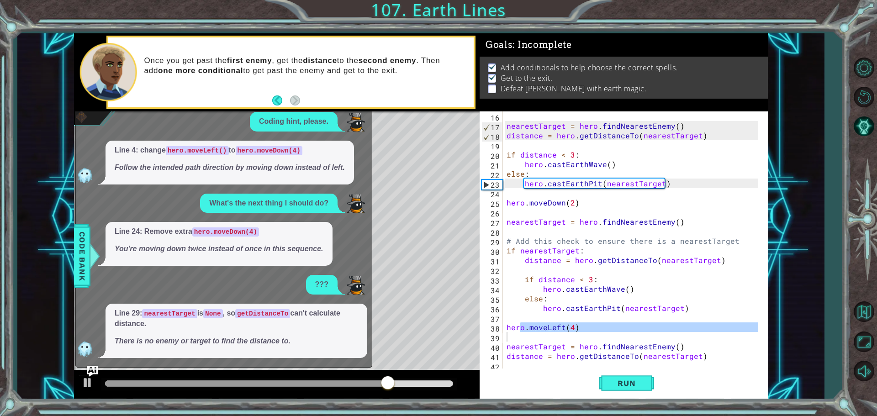
drag, startPoint x: 110, startPoint y: 143, endPoint x: 215, endPoint y: 162, distance: 107.3
click at [215, 167] on div "I need a hint on the next step. Line 7: adjust hero.moveLeft() to hero.moveDown…" at bounding box center [222, 195] width 292 height 328
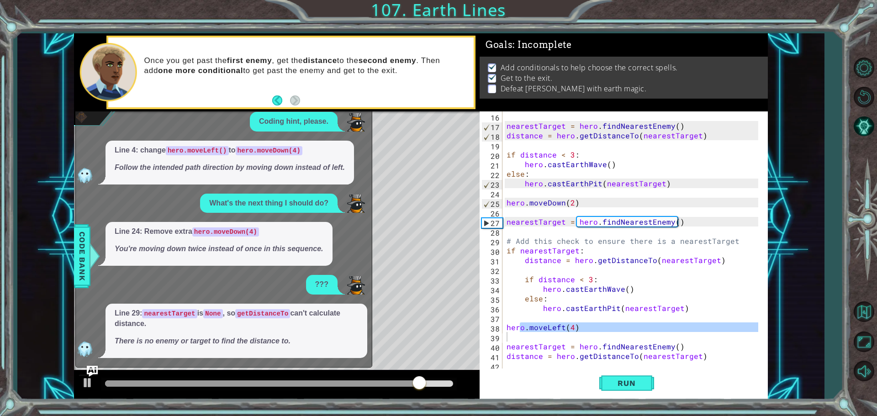
drag, startPoint x: 162, startPoint y: 159, endPoint x: 155, endPoint y: 170, distance: 13.5
click at [155, 170] on span "Line 4: change hero.moveLeft() to hero.moveDown(4) Follow the intended path dir…" at bounding box center [230, 159] width 230 height 28
drag, startPoint x: 168, startPoint y: 217, endPoint x: 140, endPoint y: 293, distance: 80.7
click at [149, 276] on div "I need a hint on the next step. Line 7: adjust hero.moveLeft() to hero.moveDown…" at bounding box center [222, 195] width 292 height 328
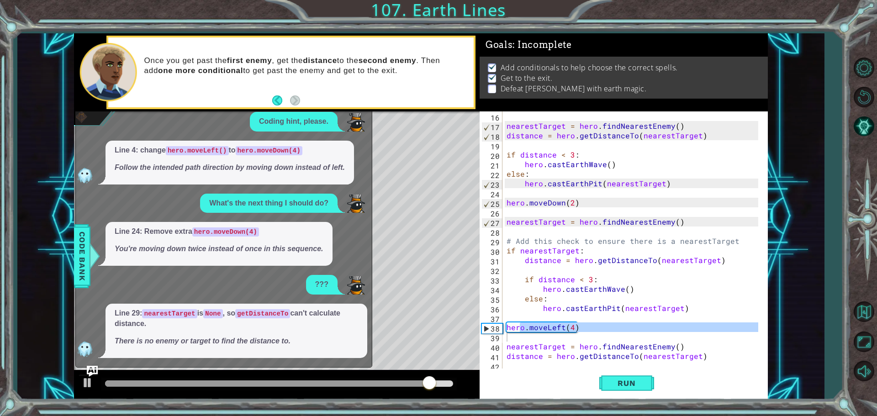
click at [106, 349] on div "Line 29: nearestTarget is None , so getDistanceTo can't calculate distance. The…" at bounding box center [237, 331] width 262 height 54
click at [92, 366] on img "Ask AI" at bounding box center [92, 371] width 12 height 12
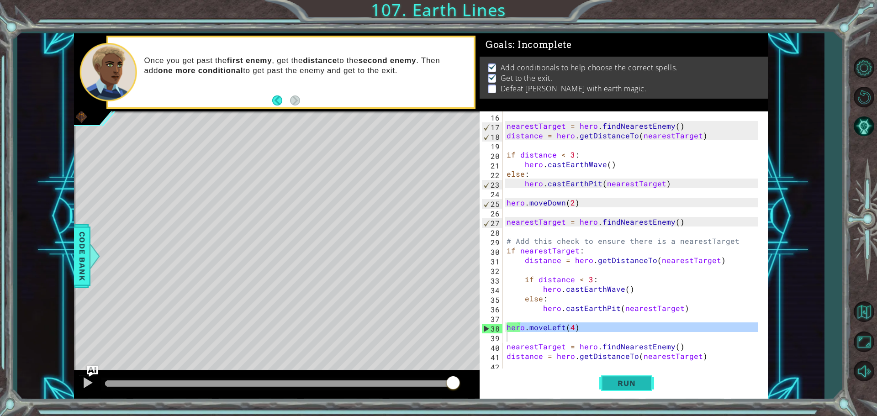
click at [612, 381] on span "Run" at bounding box center [627, 383] width 36 height 9
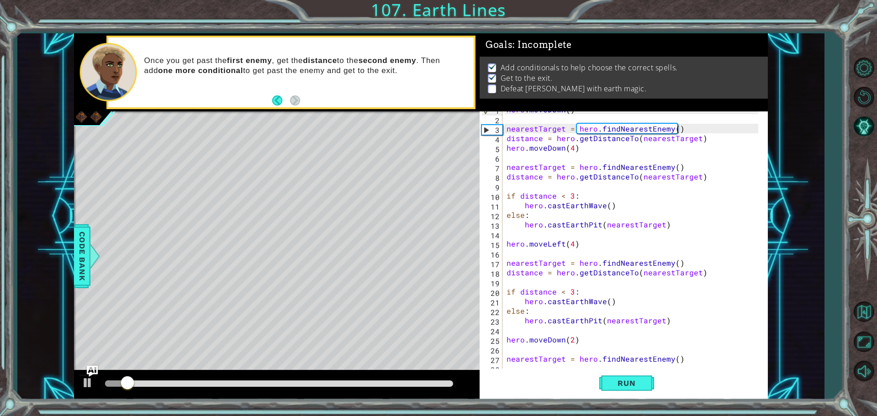
scroll to position [0, 0]
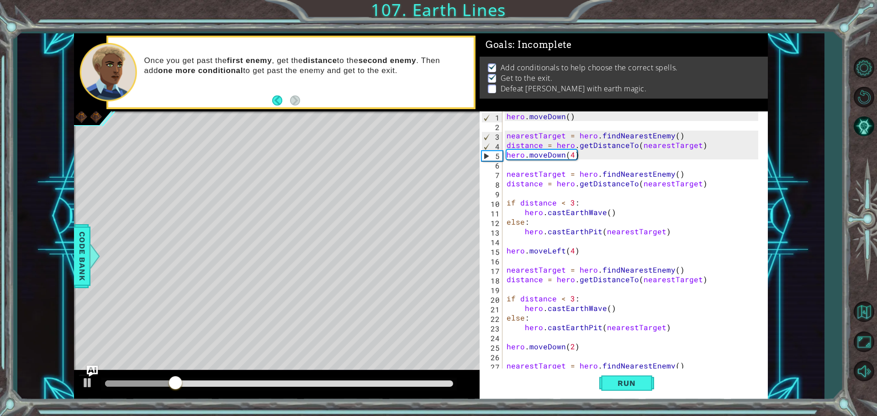
click at [644, 382] on span "Run" at bounding box center [627, 383] width 36 height 9
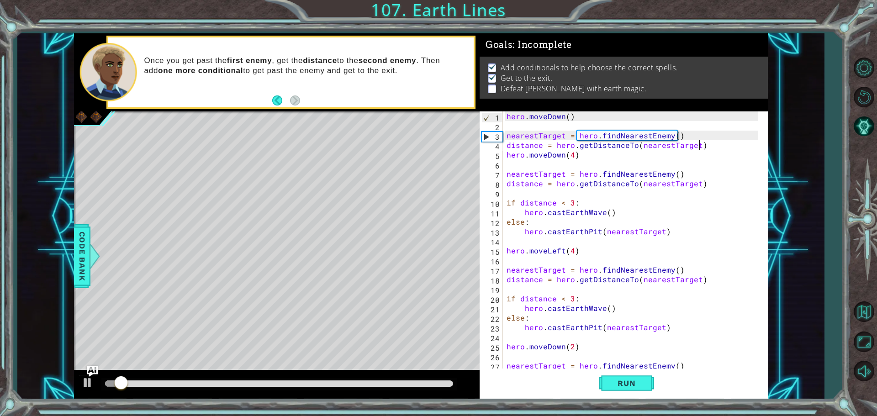
click at [705, 147] on div "hero . moveDown ( ) nearestTarget = hero . findNearestEnemy ( ) distance = hero…" at bounding box center [634, 250] width 258 height 278
type textarea "distance = hero.getDistanceTo(nearestTarget)"
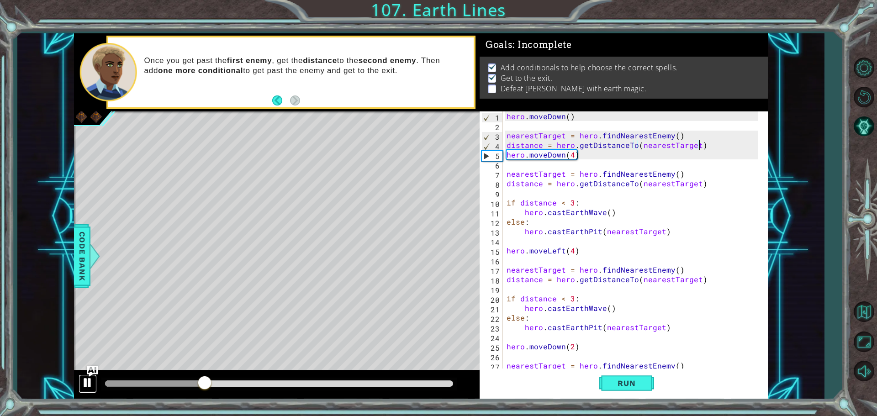
click at [86, 385] on div at bounding box center [88, 383] width 12 height 12
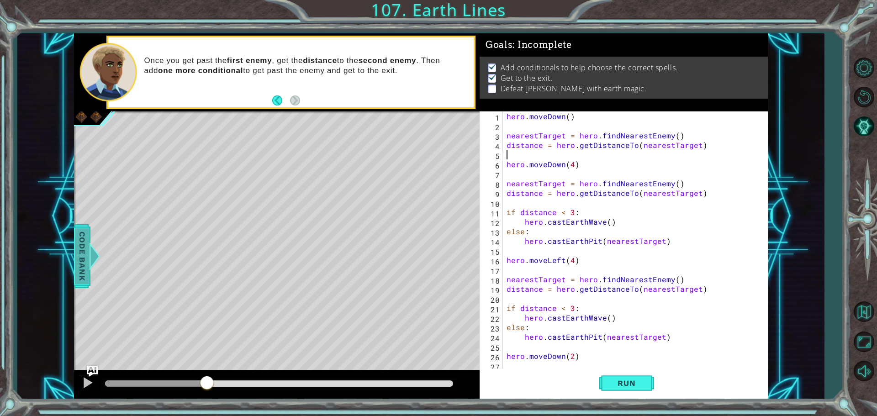
click at [96, 257] on div at bounding box center [94, 256] width 11 height 27
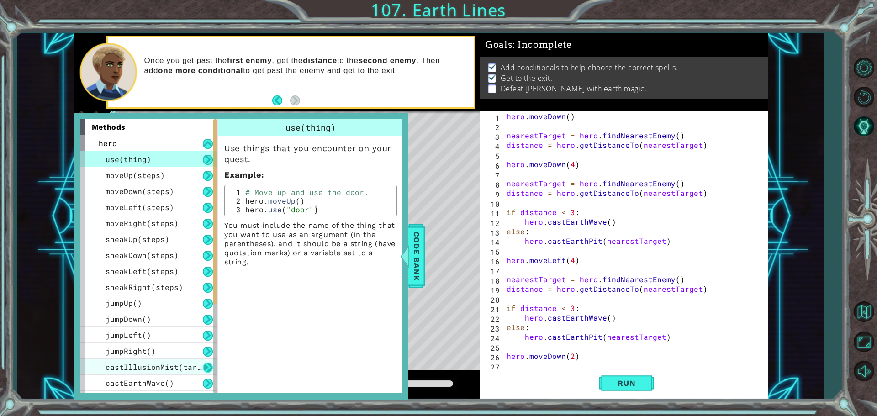
click at [209, 366] on button at bounding box center [208, 368] width 10 height 10
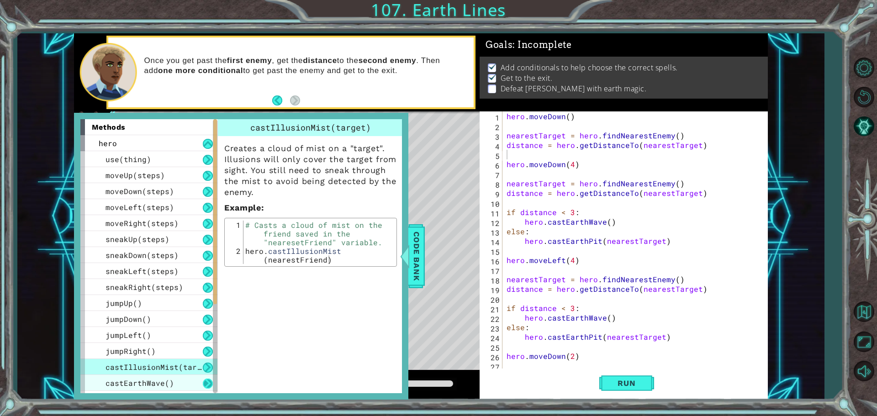
click at [203, 381] on button at bounding box center [208, 384] width 10 height 10
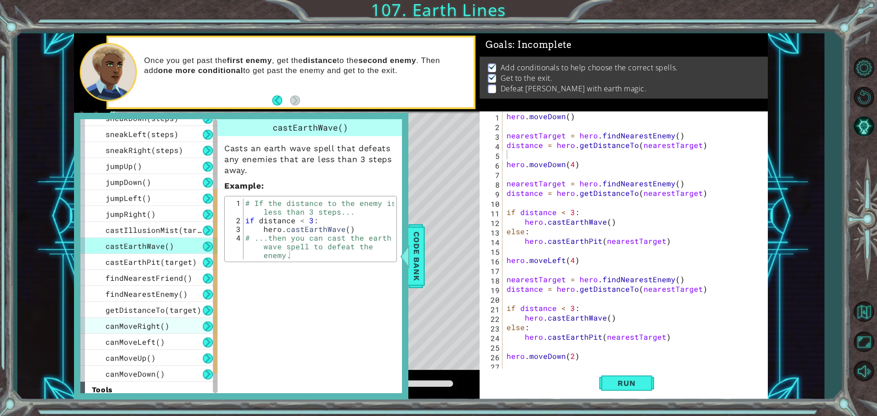
scroll to position [174, 0]
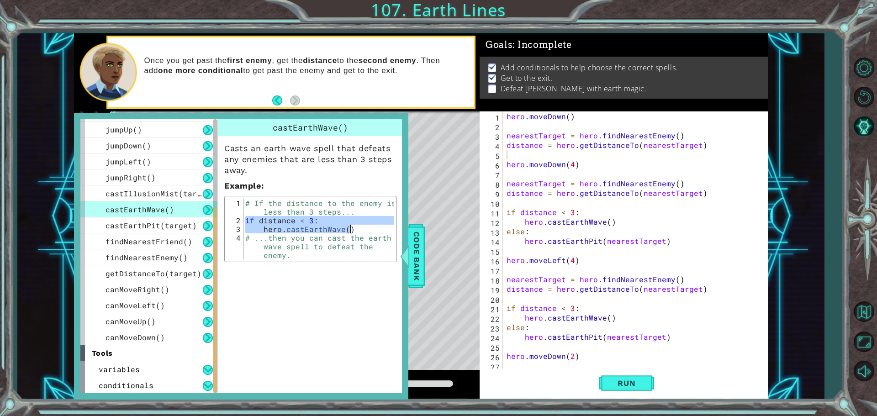
drag, startPoint x: 244, startPoint y: 218, endPoint x: 361, endPoint y: 233, distance: 118.4
click at [361, 233] on div "# If the distance to the enemy is less than 3 steps... if distance < 3 : hero .…" at bounding box center [319, 251] width 151 height 104
type textarea "if distance < 3: hero.castEarthWave()"
click at [511, 152] on div "hero . moveDown ( ) nearestTarget = hero . findNearestEnemy ( ) distance = hero…" at bounding box center [634, 250] width 258 height 278
paste textarea "hero.castEarthWave()"
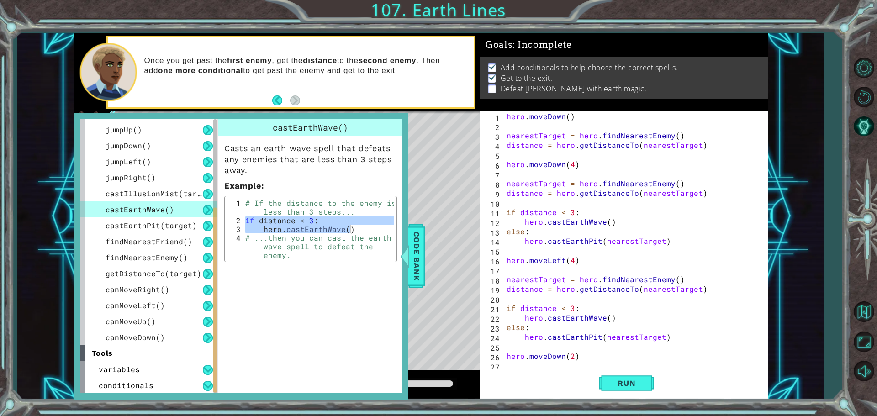
type textarea "hero.castEarthWave()"
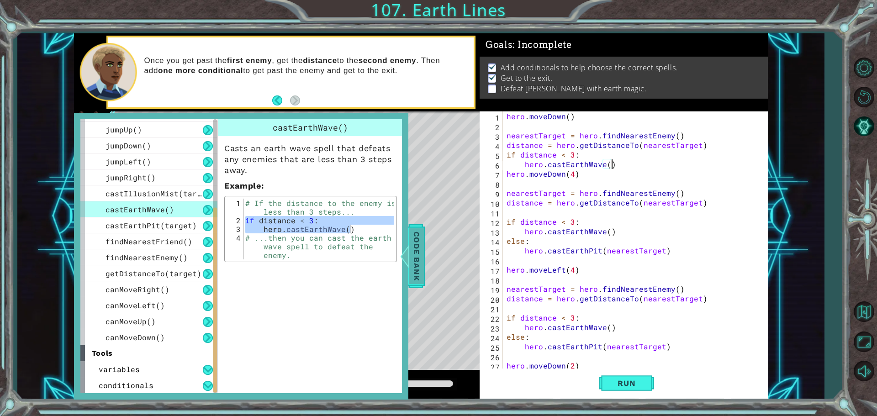
click at [413, 246] on span "Code Bank" at bounding box center [416, 256] width 15 height 56
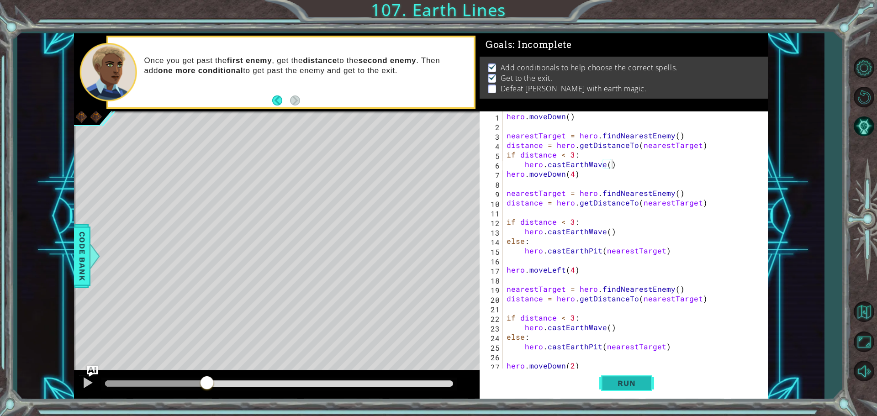
click at [644, 384] on span "Run" at bounding box center [627, 383] width 36 height 9
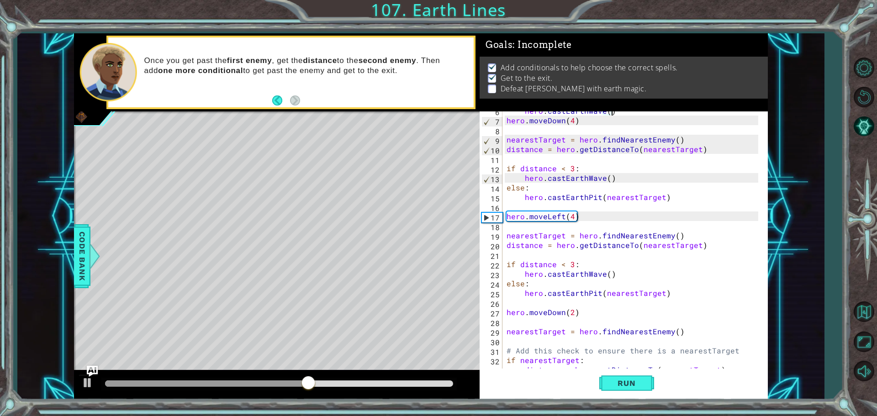
scroll to position [0, 0]
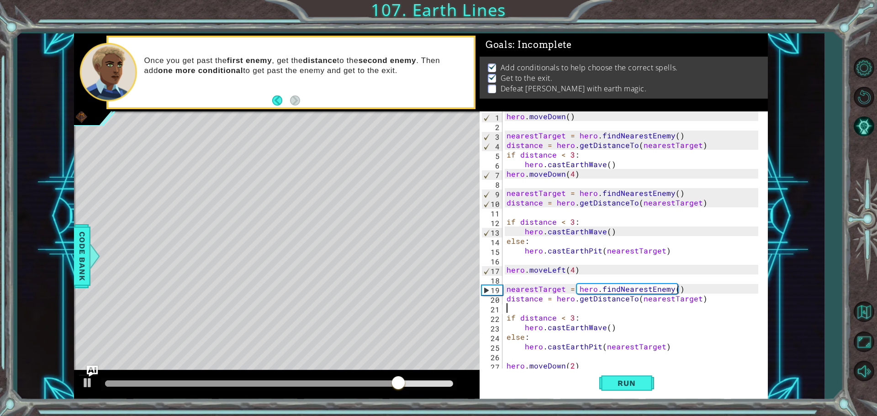
click at [715, 307] on div "hero . moveDown ( ) nearestTarget = hero . findNearestEnemy ( ) distance = hero…" at bounding box center [634, 250] width 258 height 278
click at [863, 122] on button "AI Hint" at bounding box center [864, 126] width 27 height 27
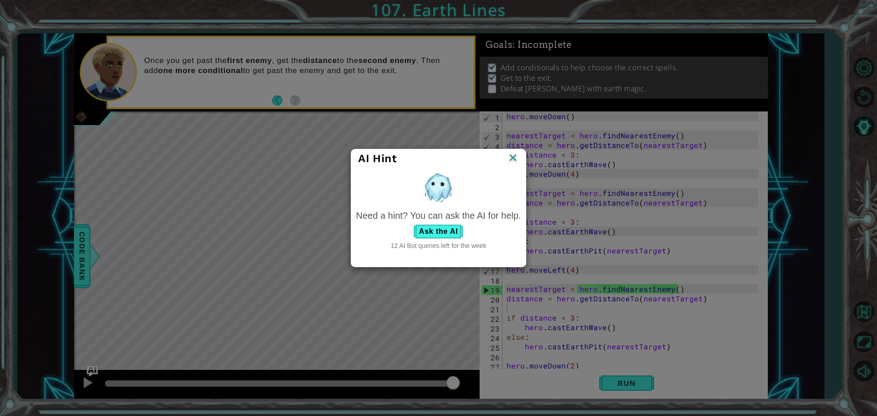
click at [514, 156] on img at bounding box center [513, 159] width 12 height 14
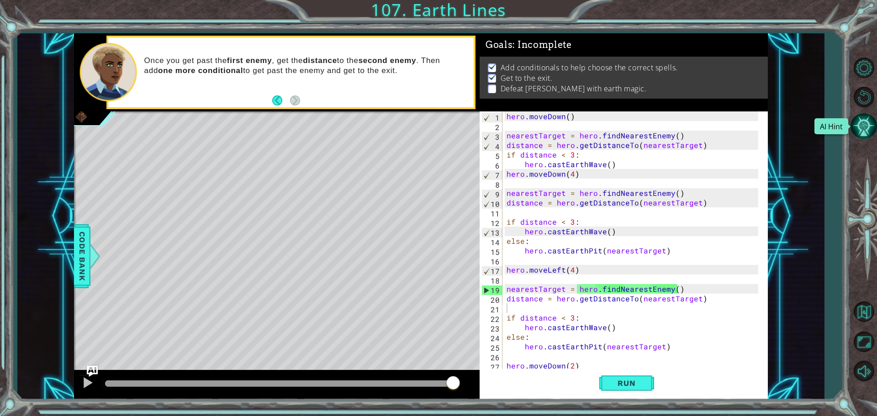
click at [855, 126] on button "AI Hint" at bounding box center [864, 126] width 27 height 27
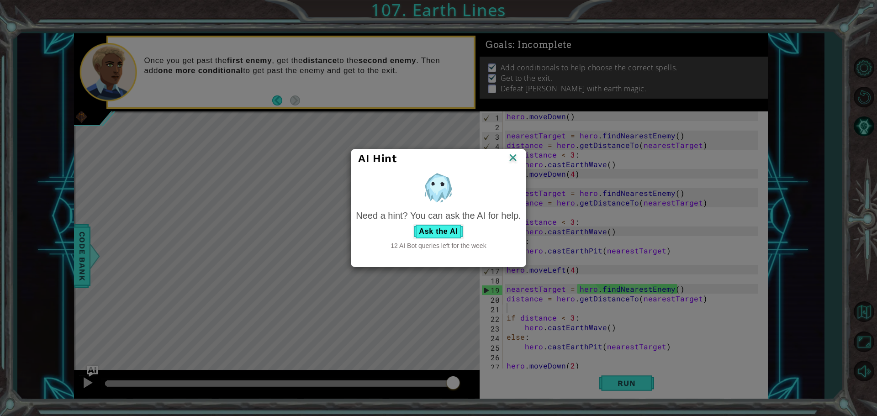
click at [518, 155] on img at bounding box center [513, 159] width 12 height 14
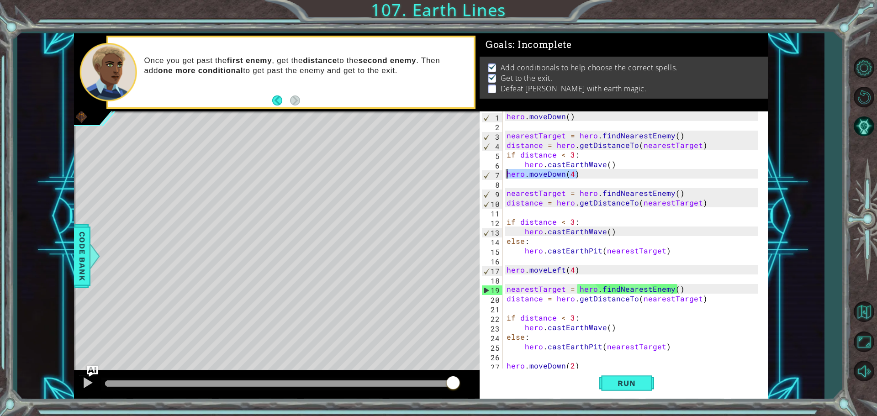
drag, startPoint x: 581, startPoint y: 178, endPoint x: 504, endPoint y: 175, distance: 76.8
click at [504, 175] on div "1 2 3 4 5 6 7 8 9 10 11 12 13 14 15 16 17 18 19 20 21 22 23 24 25 26 27 28 hero…" at bounding box center [623, 240] width 286 height 259
type textarea "hero.moveDown(4)"
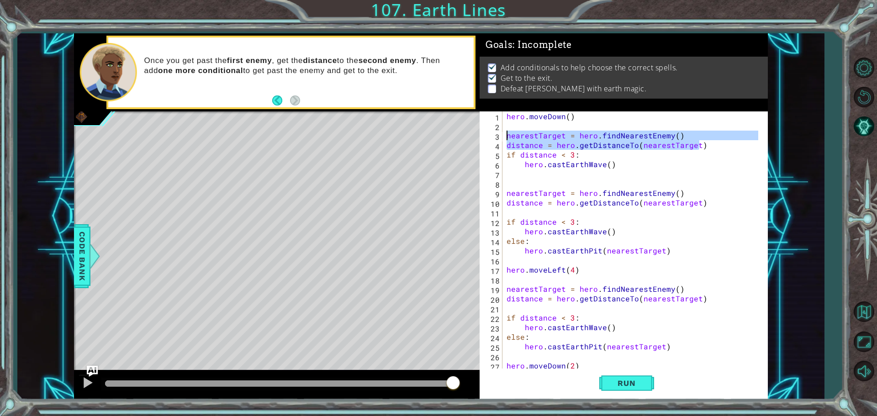
drag, startPoint x: 704, startPoint y: 147, endPoint x: 519, endPoint y: 141, distance: 185.6
click at [504, 135] on div "1 2 3 4 5 6 7 8 9 10 11 12 13 14 15 16 17 18 19 20 21 22 23 24 25 26 27 28 hero…" at bounding box center [623, 240] width 286 height 259
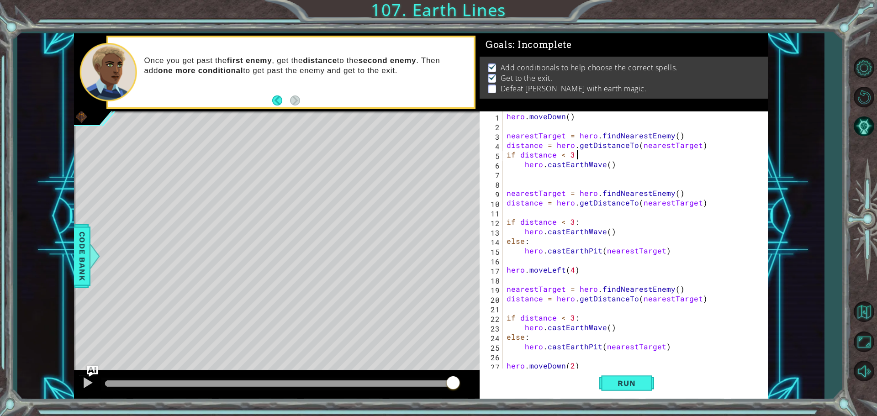
click at [578, 154] on div "hero . moveDown ( ) nearestTarget = hero . findNearestEnemy ( ) distance = hero…" at bounding box center [634, 250] width 258 height 278
type textarea "if distance < 3:"
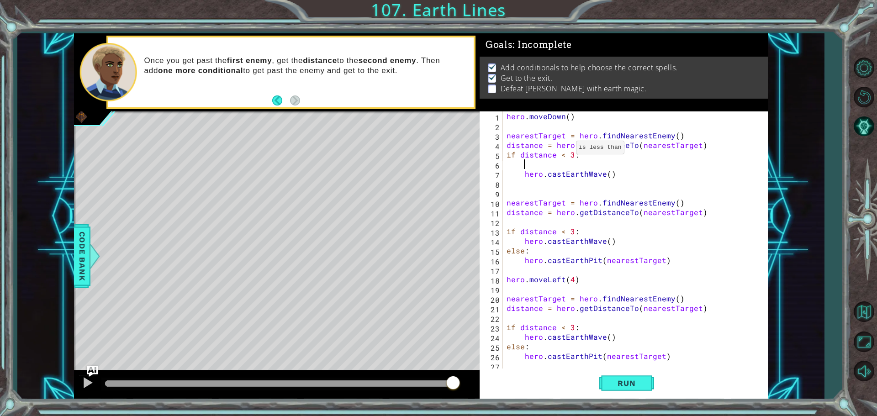
paste textarea "distance = hero.getDistanceTo(nearestTarget)"
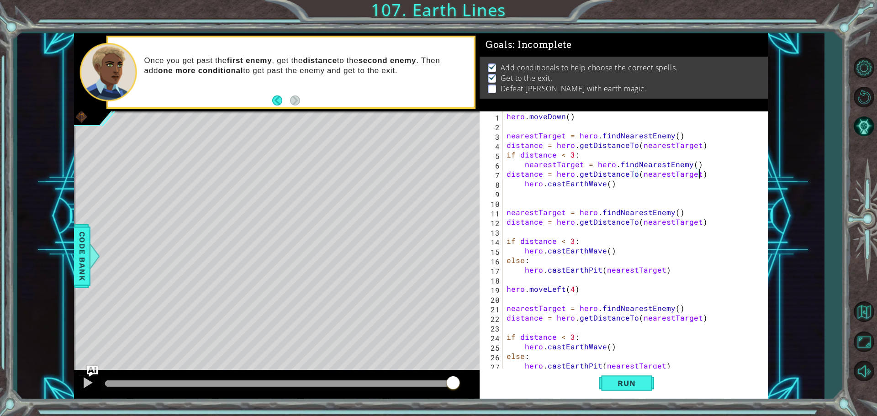
click at [521, 160] on div "hero . moveDown ( ) nearestTarget = hero . findNearestEnemy ( ) distance = hero…" at bounding box center [634, 250] width 258 height 278
click at [524, 165] on div "hero . moveDown ( ) nearestTarget = hero . findNearestEnemy ( ) distance = hero…" at bounding box center [634, 250] width 258 height 278
drag, startPoint x: 621, startPoint y: 382, endPoint x: 611, endPoint y: 390, distance: 12.6
click at [621, 385] on span "Run" at bounding box center [627, 383] width 36 height 9
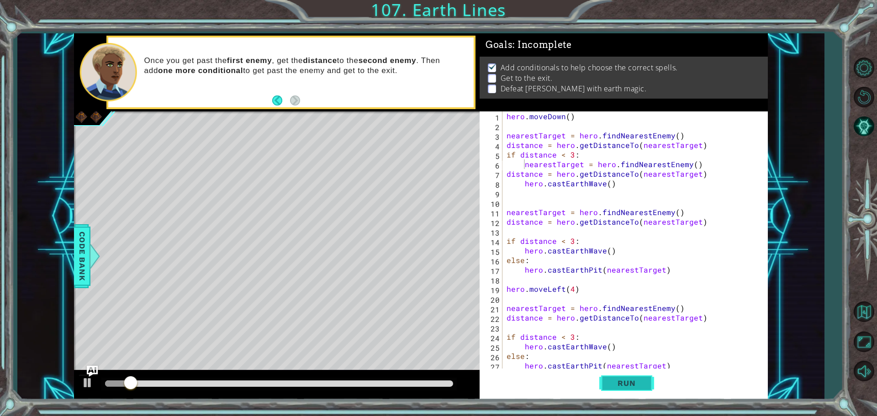
click at [638, 384] on span "Run" at bounding box center [627, 383] width 36 height 9
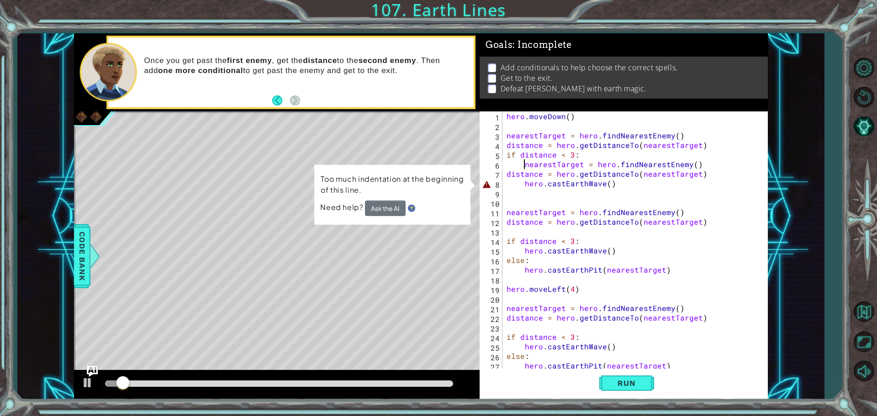
click at [509, 188] on div "hero . moveDown ( ) nearestTarget = hero . findNearestEnemy ( ) distance = hero…" at bounding box center [634, 250] width 258 height 278
click at [522, 183] on div "hero . moveDown ( ) nearestTarget = hero . findNearestEnemy ( ) distance = hero…" at bounding box center [634, 250] width 258 height 278
type textarea "hero.castEarthWave()"
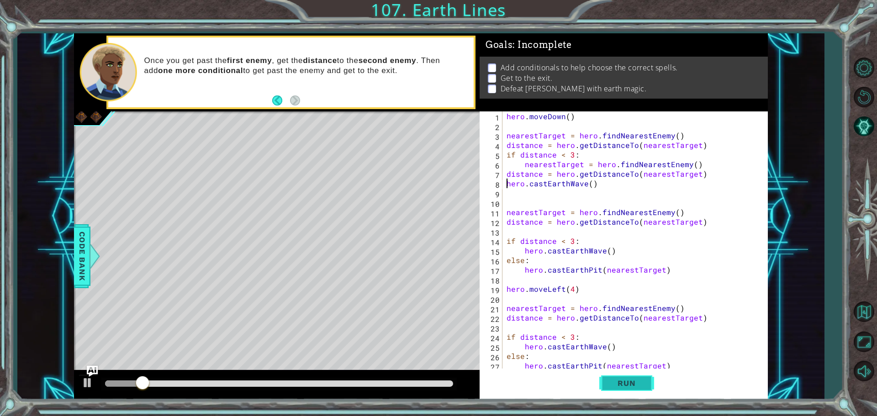
click at [622, 377] on button "Run" at bounding box center [627, 383] width 55 height 29
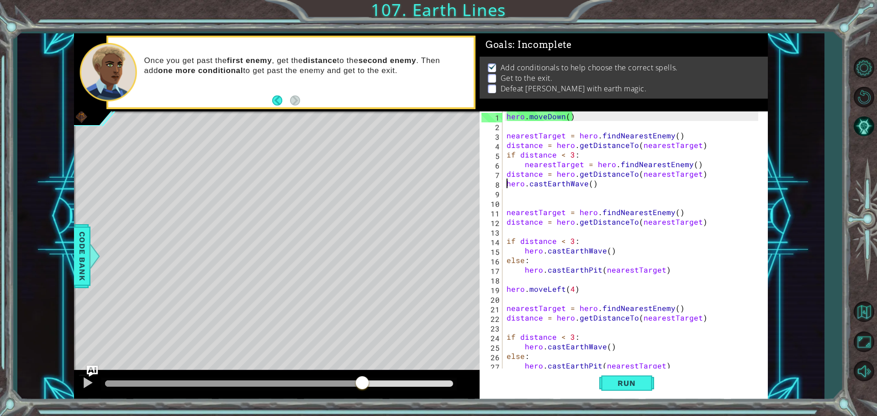
drag, startPoint x: 145, startPoint y: 387, endPoint x: 362, endPoint y: 395, distance: 217.2
click at [362, 397] on div at bounding box center [277, 385] width 406 height 29
click at [609, 192] on div "hero . moveDown ( ) nearestTarget = hero . findNearestEnemy ( ) distance = hero…" at bounding box center [634, 250] width 258 height 278
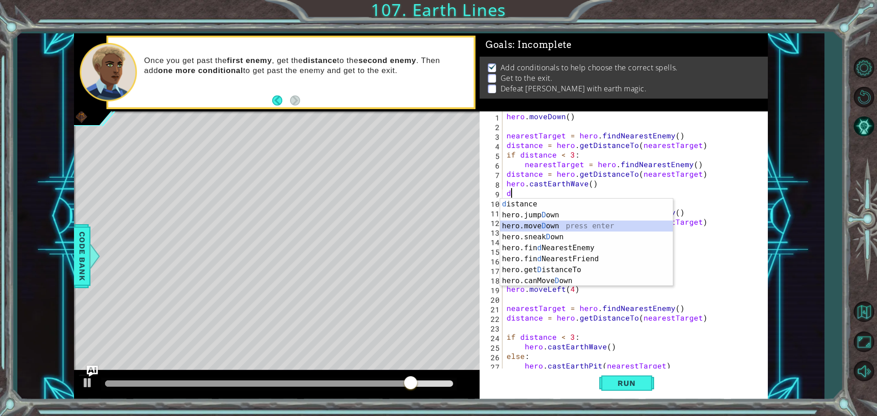
click at [554, 222] on div "d istance press enter hero.jump D own press enter hero.move D own press enter h…" at bounding box center [586, 254] width 173 height 110
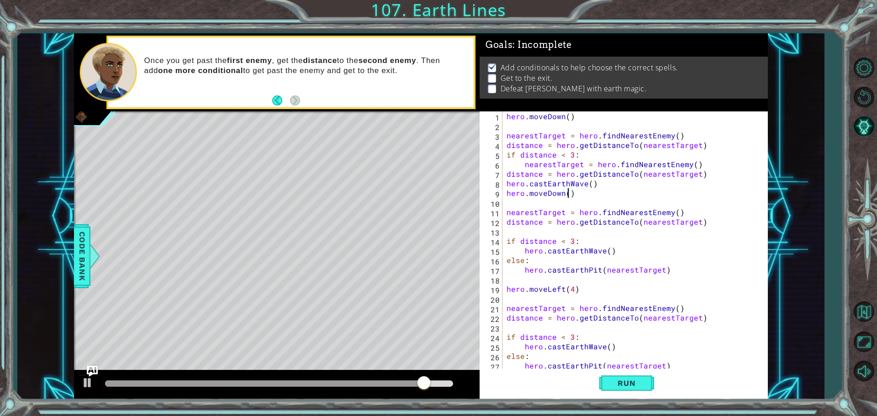
scroll to position [0, 4]
click at [633, 377] on button "Run" at bounding box center [627, 383] width 55 height 29
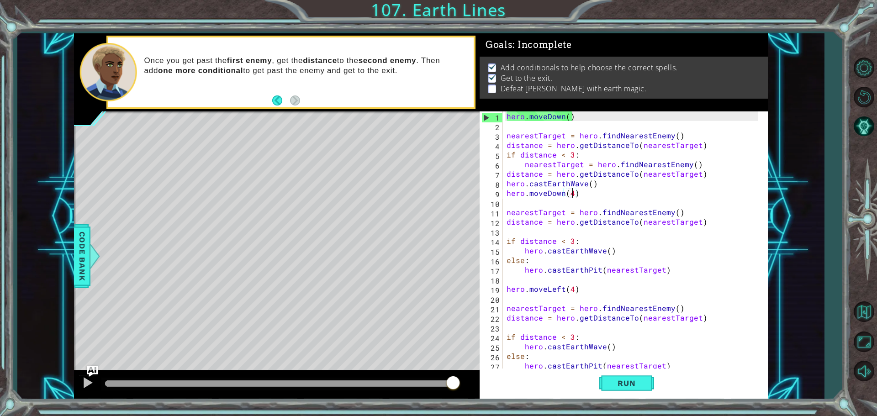
drag, startPoint x: 145, startPoint y: 386, endPoint x: 483, endPoint y: 438, distance: 341.7
click at [483, 416] on html "distance = hero.getDistanceTo(nearestTarget) 24 25 26 27 28 29 30 31 32 33 34 3…" at bounding box center [438, 208] width 877 height 416
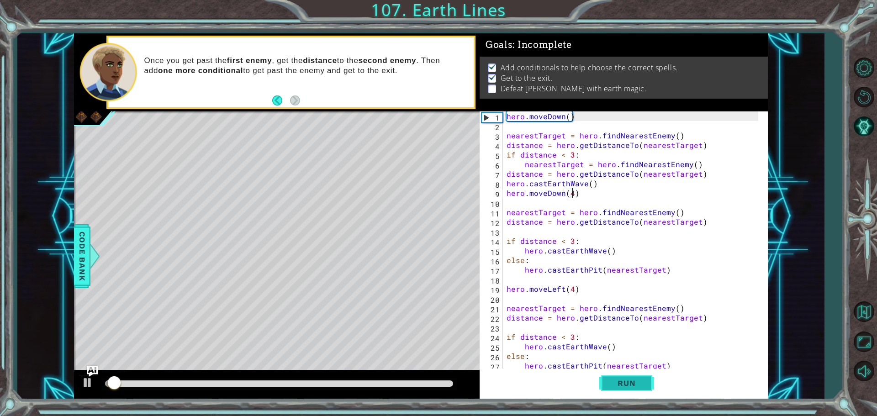
click at [617, 388] on button "Run" at bounding box center [627, 383] width 55 height 29
drag, startPoint x: 649, startPoint y: 381, endPoint x: 637, endPoint y: 386, distance: 12.7
click at [644, 384] on button "Run" at bounding box center [627, 383] width 55 height 29
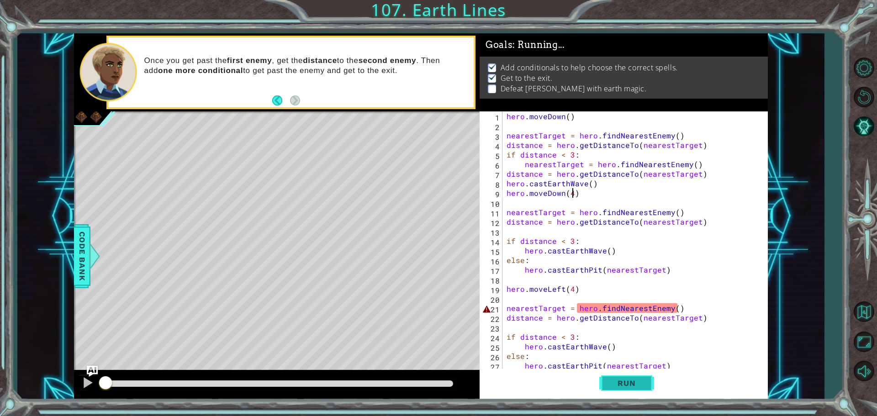
click at [623, 389] on button "Run" at bounding box center [627, 383] width 55 height 29
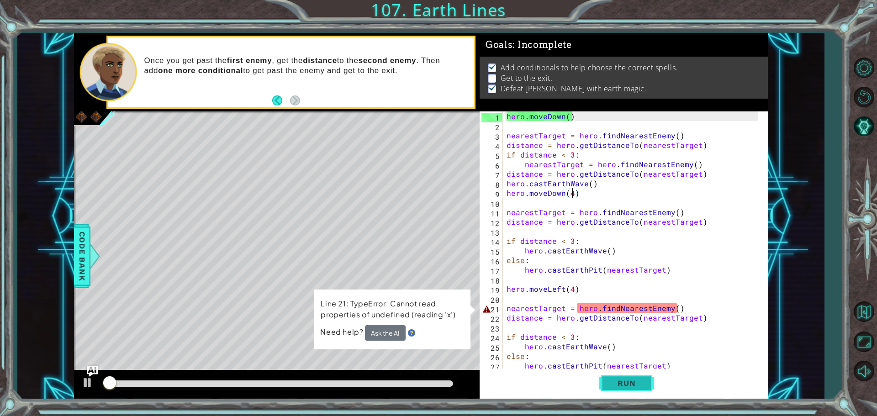
click at [622, 382] on span "Run" at bounding box center [627, 383] width 36 height 9
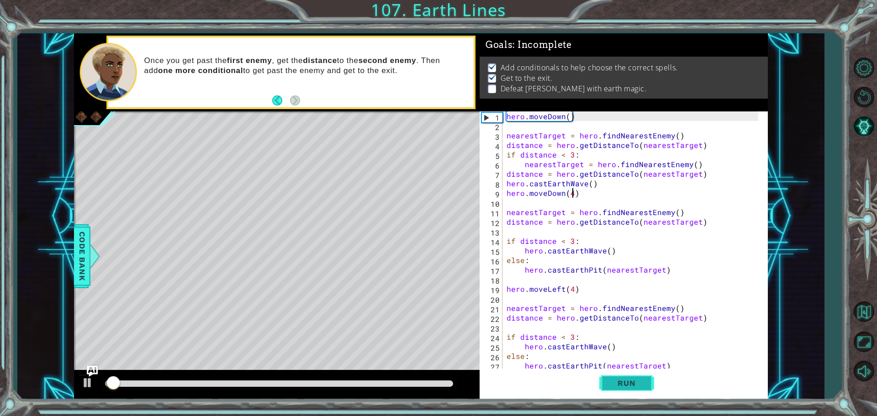
click at [626, 387] on span "Run" at bounding box center [627, 383] width 36 height 9
drag, startPoint x: 627, startPoint y: 391, endPoint x: 633, endPoint y: 398, distance: 8.8
click at [629, 394] on button "Run" at bounding box center [627, 383] width 55 height 29
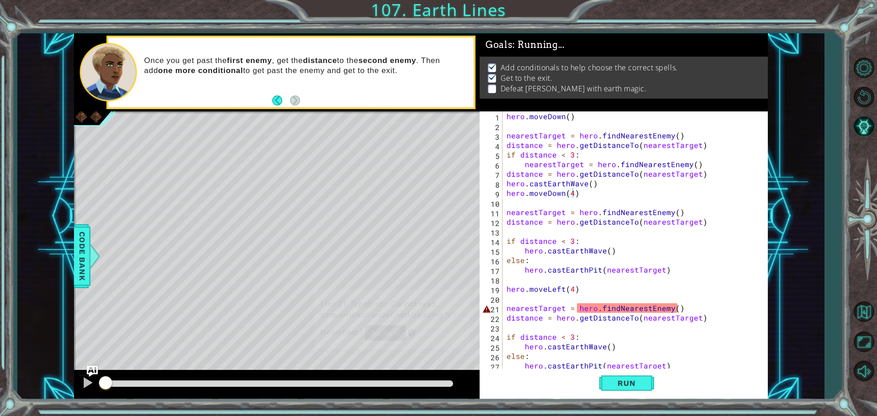
click at [634, 398] on div "hero.moveDown(4) 1 2 3 4 5 6 7 8 9 10 11 12 13 14 15 16 17 18 19 20 21 22 23 24…" at bounding box center [624, 255] width 288 height 288
click at [636, 398] on div "hero.moveDown(4) 1 2 3 4 5 6 7 8 9 10 11 12 13 14 15 16 17 18 19 20 21 22 23 24…" at bounding box center [624, 255] width 288 height 288
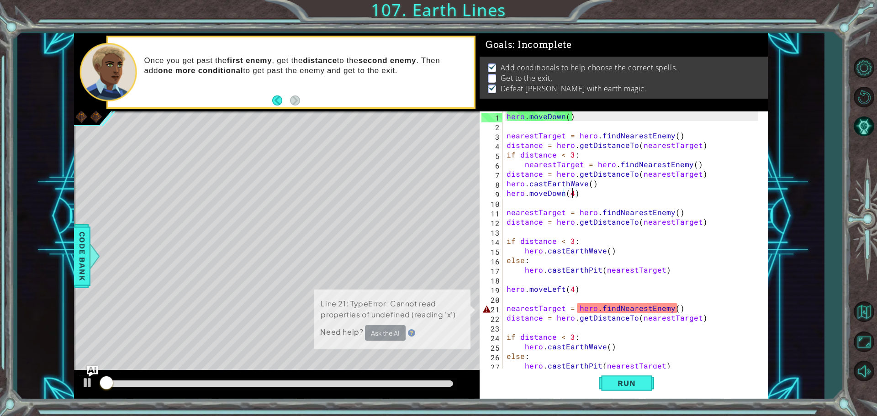
click at [636, 398] on div "hero.moveDown(4) 1 2 3 4 5 6 7 8 9 10 11 12 13 14 15 16 17 18 19 20 21 22 23 24…" at bounding box center [624, 255] width 288 height 288
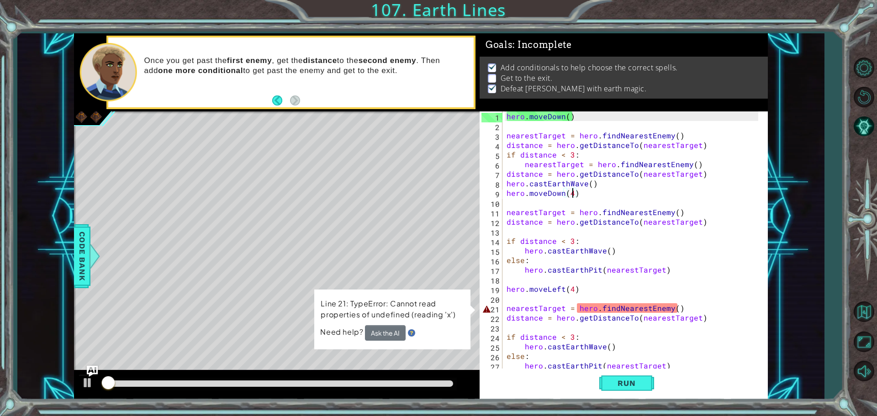
click at [636, 398] on div "hero.moveDown(4) 1 2 3 4 5 6 7 8 9 10 11 12 13 14 15 16 17 18 19 20 21 22 23 24…" at bounding box center [624, 255] width 288 height 288
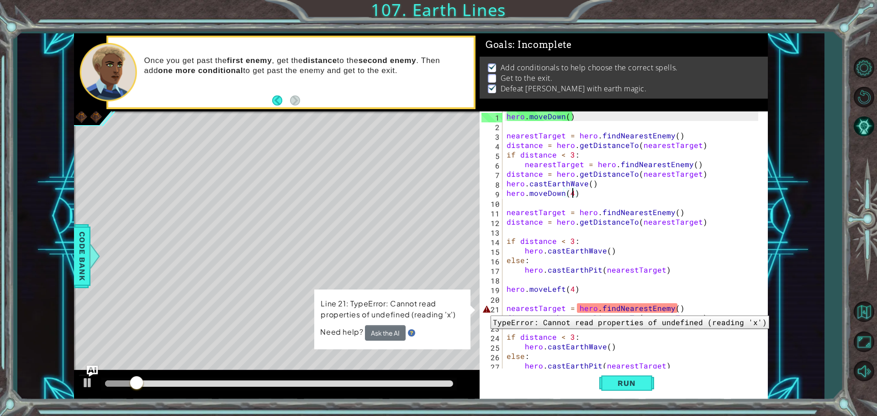
click at [484, 309] on div "21" at bounding box center [492, 310] width 21 height 10
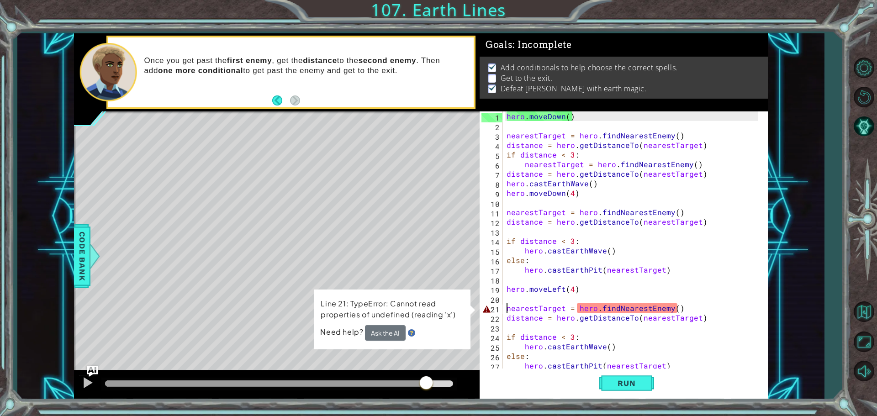
drag, startPoint x: 163, startPoint y: 378, endPoint x: 426, endPoint y: 416, distance: 266.4
click at [426, 416] on div "distance = hero.getDistanceTo(nearestTarget) 24 25 26 27 28 29 30 31 32 33 34 3…" at bounding box center [438, 208] width 877 height 416
click at [422, 416] on html "distance = hero.getDistanceTo(nearestTarget) 24 25 26 27 28 29 30 31 32 33 34 3…" at bounding box center [438, 208] width 877 height 416
click at [633, 387] on span "Run" at bounding box center [627, 383] width 36 height 9
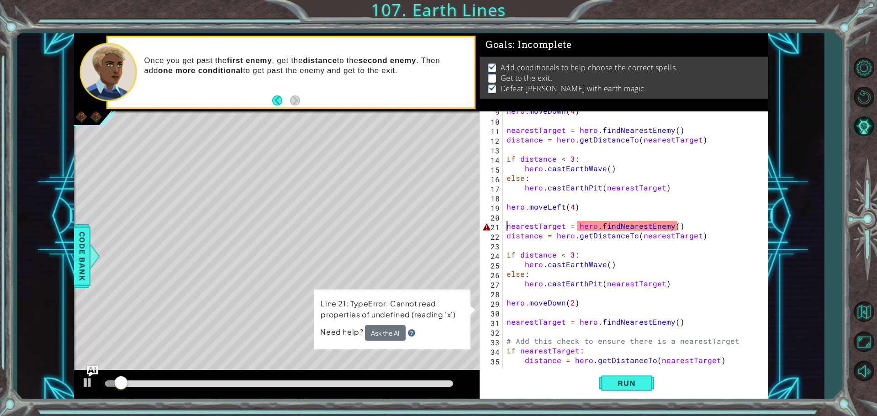
scroll to position [0, 0]
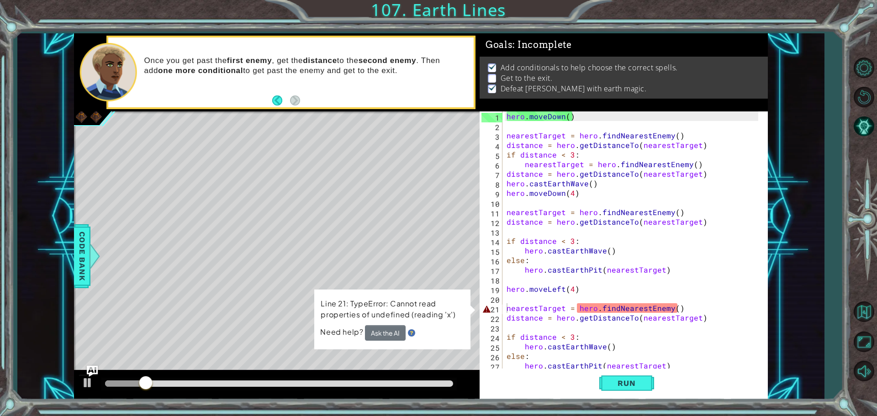
drag, startPoint x: 503, startPoint y: 129, endPoint x: 550, endPoint y: 186, distance: 74.0
click at [539, 184] on div "nearestTarget = hero.findNearestEnemy() 1 2 3 4 5 6 7 8 9 10 11 12 13 14 15 16 …" at bounding box center [623, 240] width 286 height 259
click at [575, 191] on div "hero . moveDown ( ) nearestTarget = hero . findNearestEnemy ( ) distance = hero…" at bounding box center [634, 250] width 258 height 278
click at [601, 198] on div "hero . moveDown ( ) nearestTarget = hero . findNearestEnemy ( ) distance = hero…" at bounding box center [634, 250] width 258 height 278
type textarea "hero.moveDown(4)"
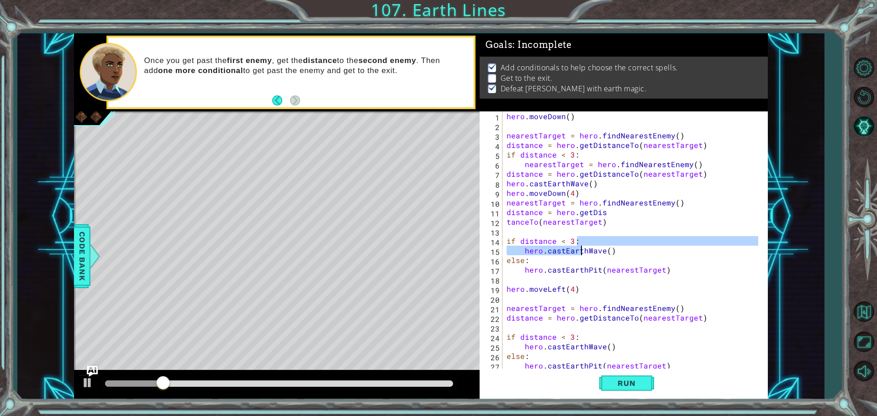
drag, startPoint x: 593, startPoint y: 245, endPoint x: 543, endPoint y: 285, distance: 63.7
click at [547, 282] on div "hero . moveDown ( ) nearestTarget = hero . findNearestEnemy ( ) distance = hero…" at bounding box center [634, 250] width 258 height 278
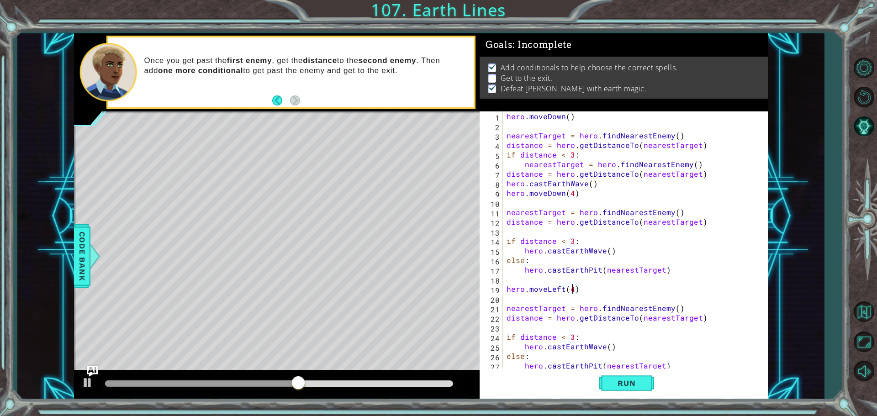
click at [573, 290] on div "hero . moveDown ( ) nearestTarget = hero . findNearestEnemy ( ) distance = hero…" at bounding box center [634, 250] width 258 height 278
type textarea "hero.moveLeft(5)"
click at [608, 376] on button "Run" at bounding box center [627, 383] width 55 height 29
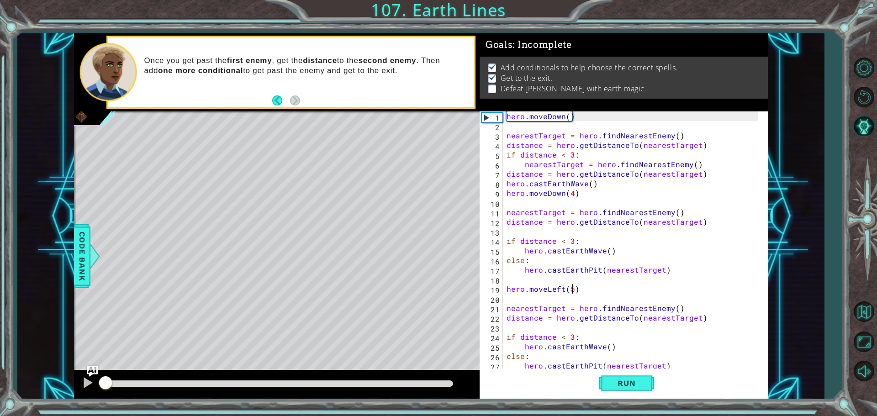
drag, startPoint x: 133, startPoint y: 381, endPoint x: 430, endPoint y: 416, distance: 299.5
click at [86, 379] on div at bounding box center [277, 385] width 406 height 29
click at [620, 383] on span "Run" at bounding box center [627, 383] width 36 height 9
click at [628, 372] on button "Run" at bounding box center [627, 383] width 55 height 29
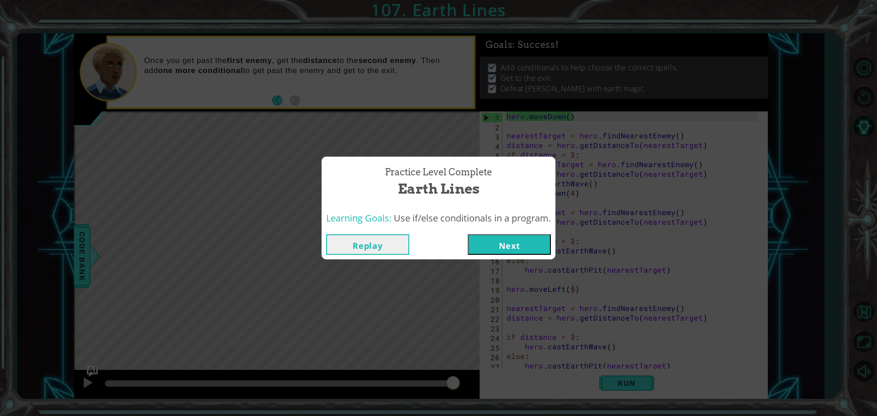
drag, startPoint x: 132, startPoint y: 379, endPoint x: 690, endPoint y: 295, distance: 565.1
click at [702, 416] on html "distance = hero.getDistanceTo(nearestTarget) 24 25 26 27 28 29 30 31 32 33 34 3…" at bounding box center [438, 208] width 877 height 416
click at [510, 244] on button "Next" at bounding box center [509, 244] width 83 height 21
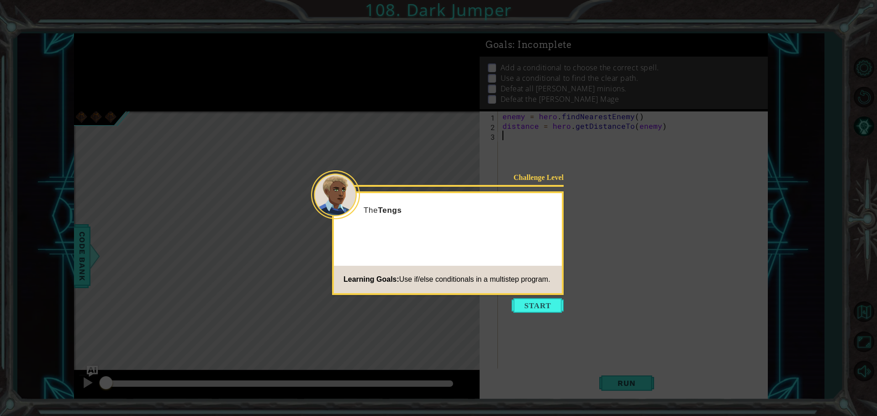
click at [556, 311] on button "Start" at bounding box center [538, 305] width 52 height 15
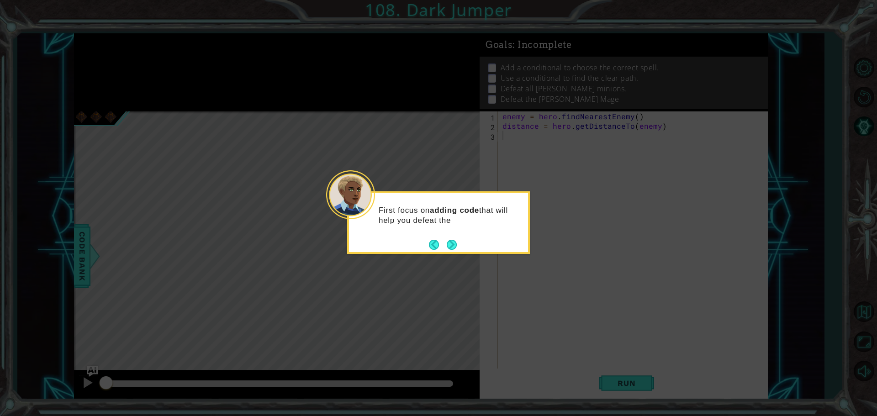
click at [455, 247] on button "Next" at bounding box center [452, 245] width 10 height 10
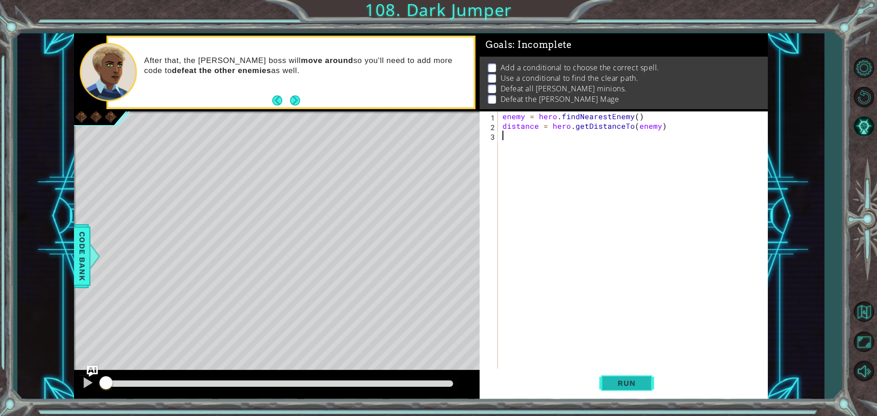
click at [641, 389] on button "Run" at bounding box center [627, 383] width 55 height 29
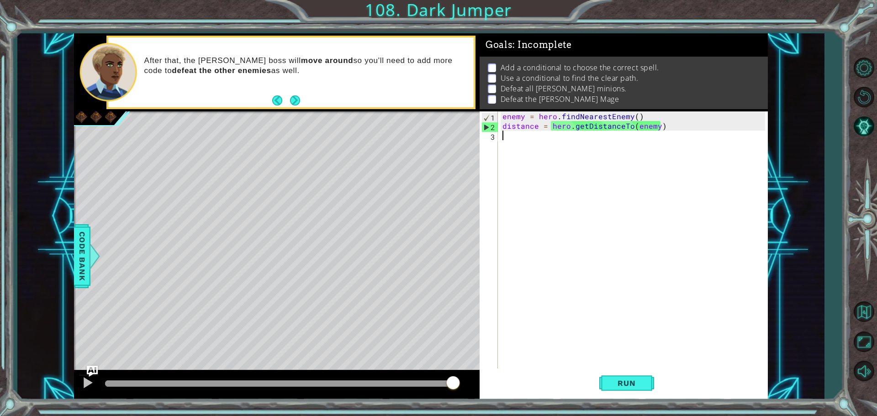
drag, startPoint x: 125, startPoint y: 381, endPoint x: 612, endPoint y: 406, distance: 488.2
click at [594, 416] on html "1 ההההההההההההההההההההההההההההההההההההההההההההההההההההההההההההההההההההההההההההה…" at bounding box center [438, 208] width 877 height 416
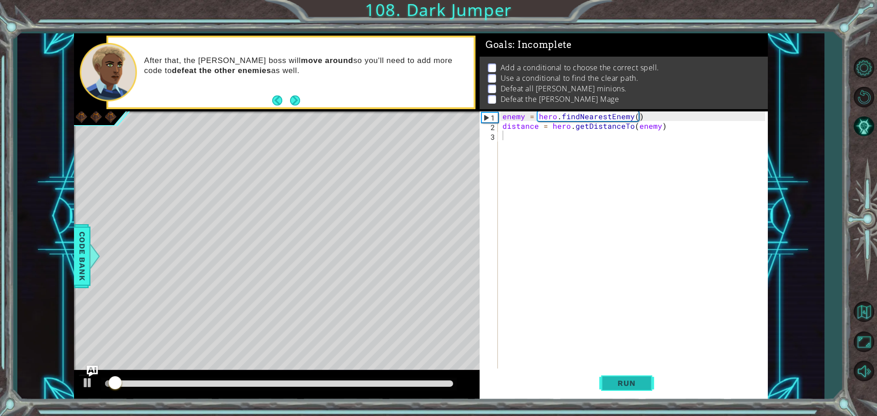
click at [621, 374] on button "Run" at bounding box center [627, 383] width 55 height 29
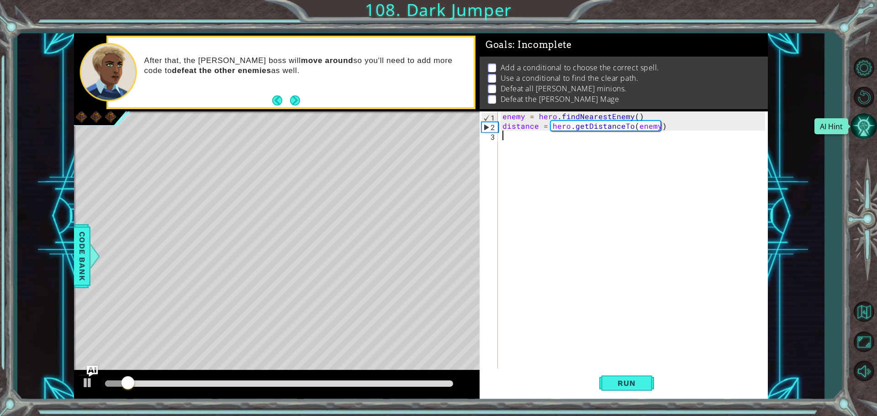
click at [860, 130] on button "AI Hint" at bounding box center [864, 126] width 27 height 27
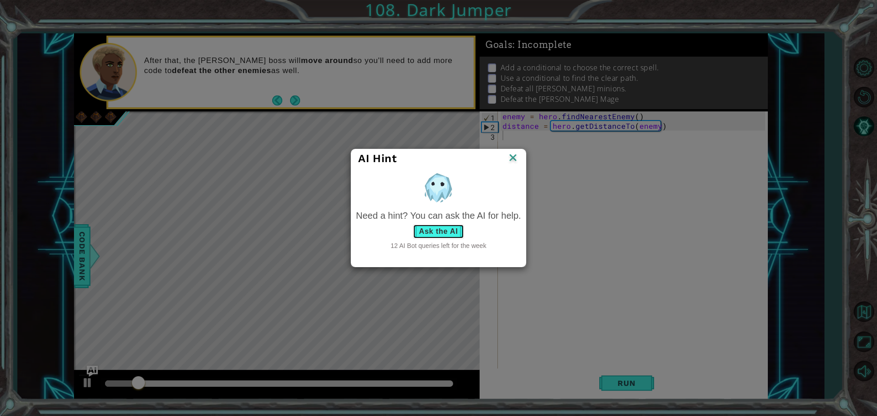
click at [453, 234] on button "Ask the AI" at bounding box center [438, 231] width 51 height 15
